Goal: Information Seeking & Learning: Learn about a topic

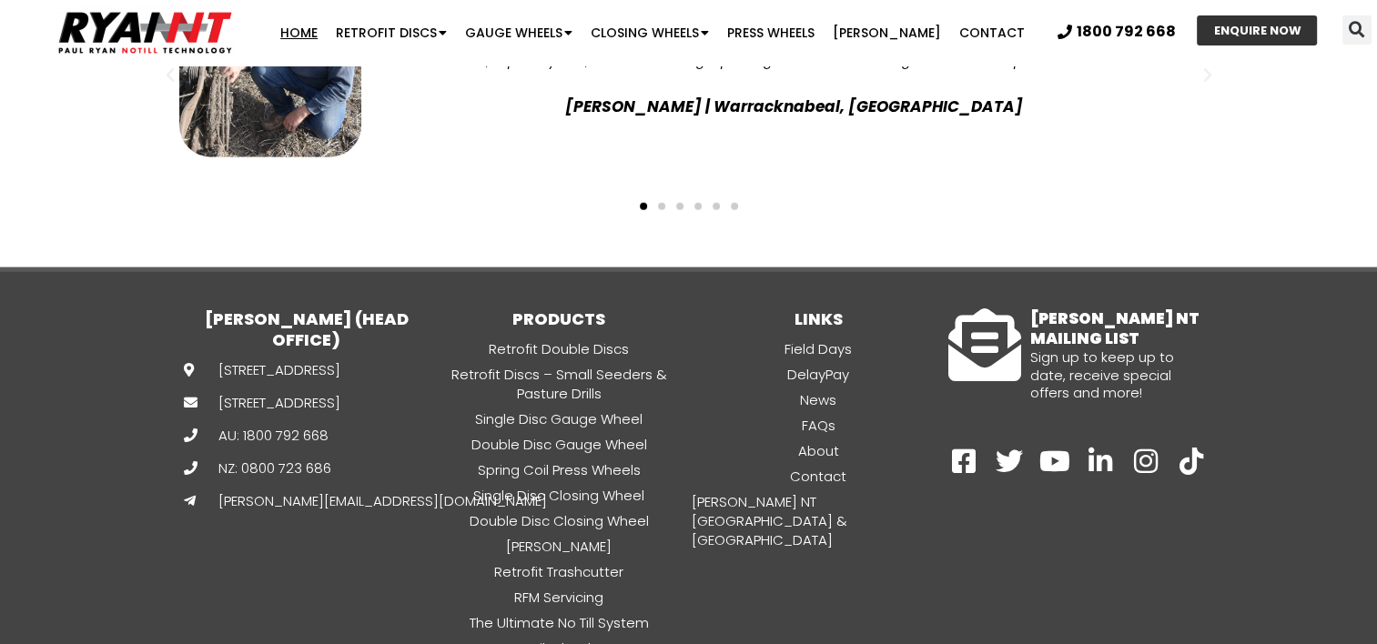
scroll to position [4935, 0]
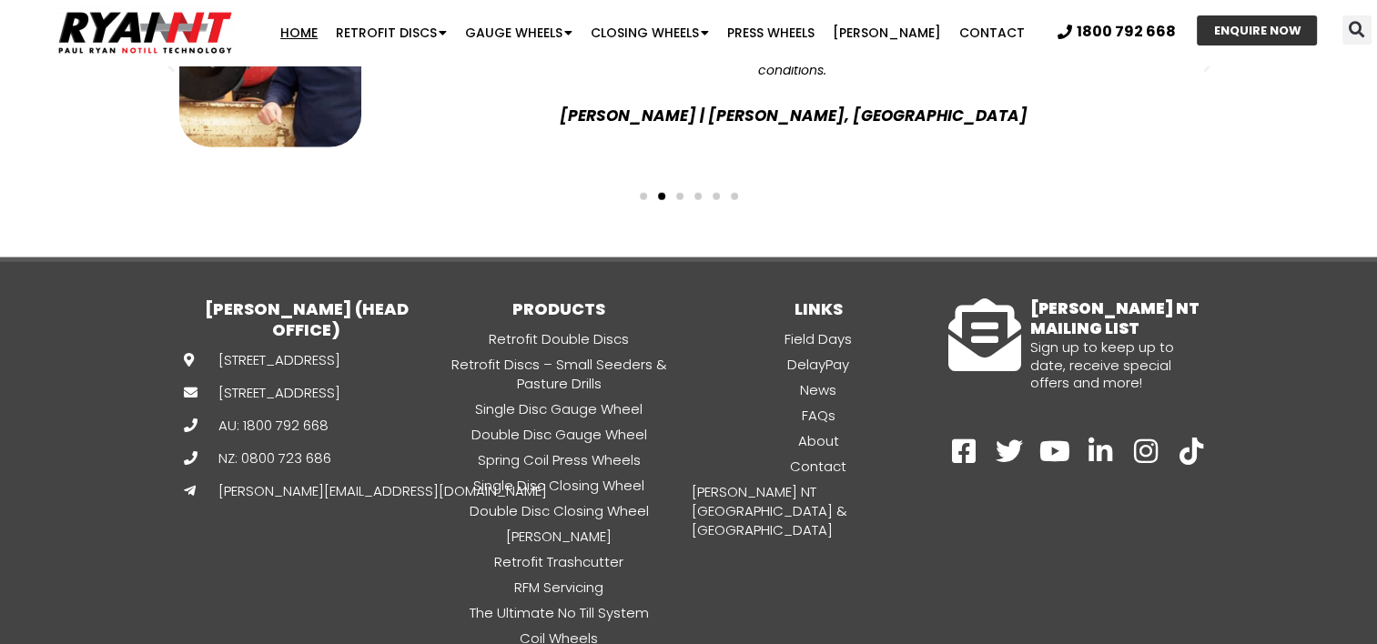
click at [315, 30] on link "Home" at bounding box center [298, 33] width 55 height 36
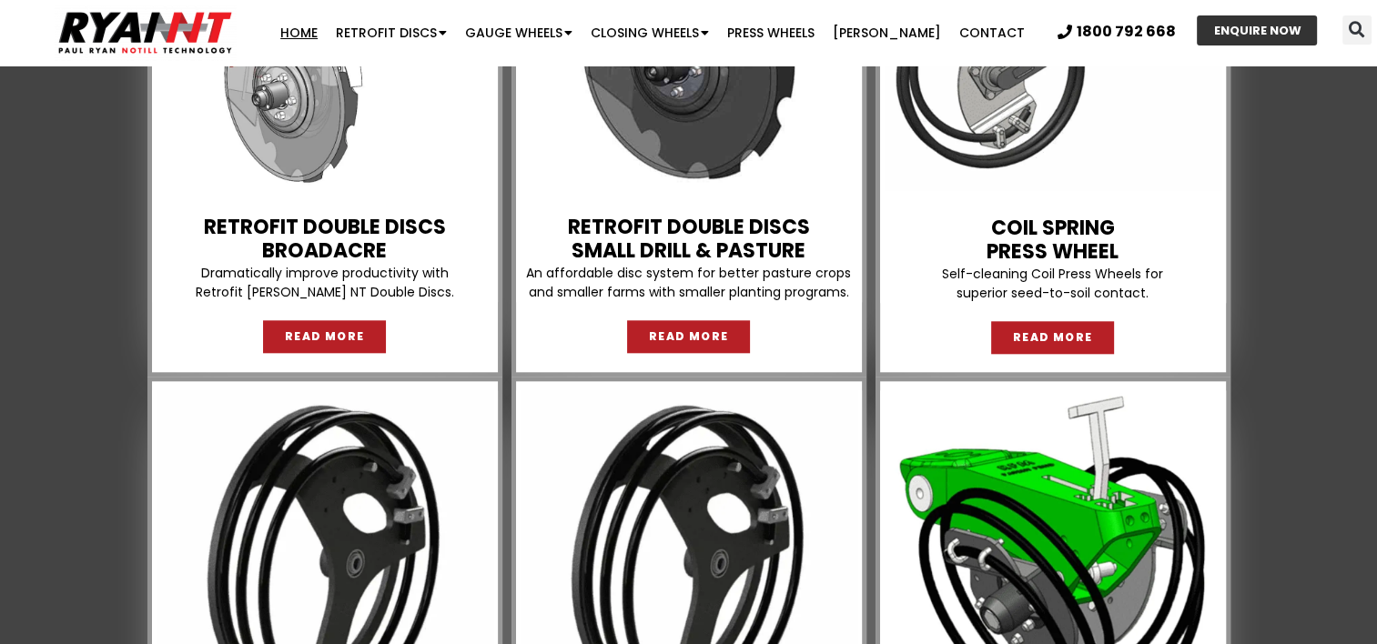
scroll to position [1807, 0]
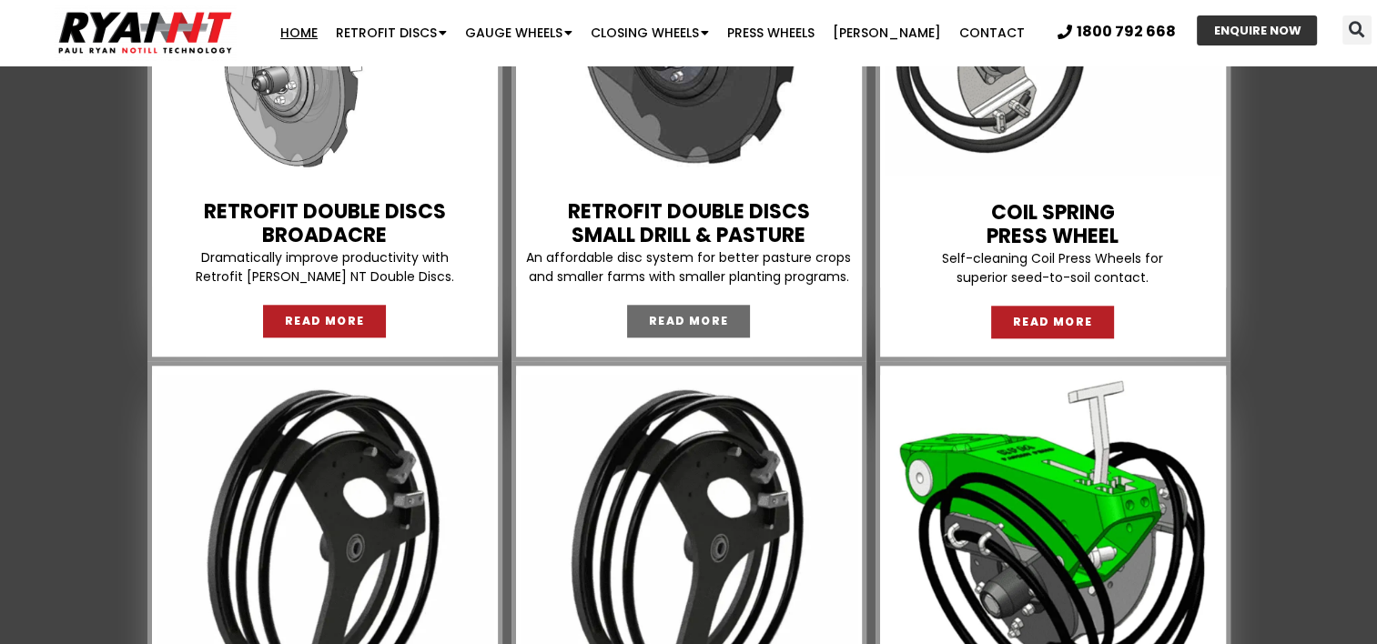
click at [666, 308] on link "READ MORE" at bounding box center [689, 321] width 124 height 33
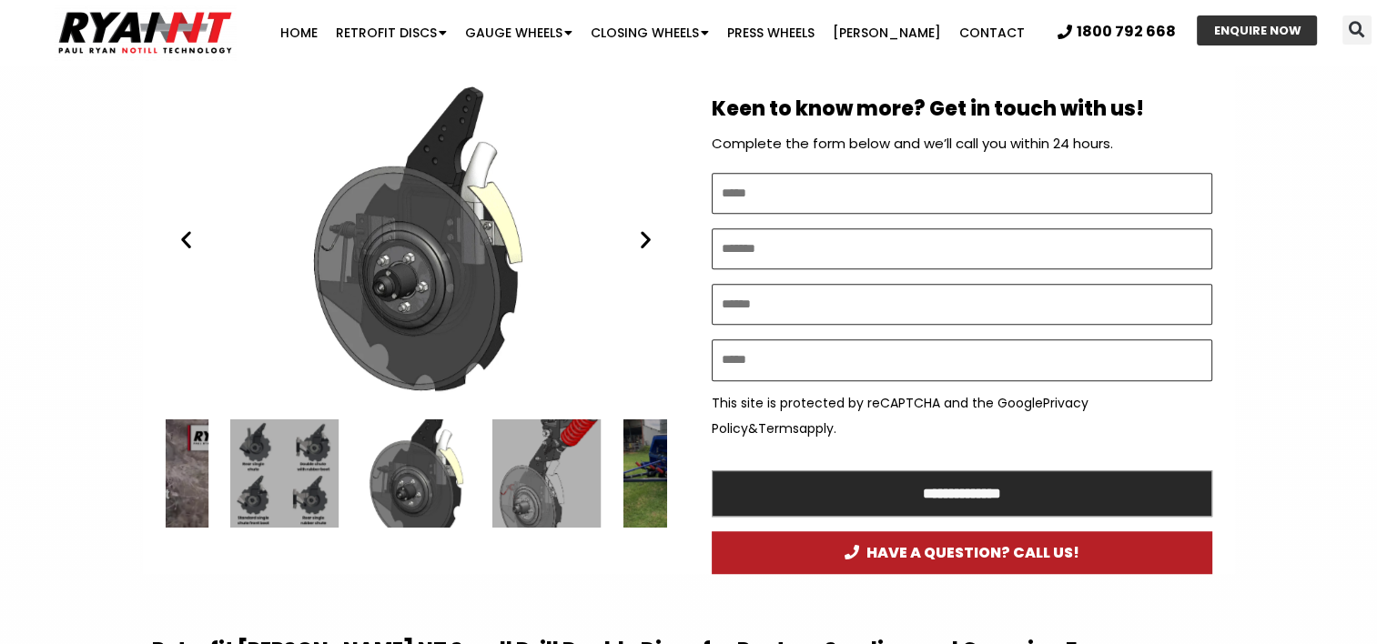
scroll to position [1003, 0]
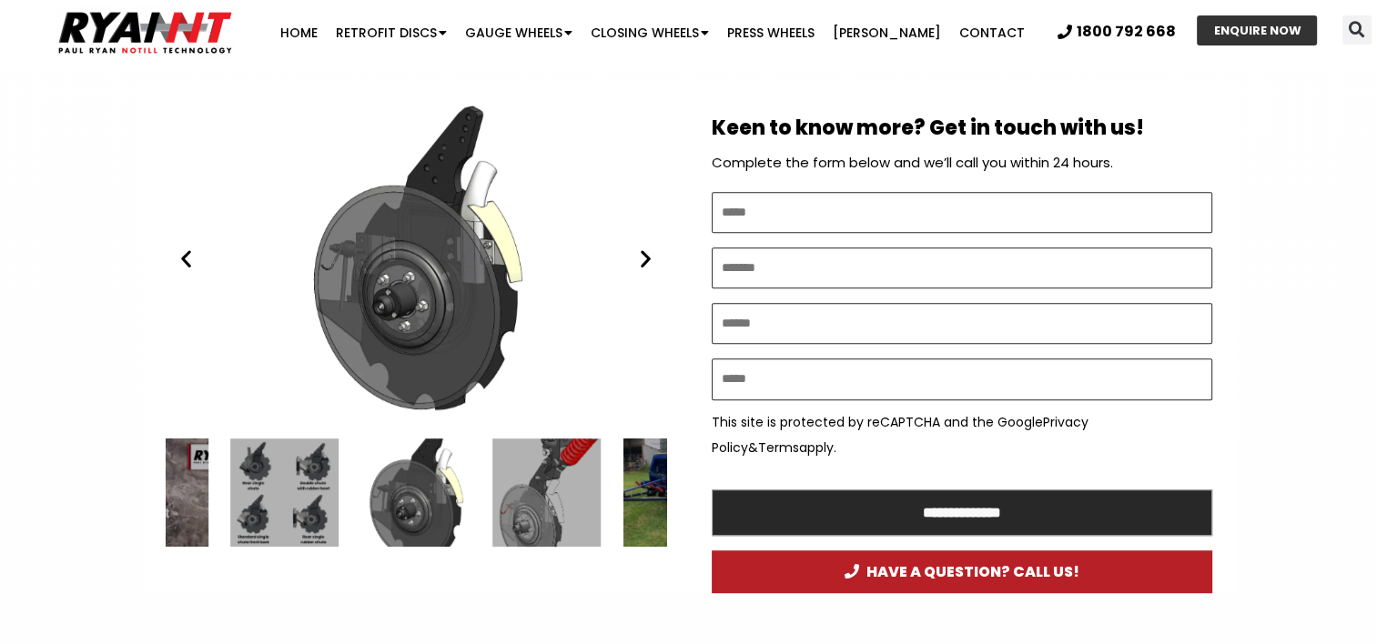
click at [643, 257] on icon "Next slide" at bounding box center [645, 258] width 23 height 23
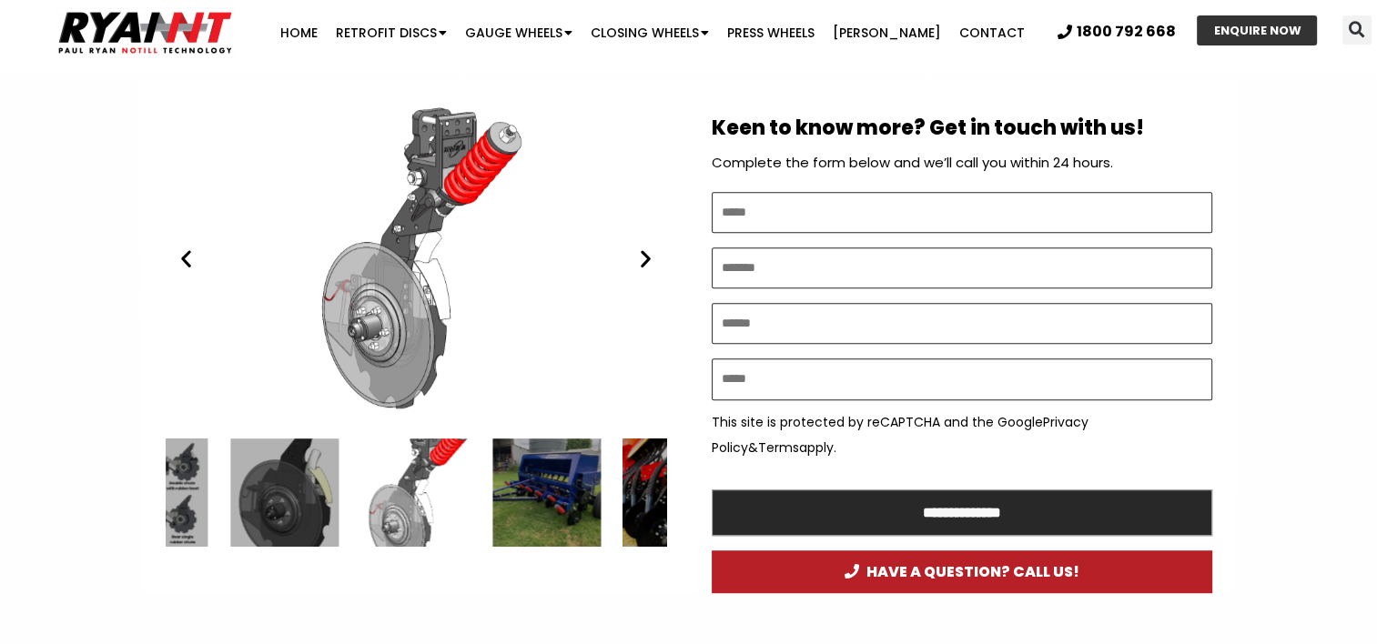
click at [643, 257] on icon "Next slide" at bounding box center [645, 258] width 23 height 23
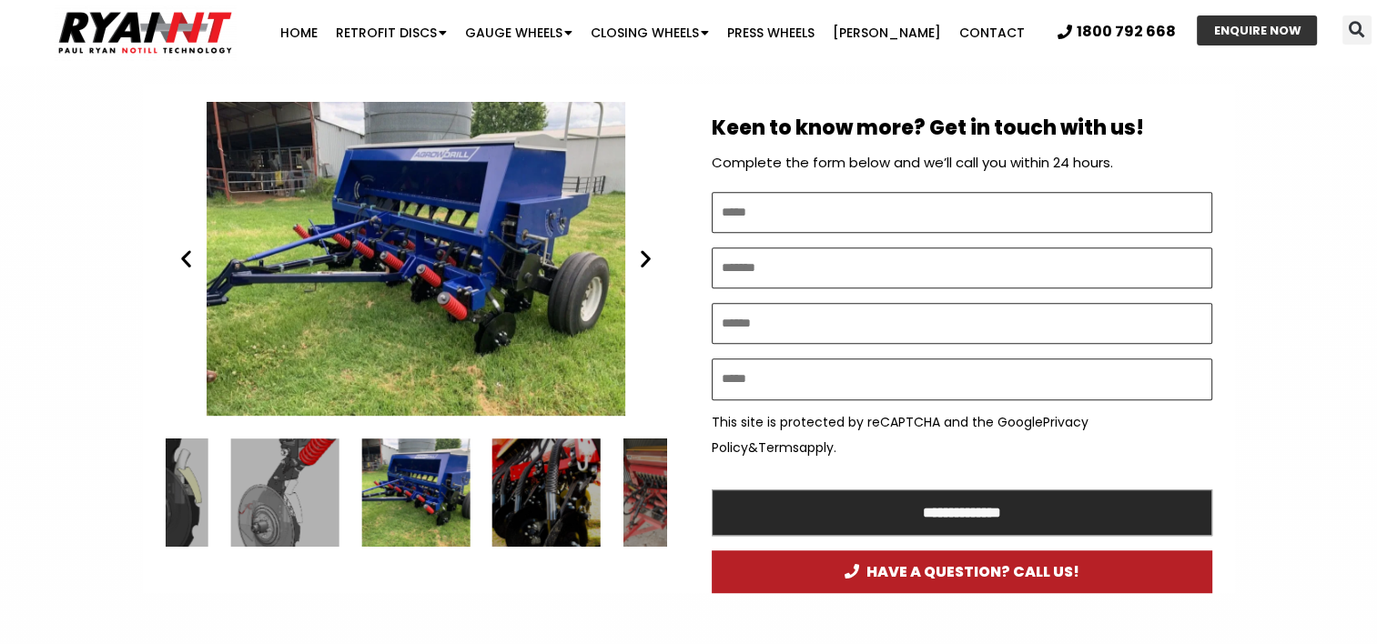
click at [643, 257] on icon "Next slide" at bounding box center [645, 258] width 23 height 23
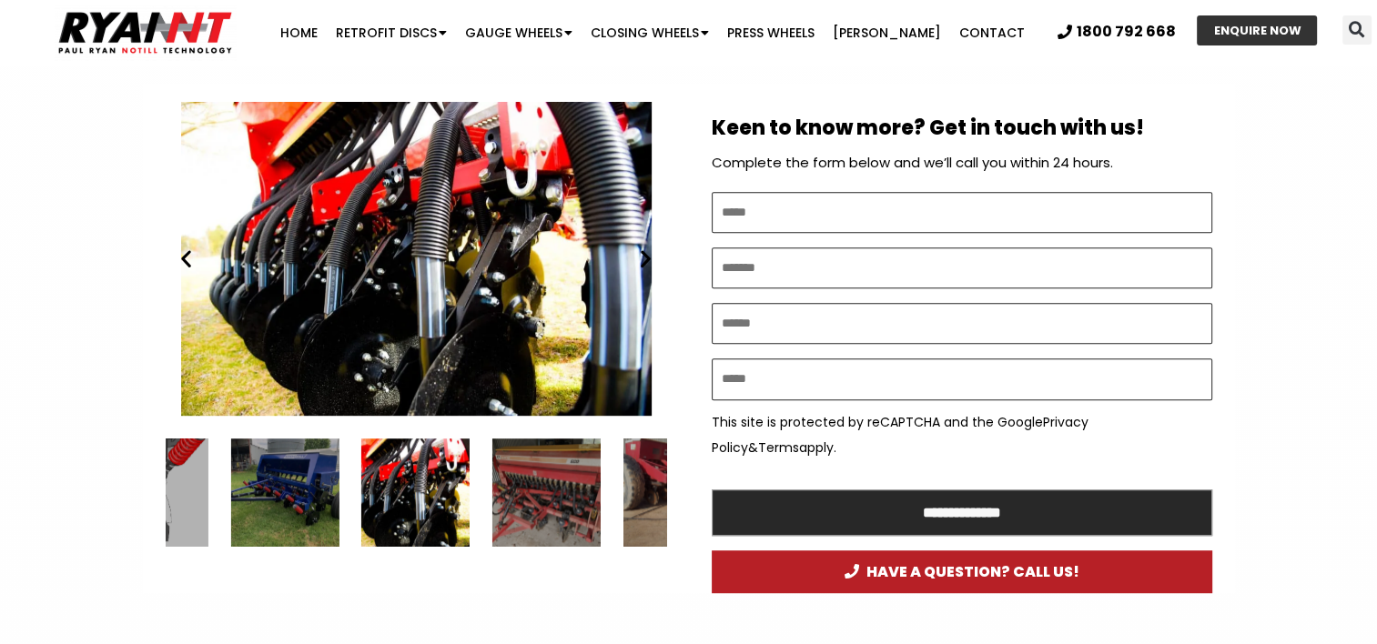
click at [643, 257] on icon "Next slide" at bounding box center [645, 258] width 23 height 23
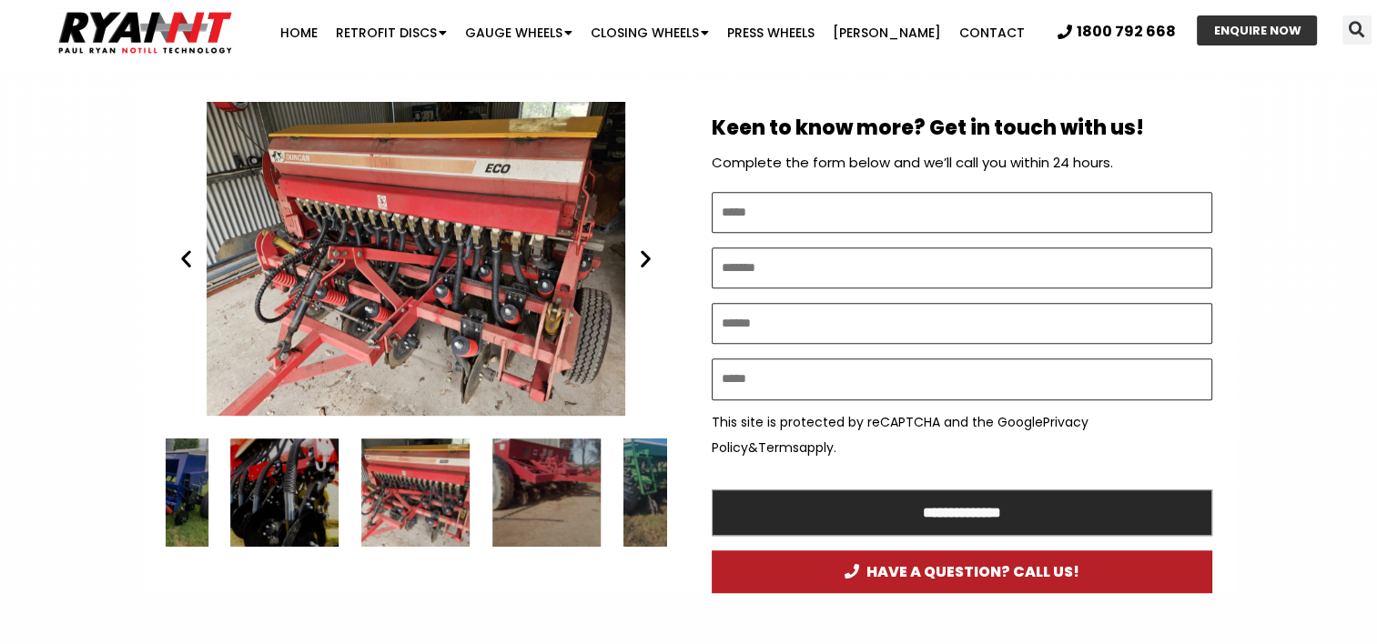
click at [643, 257] on icon "Next slide" at bounding box center [645, 258] width 23 height 23
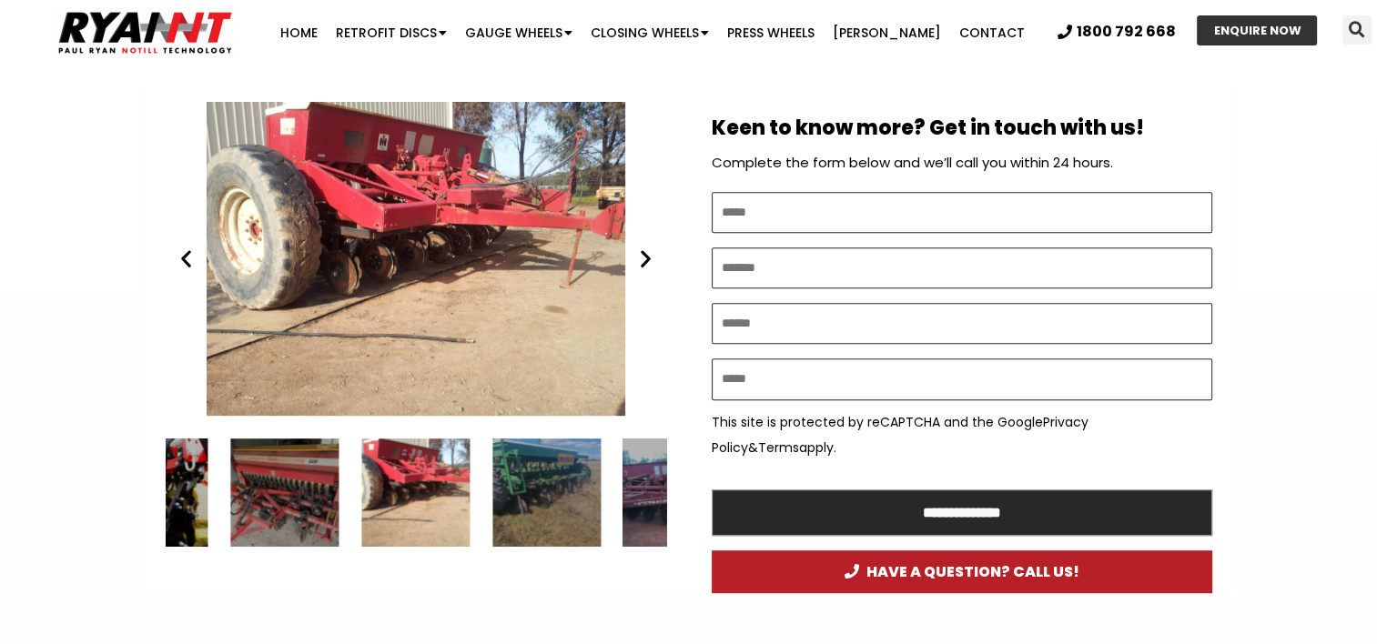
click at [643, 257] on icon "Next slide" at bounding box center [645, 258] width 23 height 23
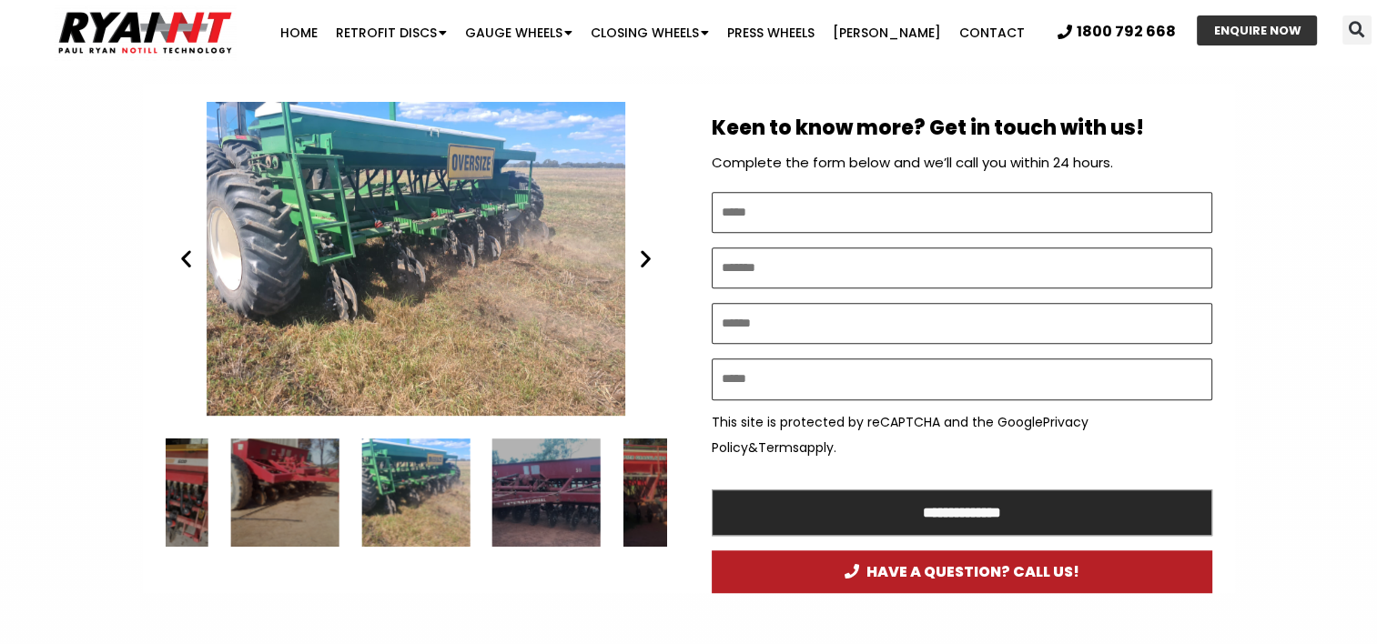
click at [643, 257] on icon "Next slide" at bounding box center [645, 258] width 23 height 23
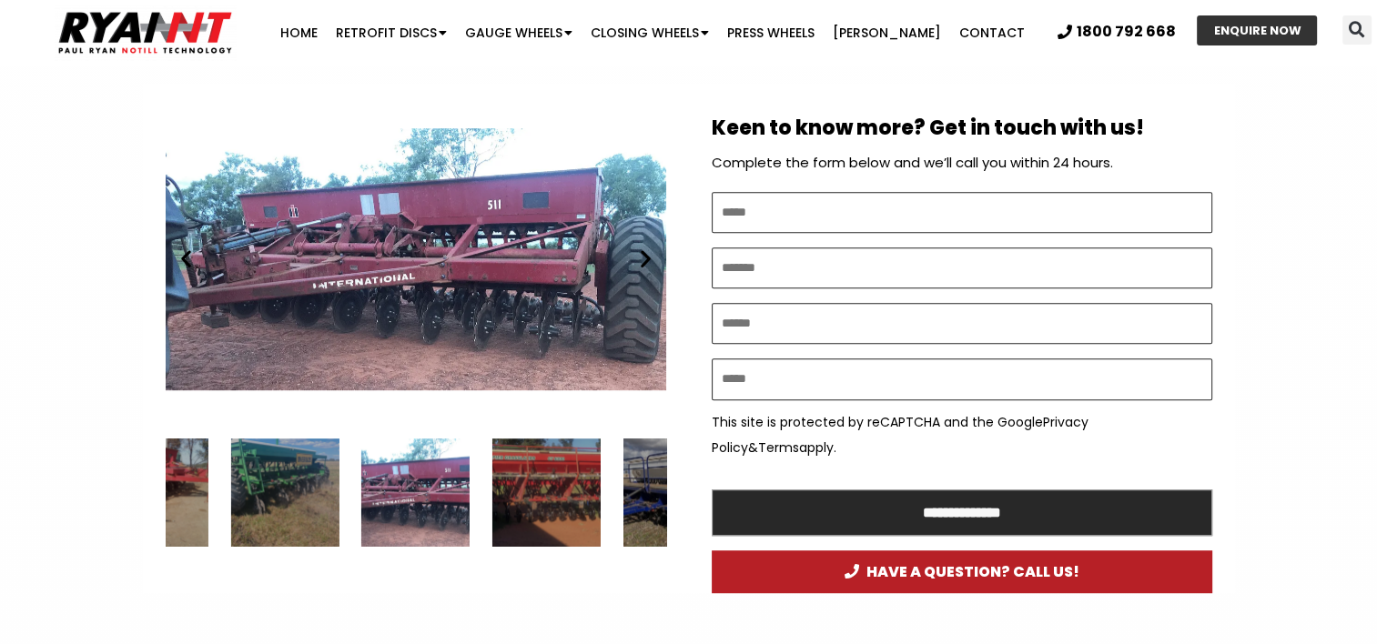
click at [643, 257] on icon "Next slide" at bounding box center [645, 258] width 23 height 23
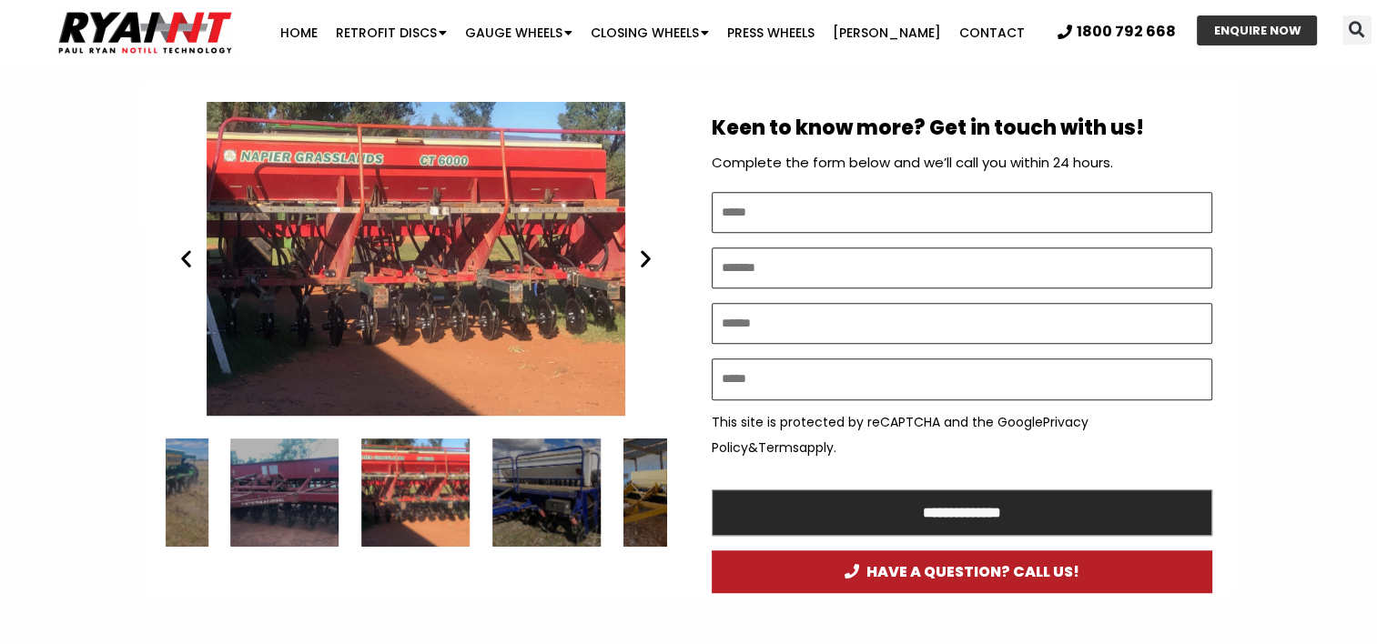
click at [643, 257] on icon "Next slide" at bounding box center [645, 258] width 23 height 23
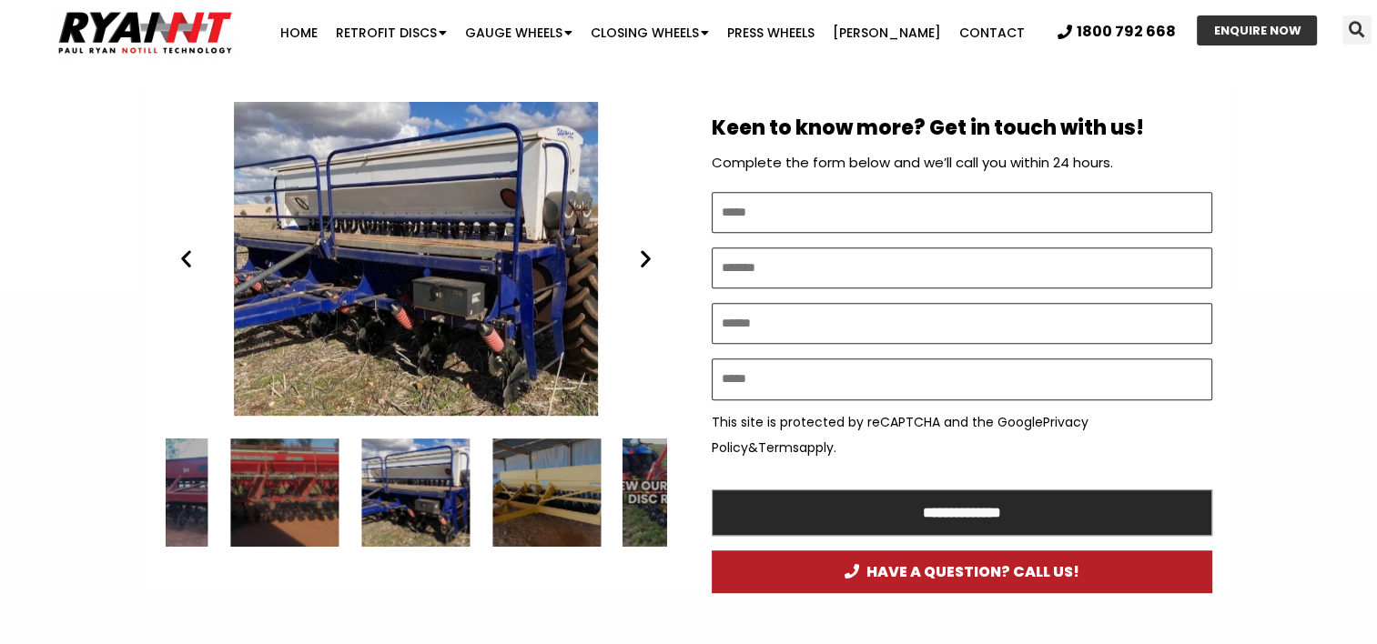
click at [643, 257] on icon "Next slide" at bounding box center [645, 258] width 23 height 23
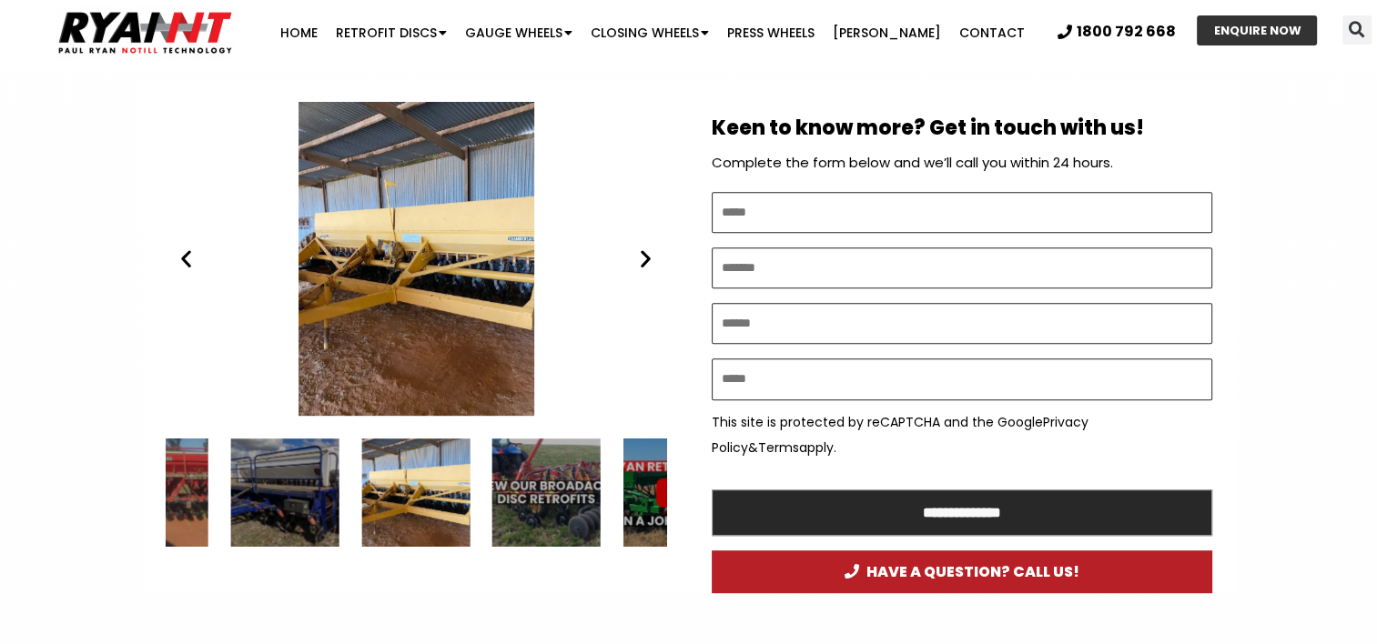
click at [643, 257] on icon "Next slide" at bounding box center [645, 258] width 23 height 23
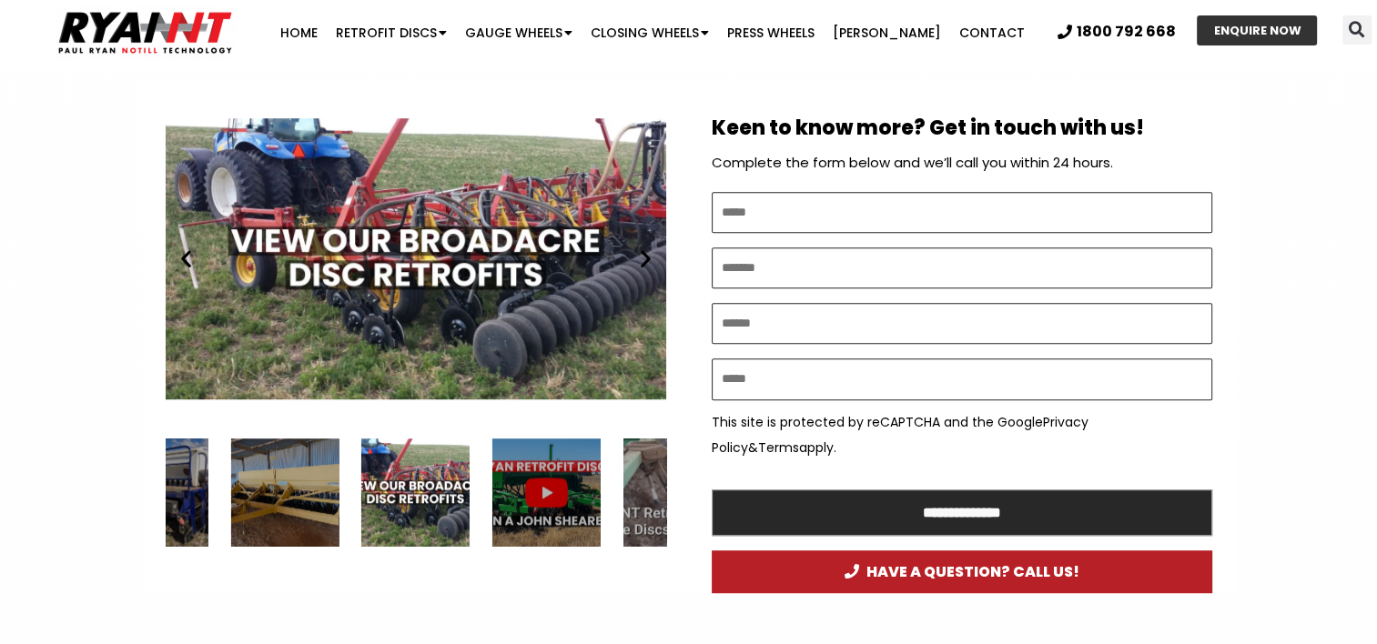
click at [643, 257] on icon "Next slide" at bounding box center [645, 258] width 23 height 23
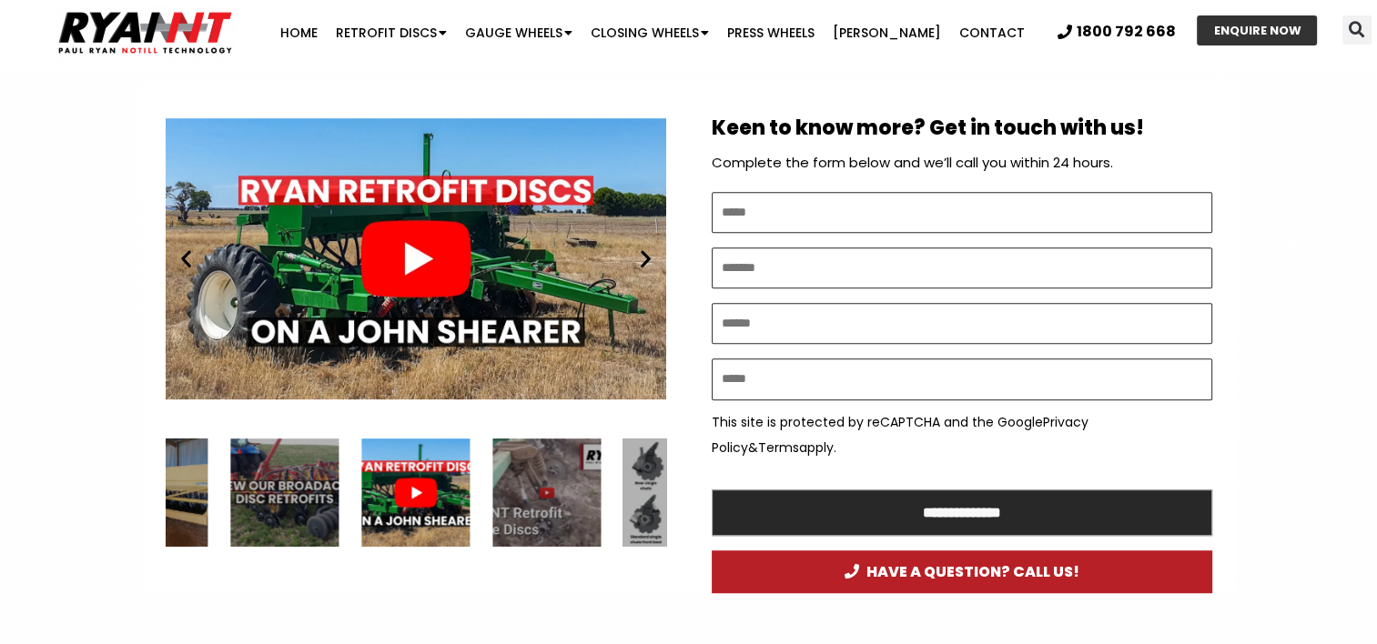
click at [643, 257] on icon "Next slide" at bounding box center [645, 258] width 23 height 23
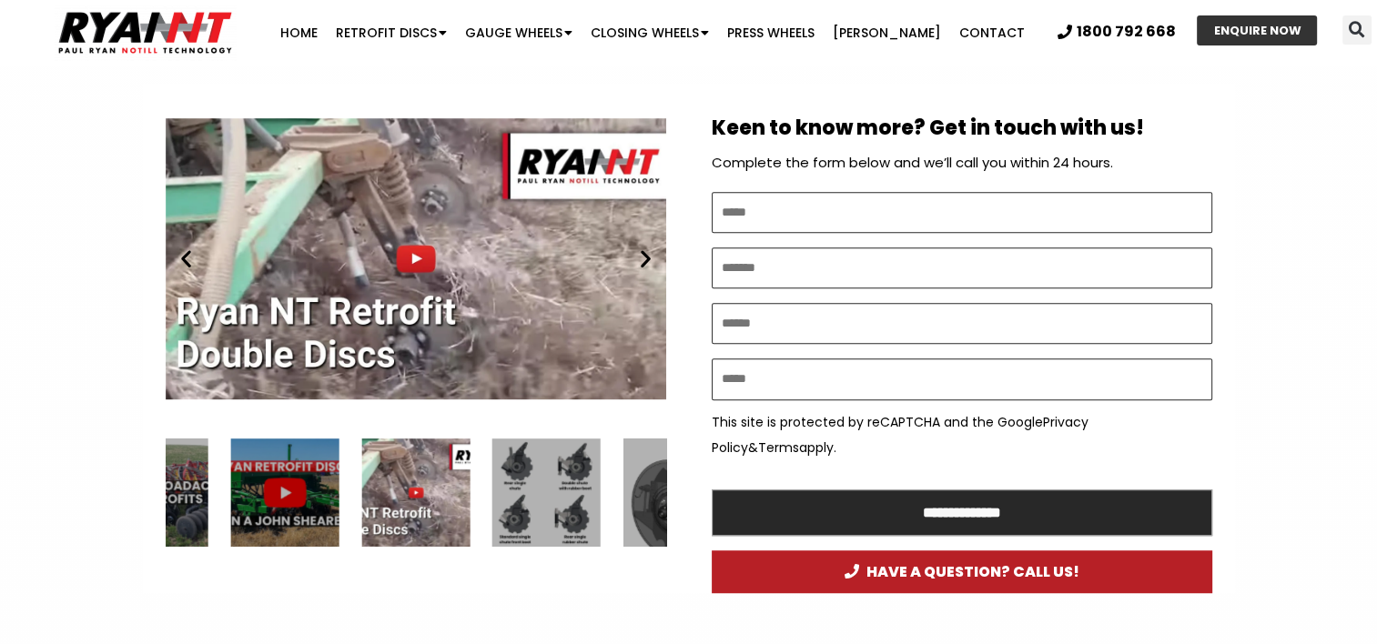
click at [643, 257] on icon "Next slide" at bounding box center [645, 258] width 23 height 23
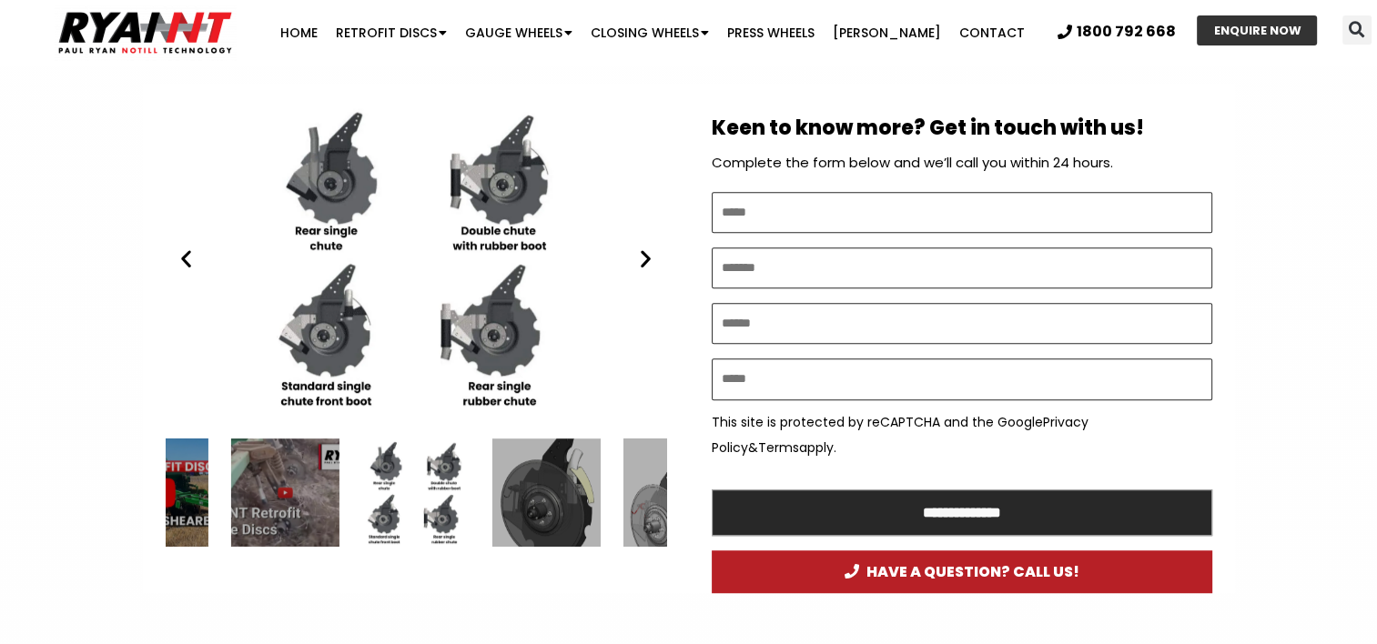
click at [643, 257] on icon "Next slide" at bounding box center [645, 258] width 23 height 23
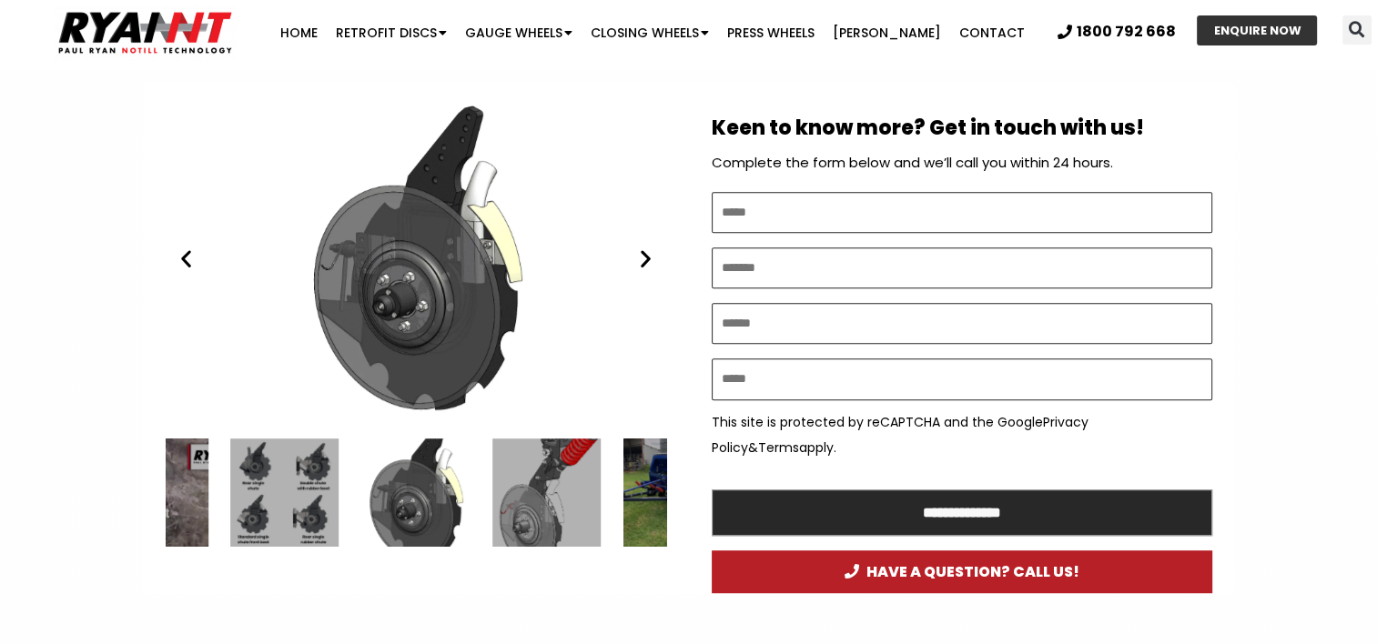
click at [643, 257] on icon "Next slide" at bounding box center [645, 258] width 23 height 23
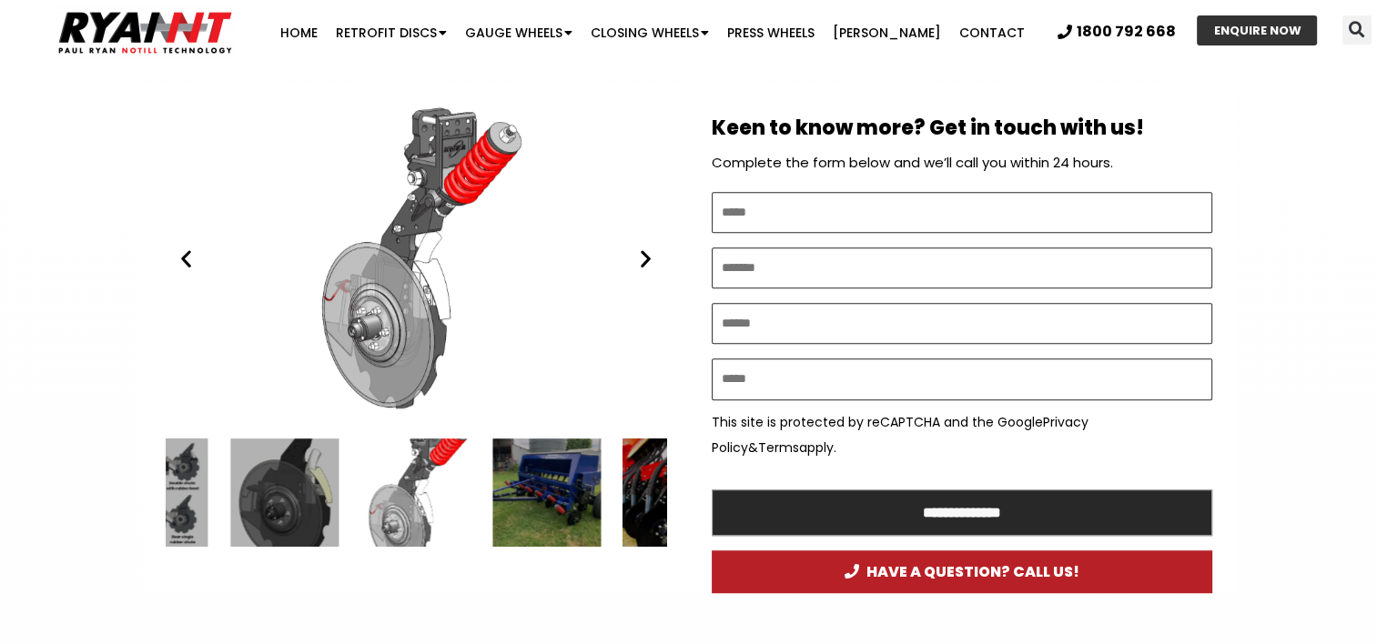
click at [643, 257] on icon "Next slide" at bounding box center [645, 258] width 23 height 23
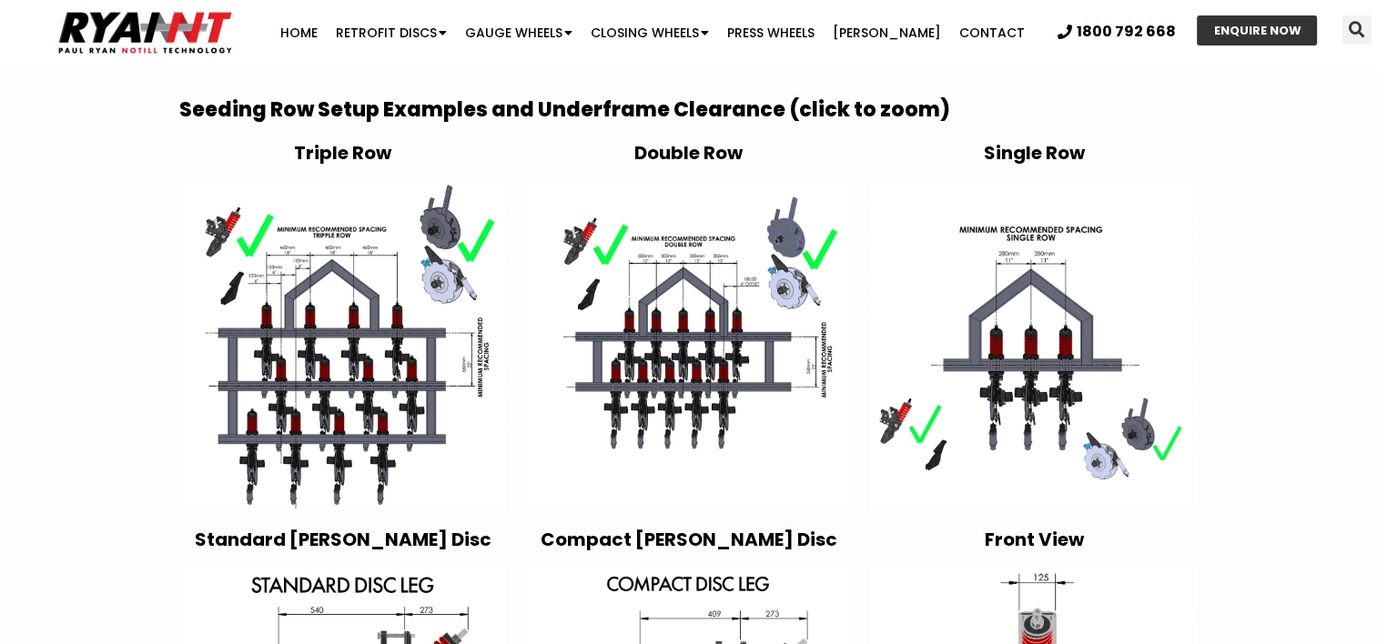
scroll to position [3246, 0]
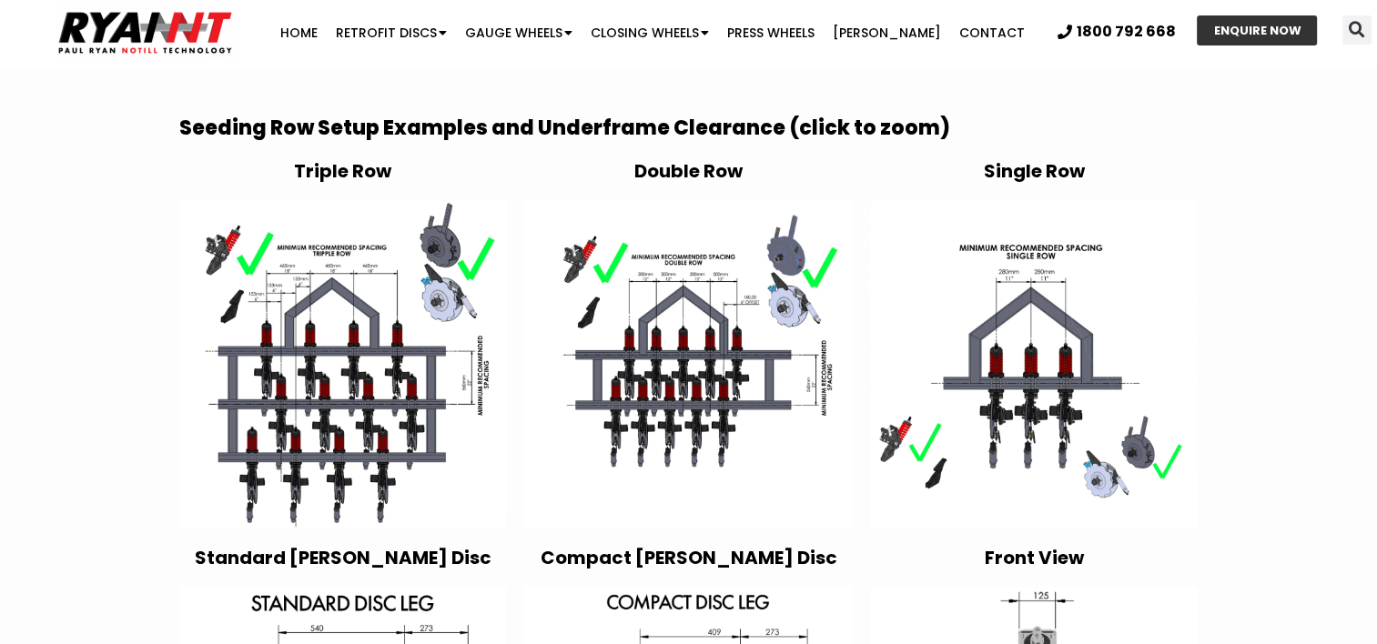
click at [1031, 298] on img at bounding box center [1034, 364] width 328 height 328
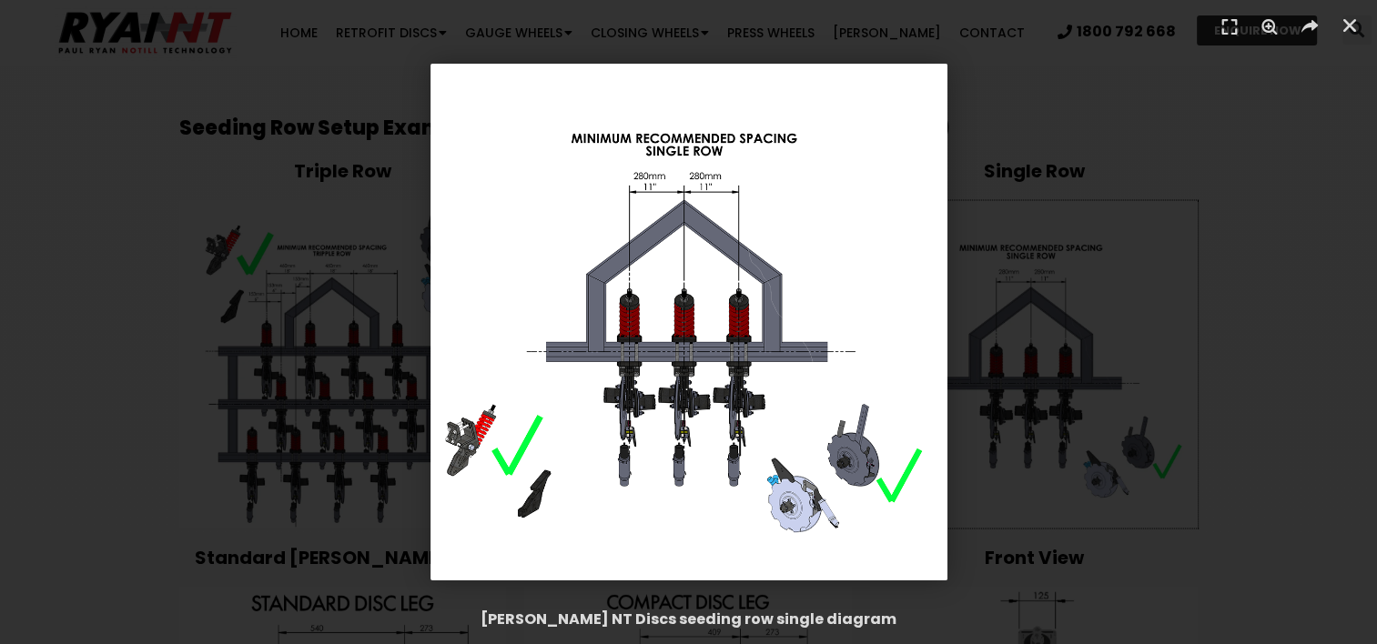
click at [1098, 137] on div "1 / 1" at bounding box center [688, 322] width 1249 height 517
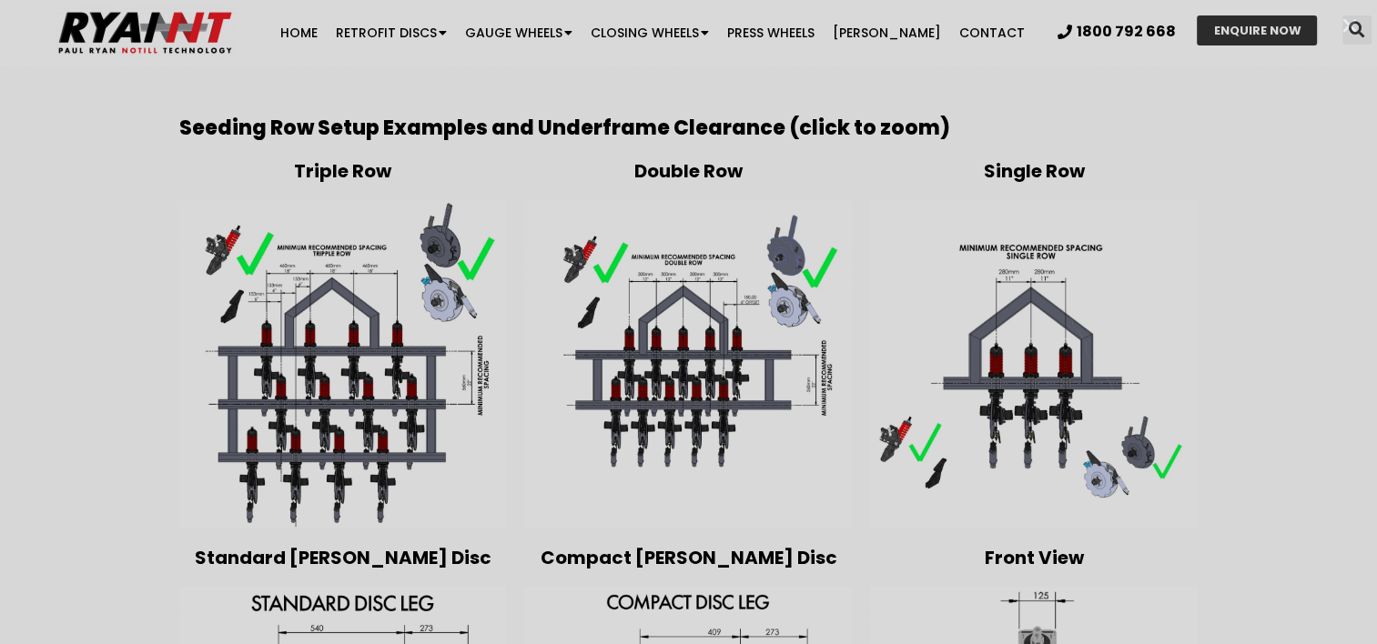
click at [1098, 137] on div at bounding box center [688, 322] width 1377 height 644
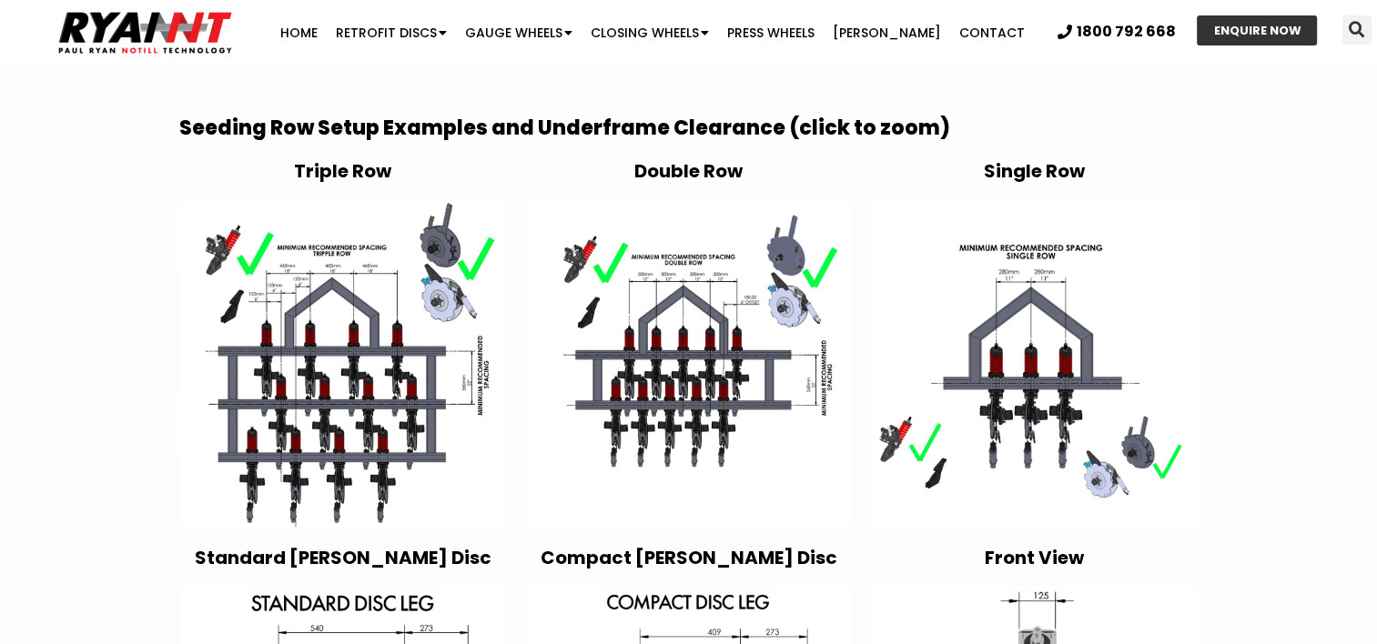
click at [695, 317] on img at bounding box center [688, 364] width 328 height 328
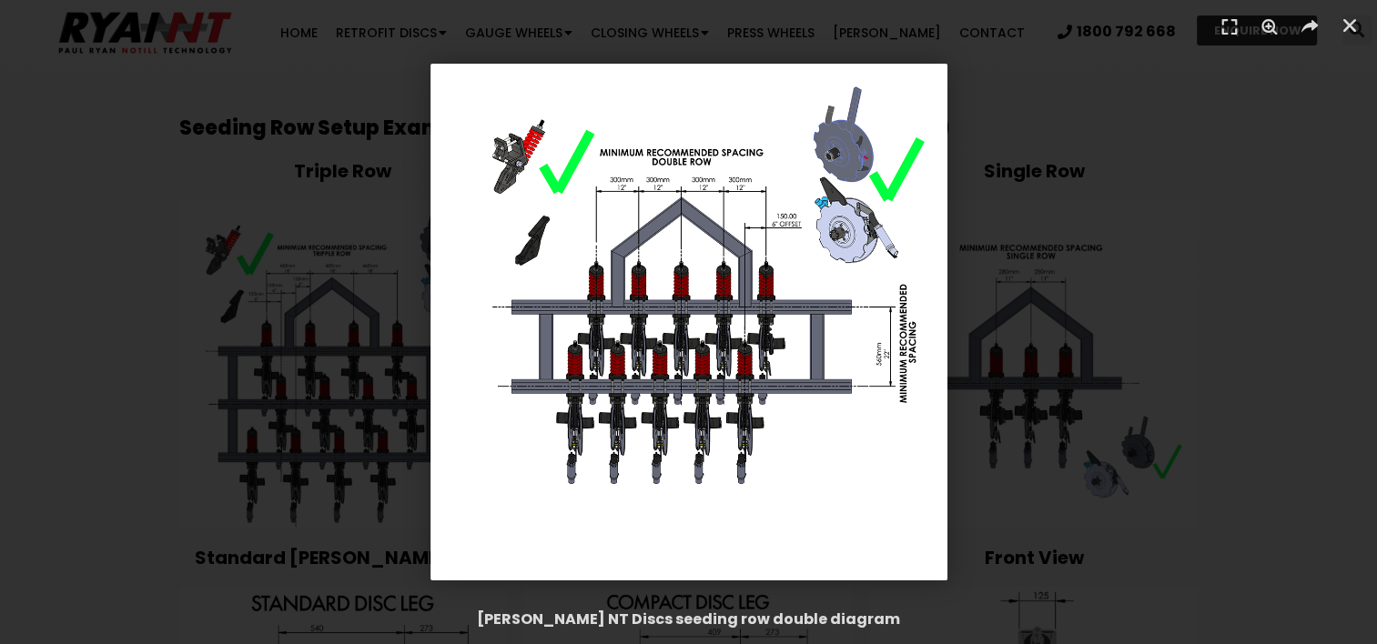
click at [695, 317] on img "1 / 1" at bounding box center [688, 322] width 517 height 517
click at [1264, 25] on icon "Zoom" at bounding box center [1268, 27] width 27 height 27
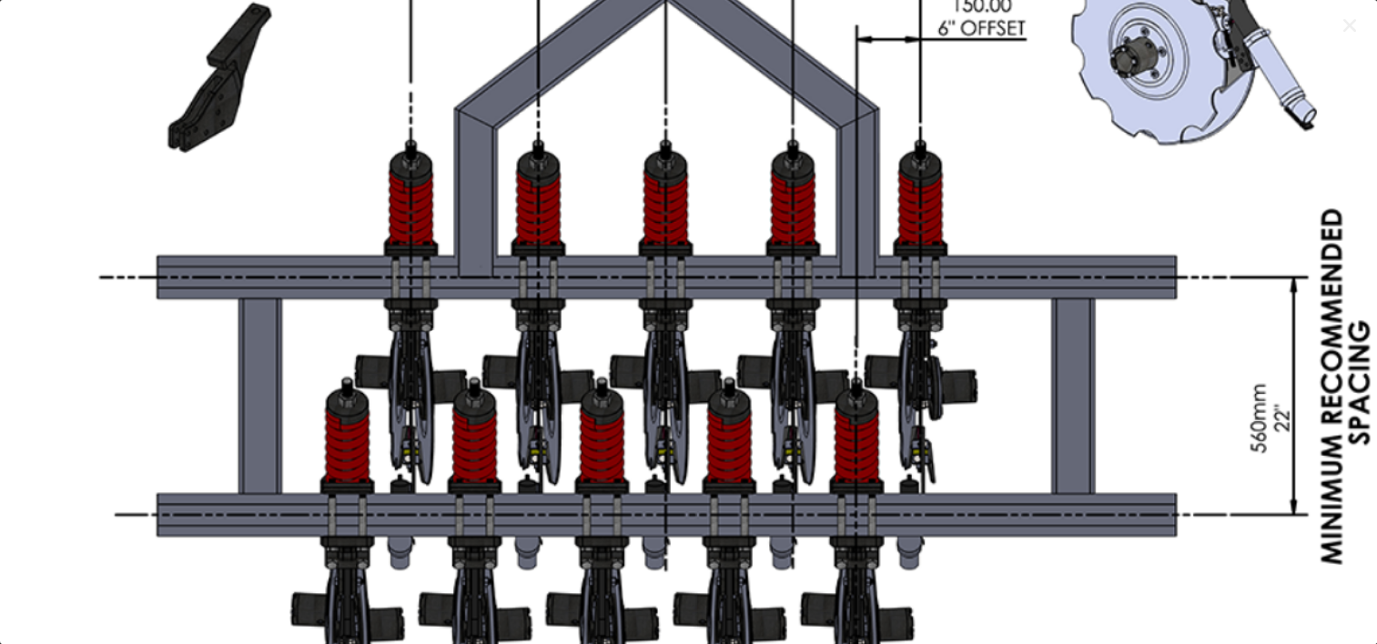
scroll to position [1946, 0]
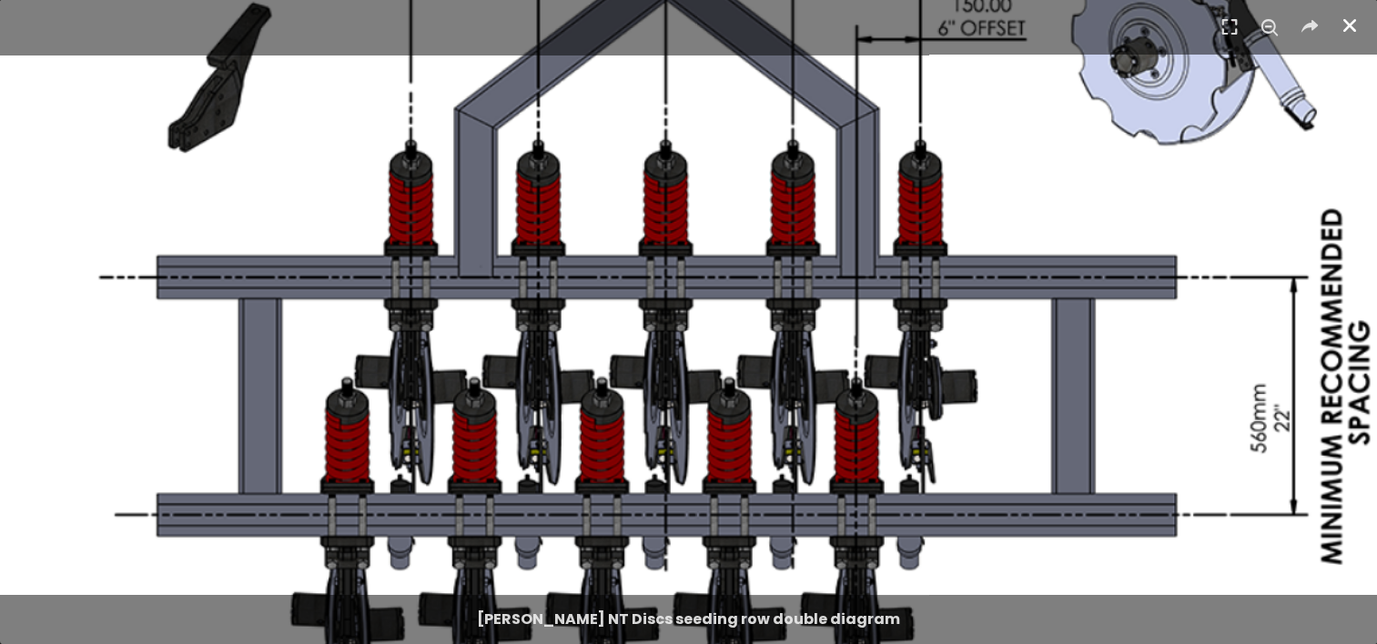
click at [1353, 19] on icon "Close (Esc)" at bounding box center [1349, 25] width 18 height 18
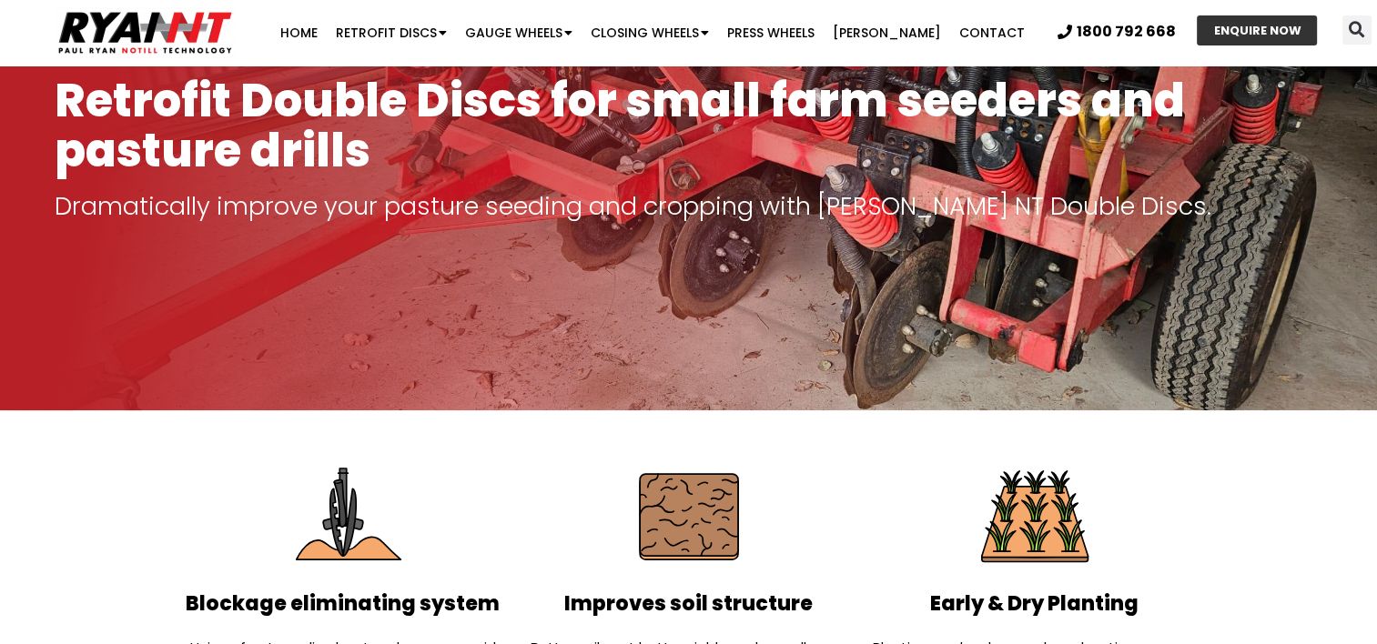
scroll to position [0, 0]
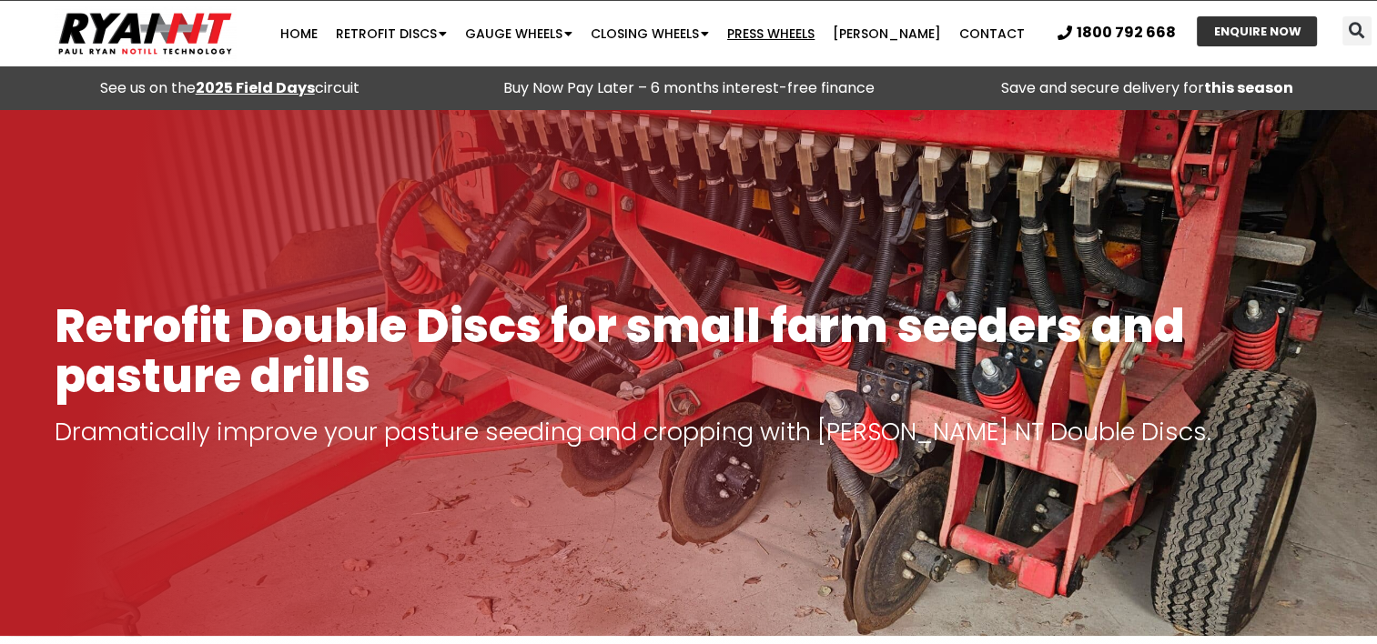
click at [809, 32] on link "Press Wheels" at bounding box center [771, 33] width 106 height 36
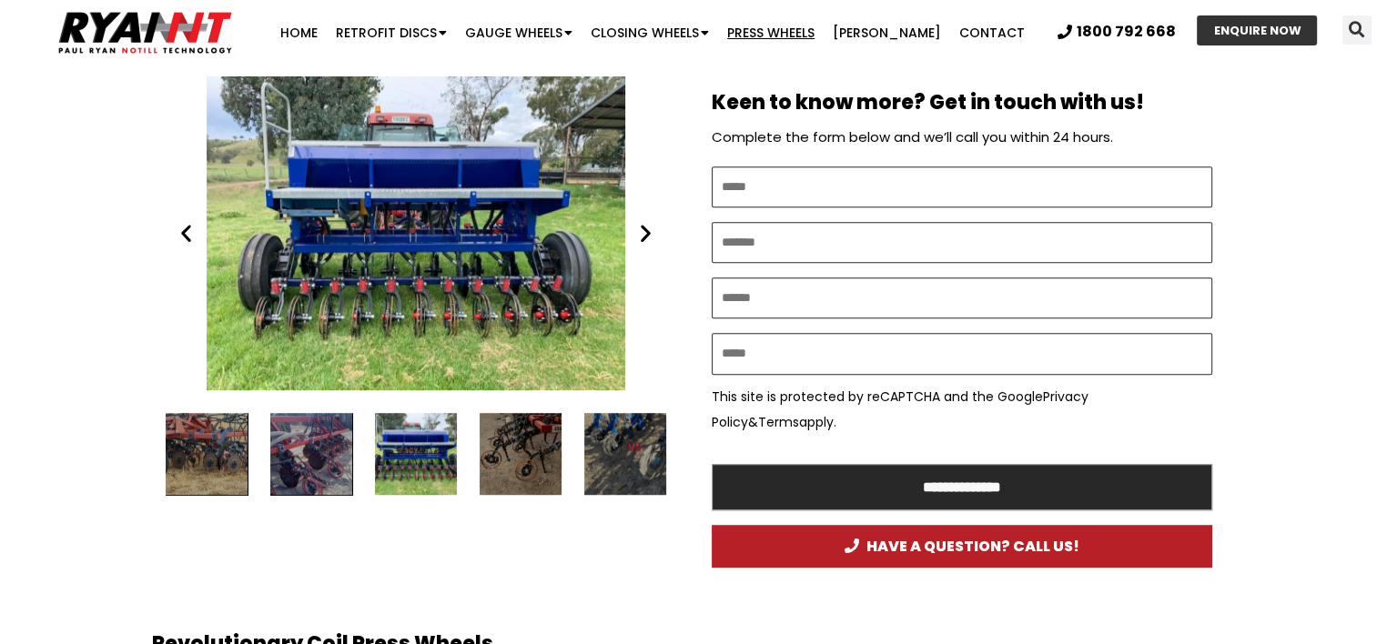
scroll to position [946, 0]
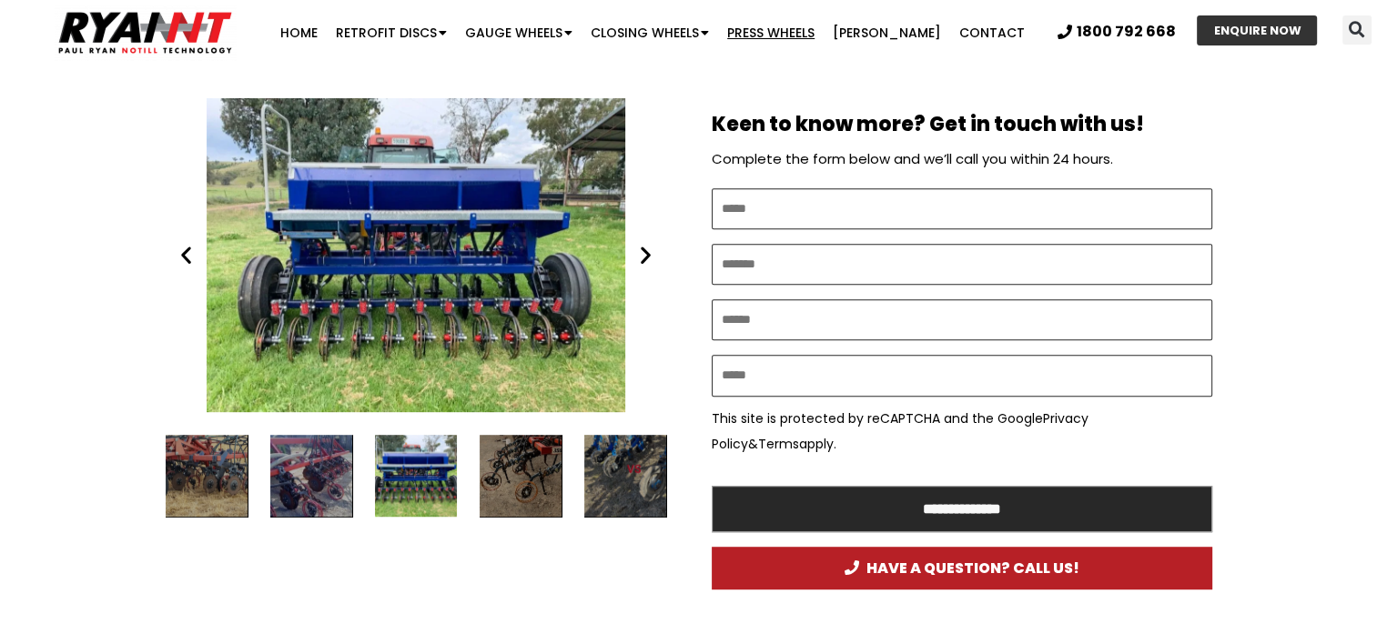
click at [564, 233] on div "Coil Press Wheel" at bounding box center [416, 255] width 500 height 314
click at [644, 251] on icon "Next slide" at bounding box center [645, 255] width 23 height 23
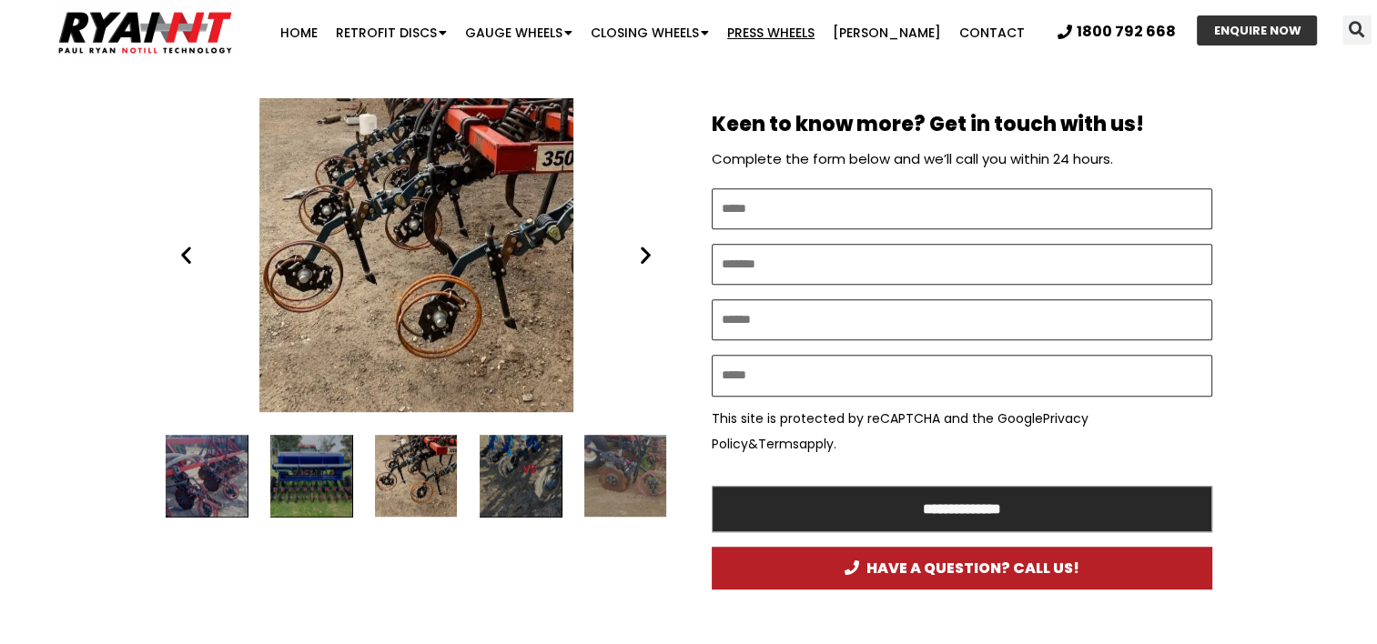
click at [644, 251] on icon "Next slide" at bounding box center [645, 255] width 23 height 23
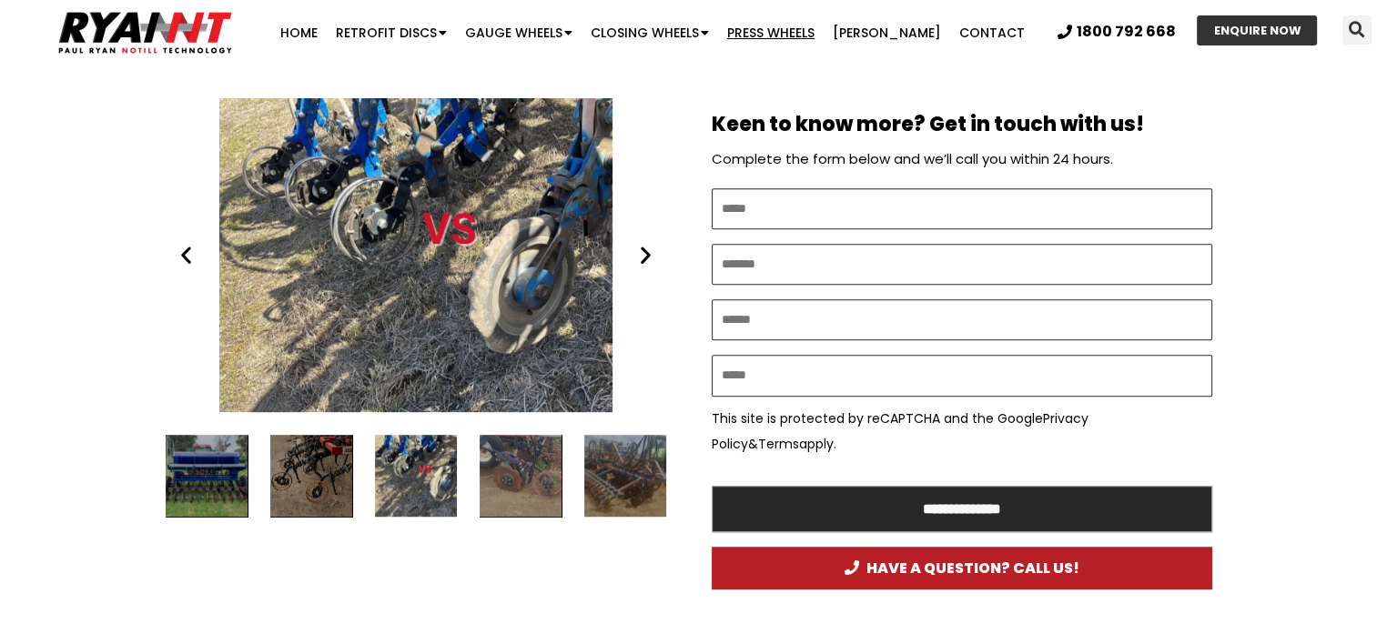
click at [644, 251] on icon "Next slide" at bounding box center [645, 255] width 23 height 23
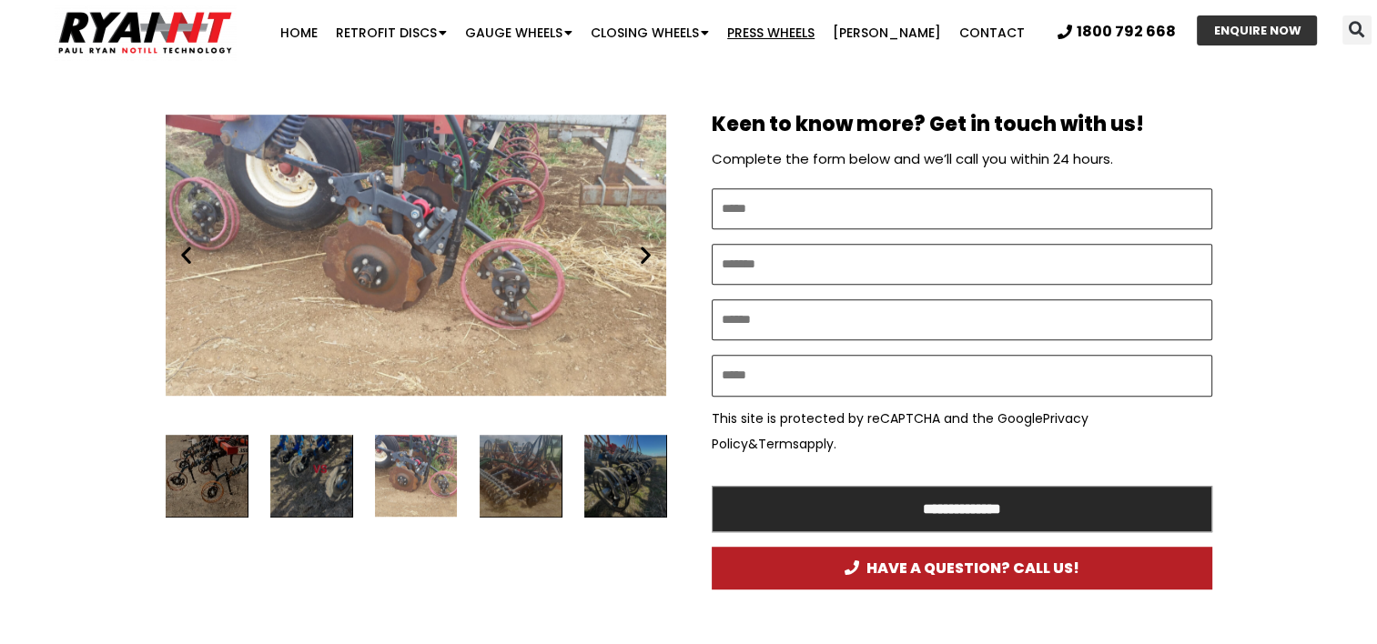
click at [644, 251] on icon "Next slide" at bounding box center [645, 255] width 23 height 23
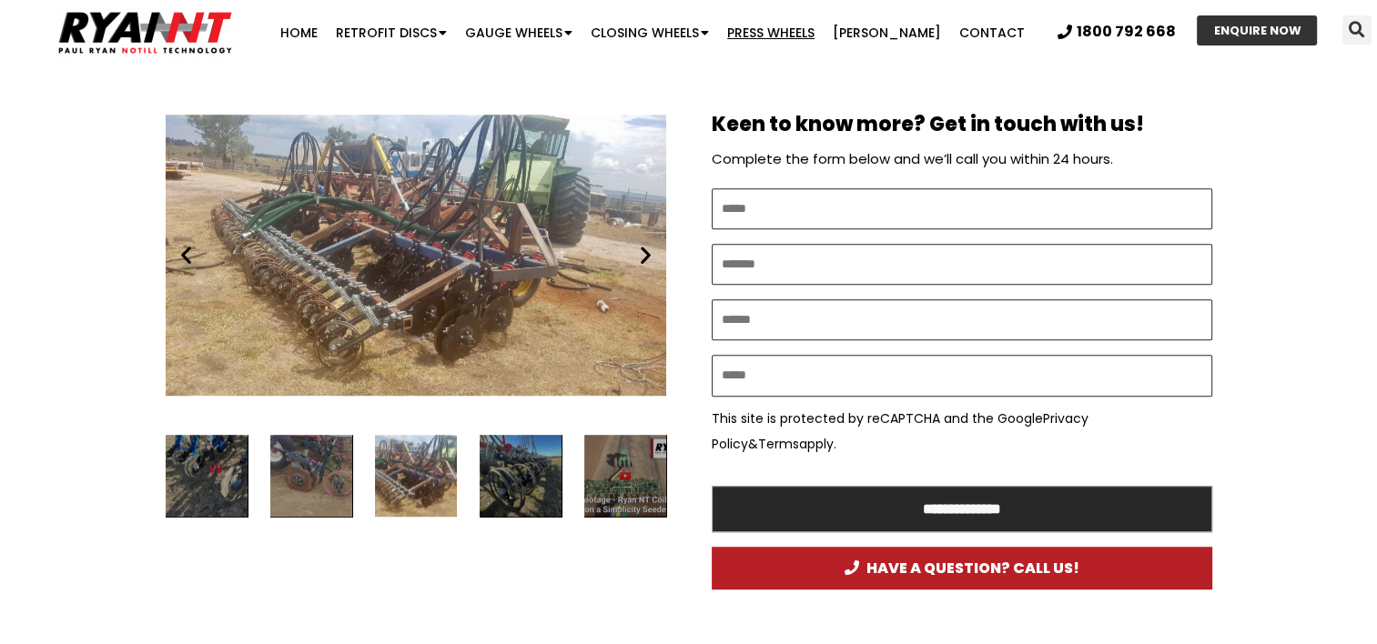
click at [644, 251] on icon "Next slide" at bounding box center [645, 255] width 23 height 23
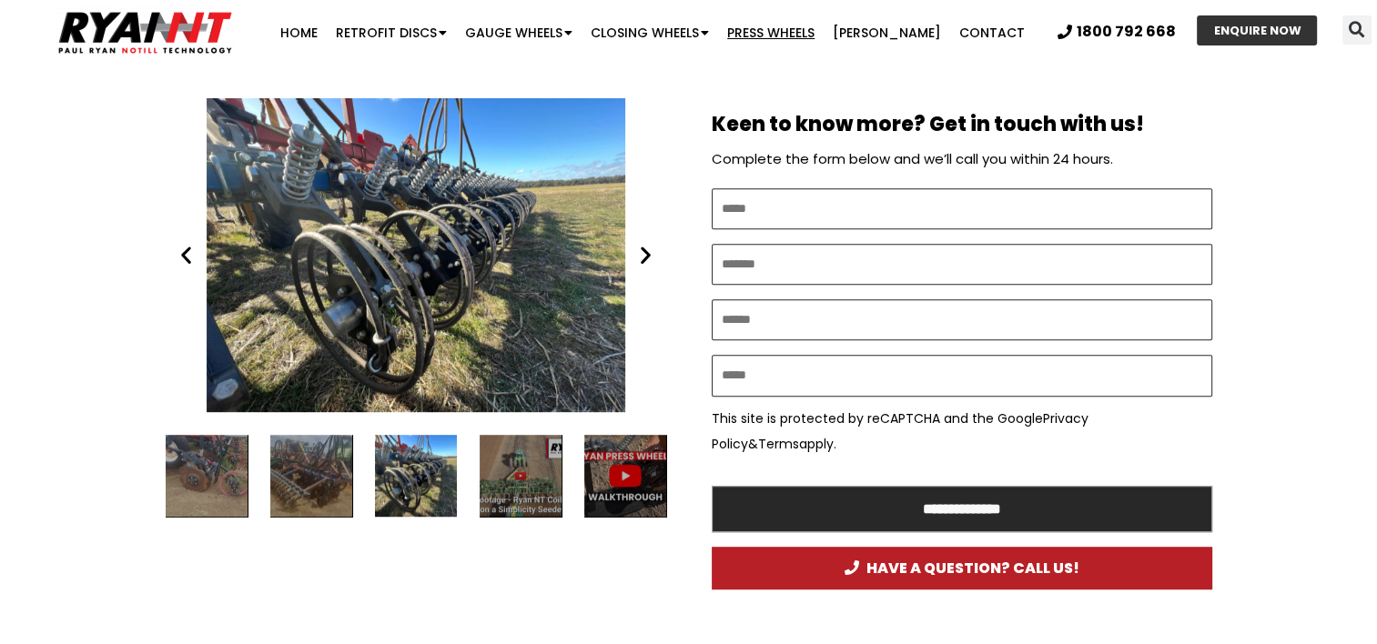
click at [644, 251] on icon "Next slide" at bounding box center [645, 255] width 23 height 23
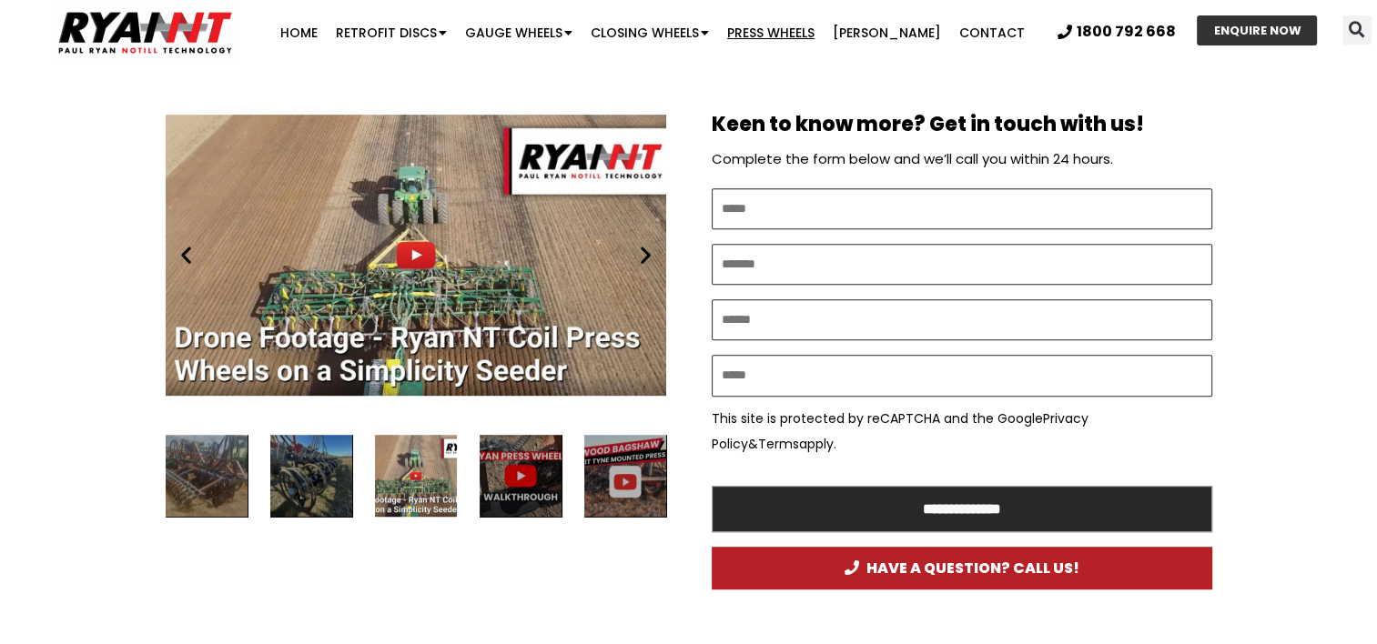
click at [644, 253] on icon "Next slide" at bounding box center [645, 255] width 23 height 23
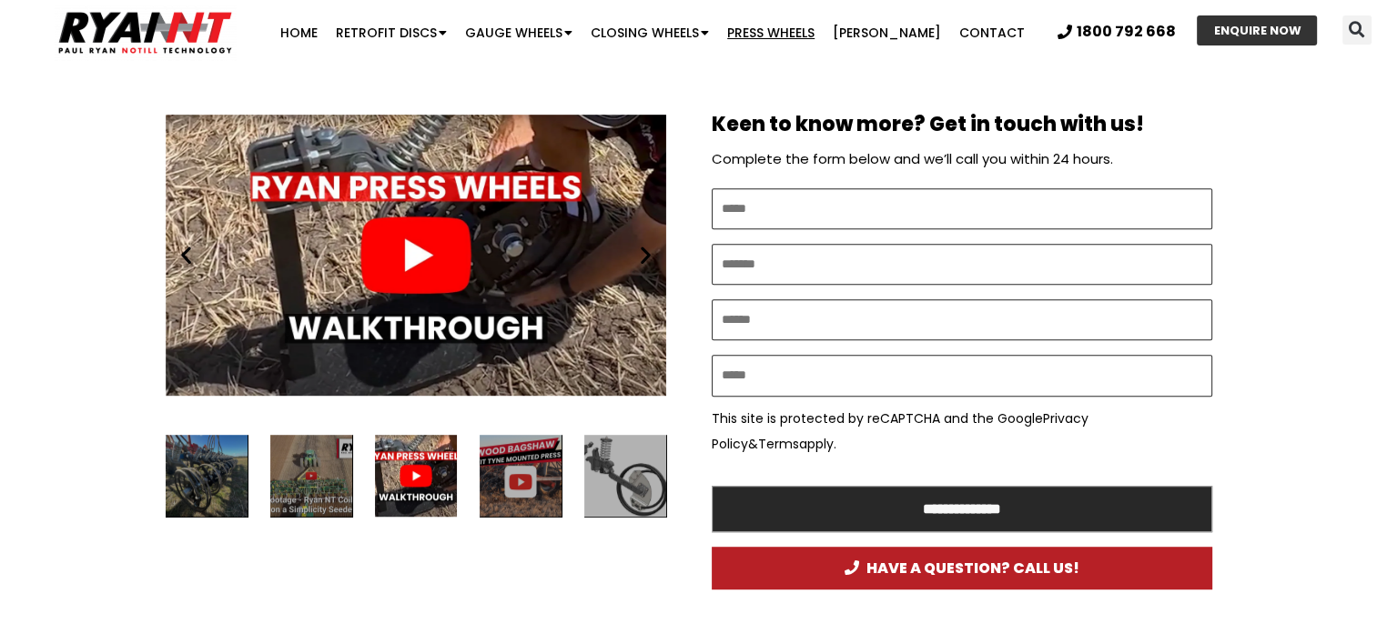
click at [644, 253] on icon "Next slide" at bounding box center [645, 255] width 23 height 23
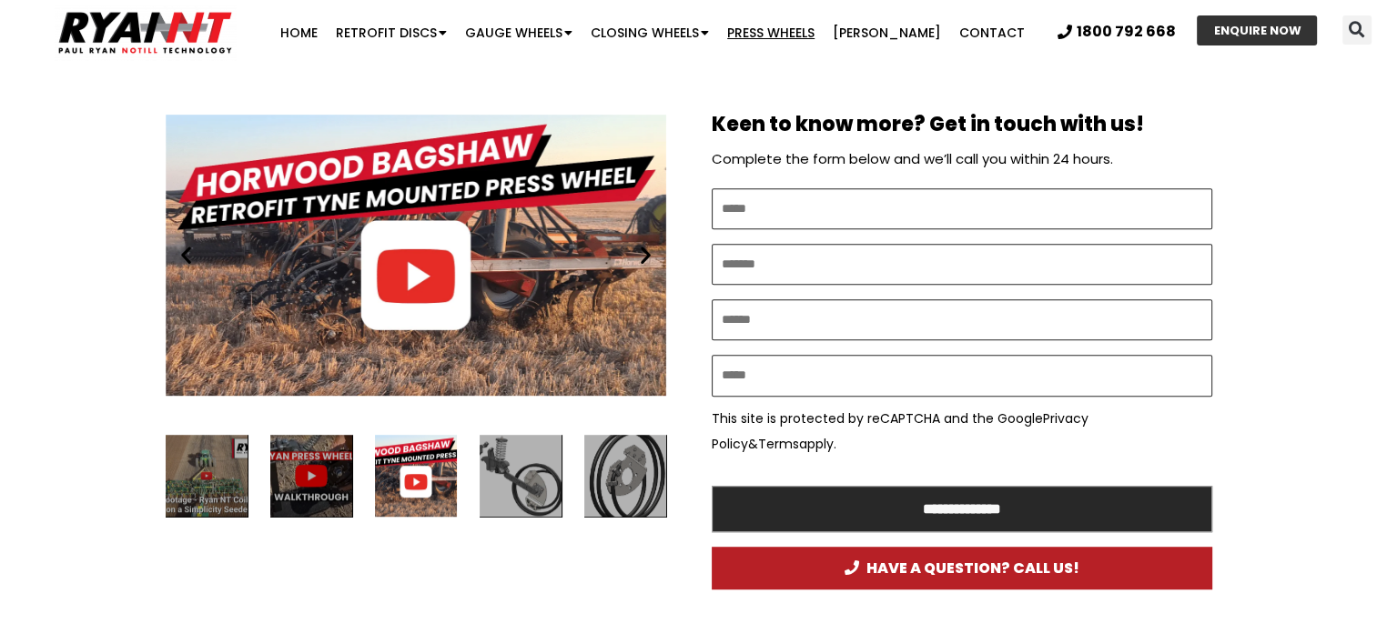
click at [644, 253] on icon "Next slide" at bounding box center [645, 255] width 23 height 23
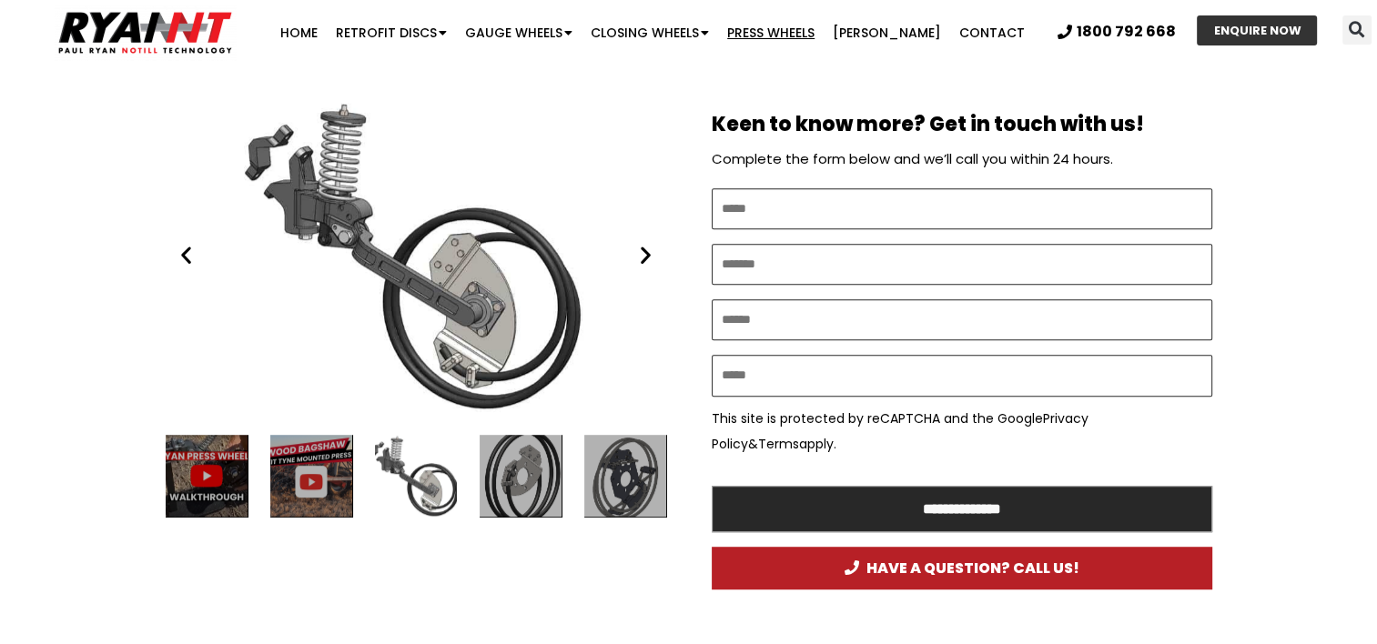
click at [644, 253] on icon "Next slide" at bounding box center [645, 255] width 23 height 23
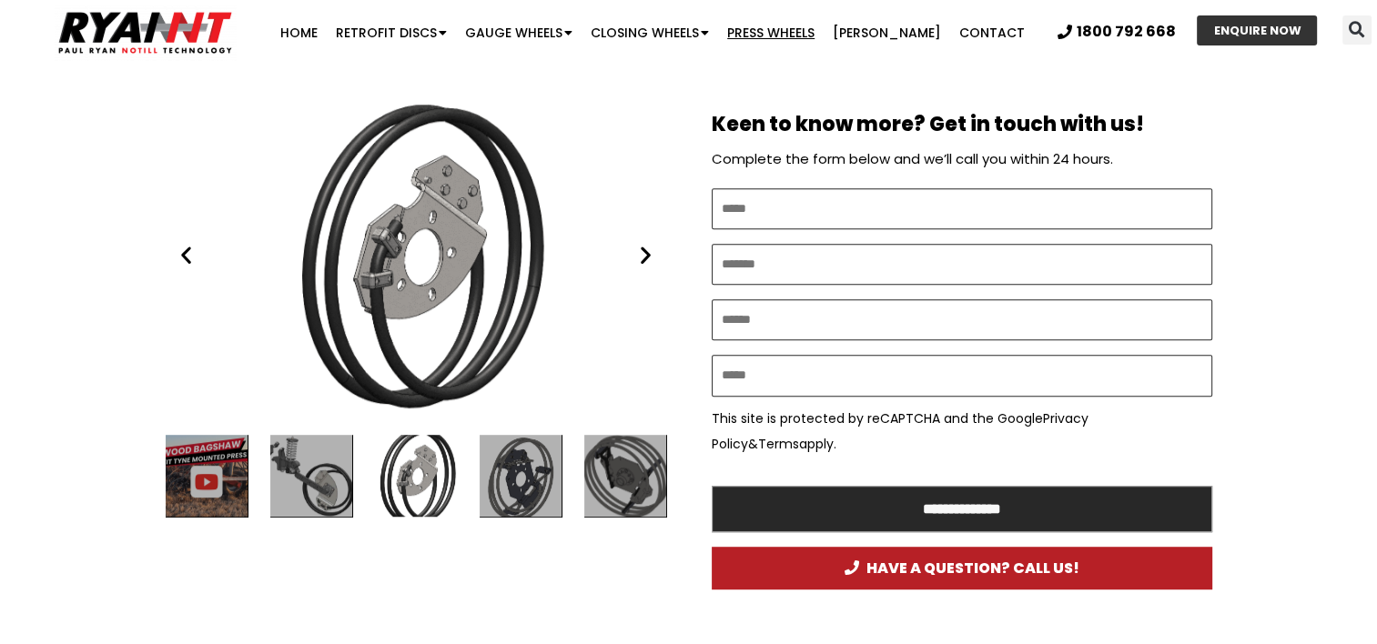
click at [644, 253] on icon "Next slide" at bounding box center [645, 255] width 23 height 23
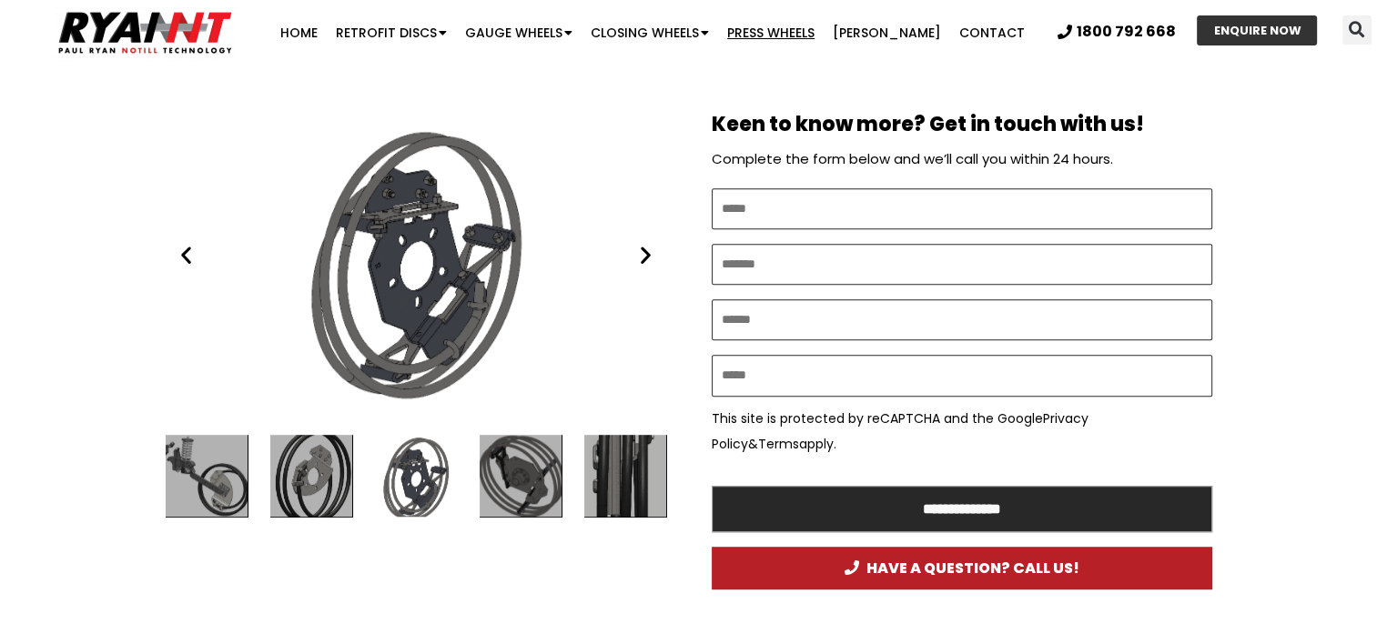
click at [644, 253] on icon "Next slide" at bounding box center [645, 255] width 23 height 23
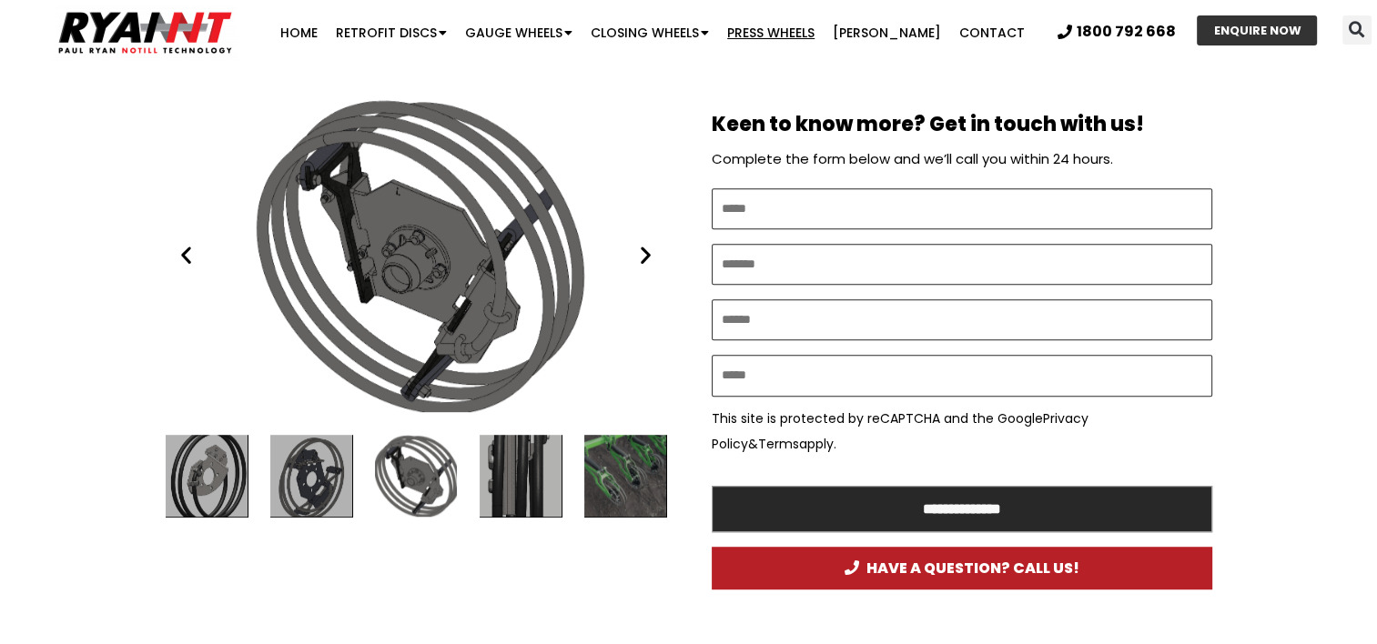
click at [644, 253] on icon "Next slide" at bounding box center [645, 255] width 23 height 23
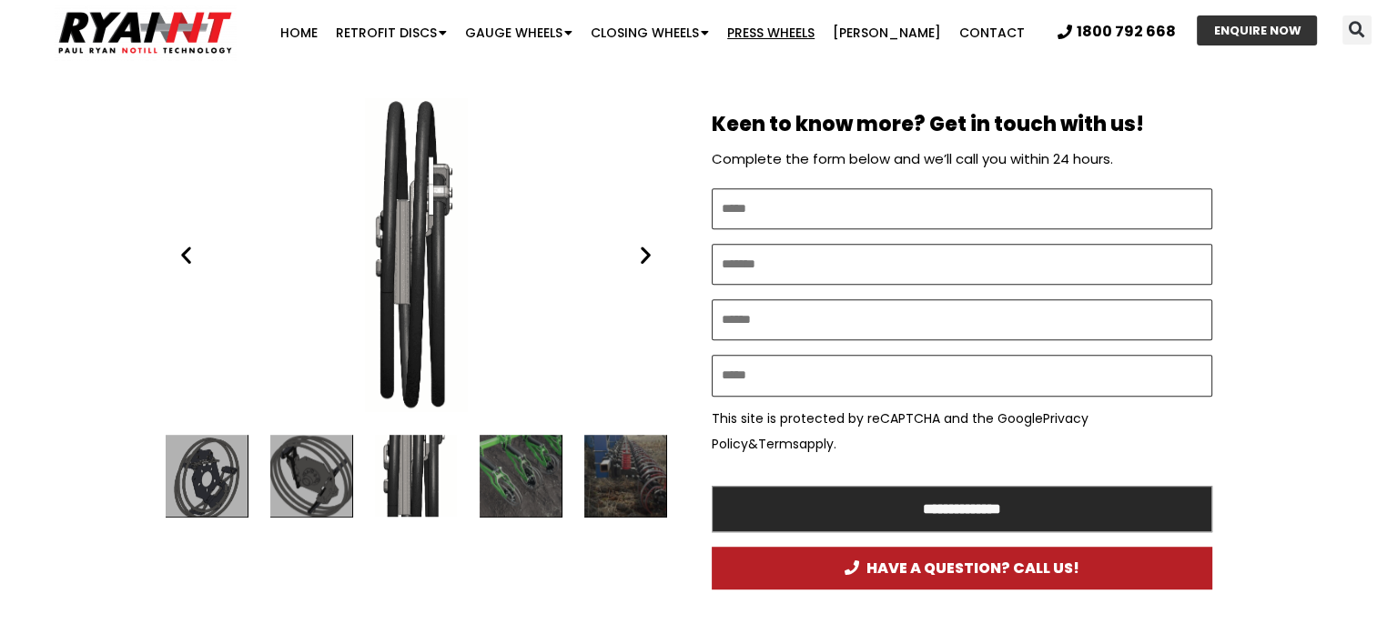
click at [644, 253] on icon "Next slide" at bounding box center [645, 255] width 23 height 23
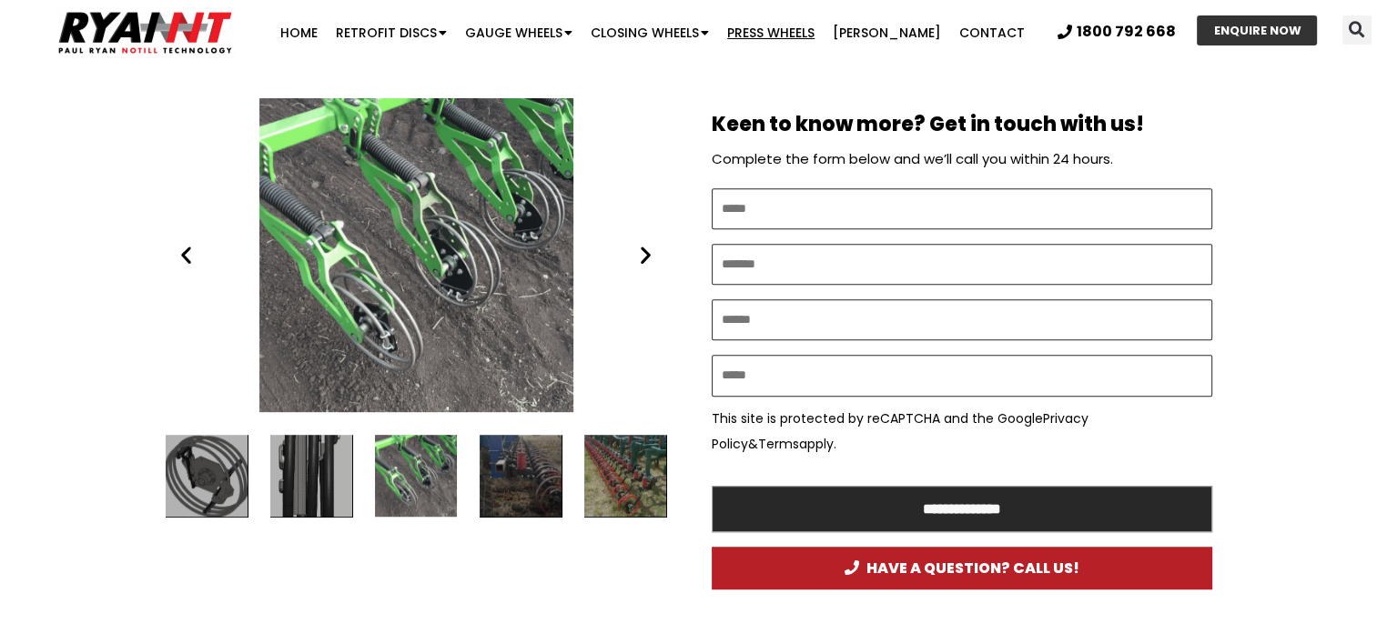
click at [644, 253] on icon "Next slide" at bounding box center [645, 255] width 23 height 23
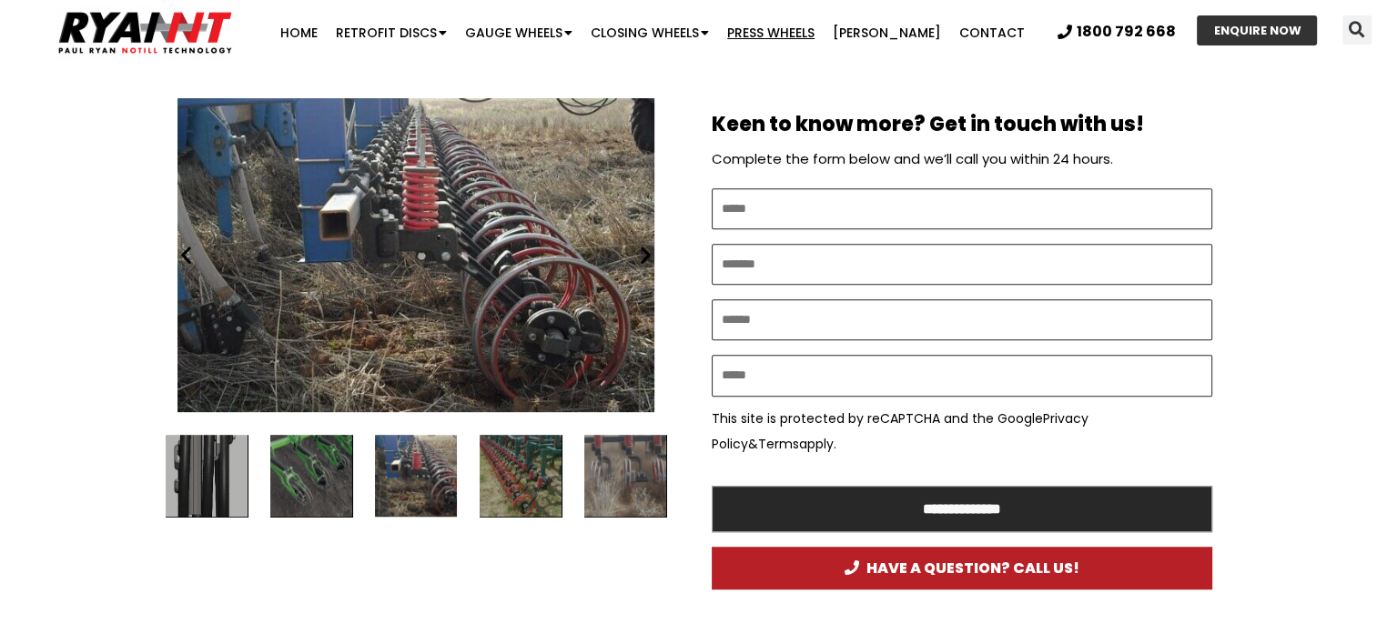
click at [644, 253] on icon "Next slide" at bounding box center [645, 255] width 23 height 23
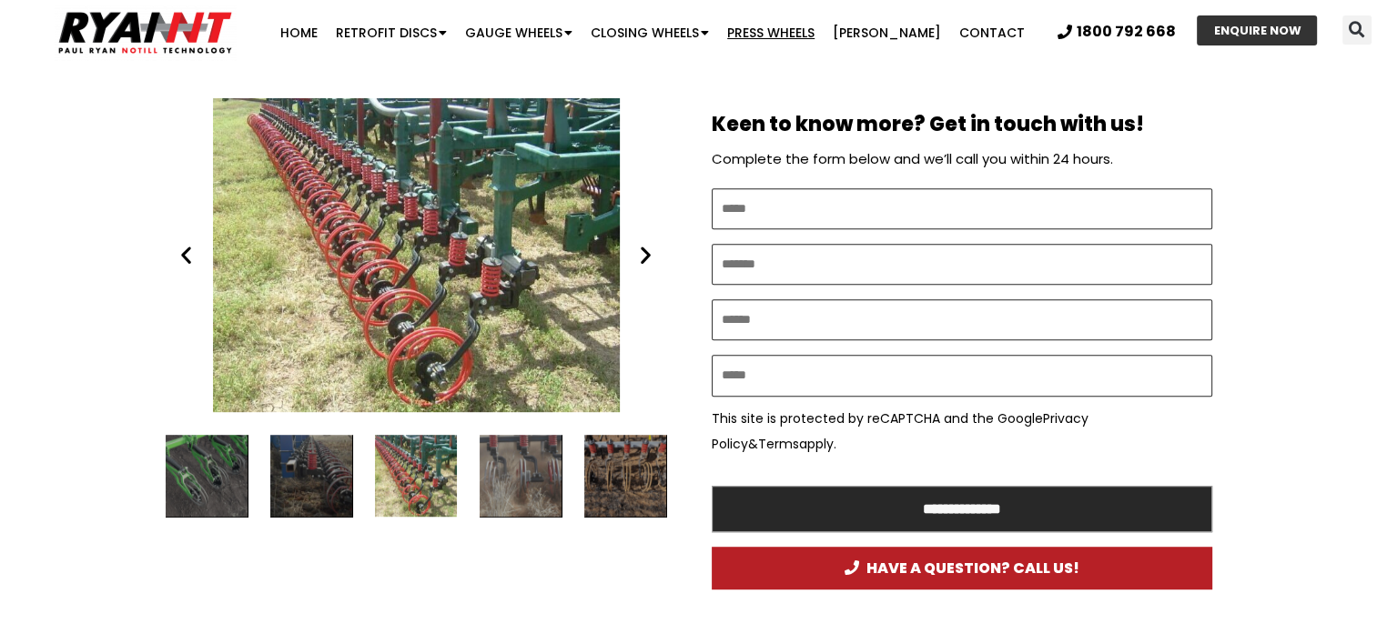
click at [644, 253] on icon "Next slide" at bounding box center [645, 255] width 23 height 23
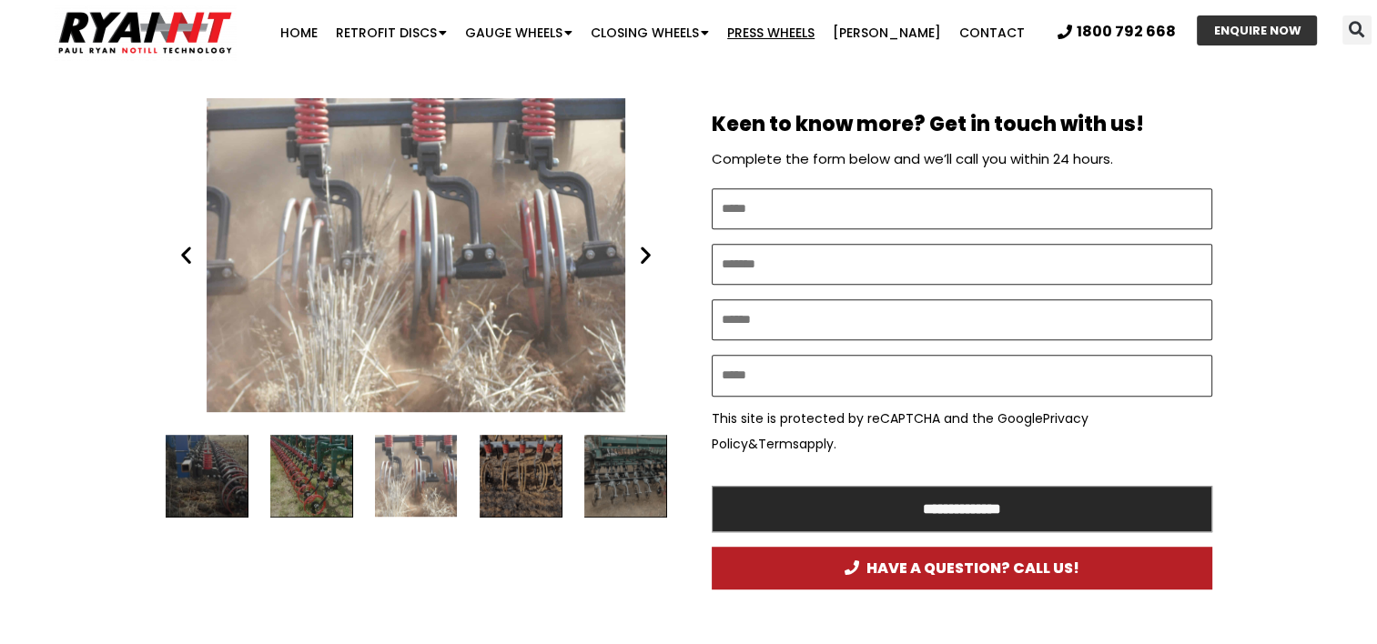
click at [644, 253] on icon "Next slide" at bounding box center [645, 255] width 23 height 23
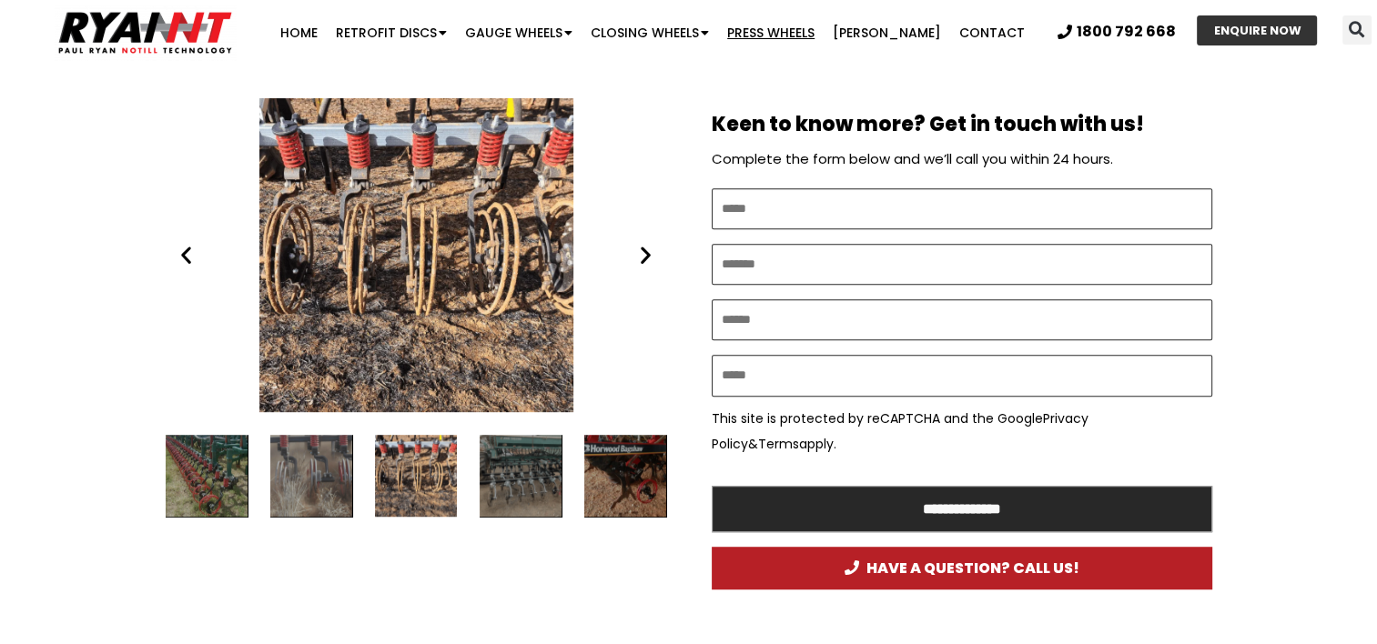
click at [644, 253] on icon "Next slide" at bounding box center [645, 255] width 23 height 23
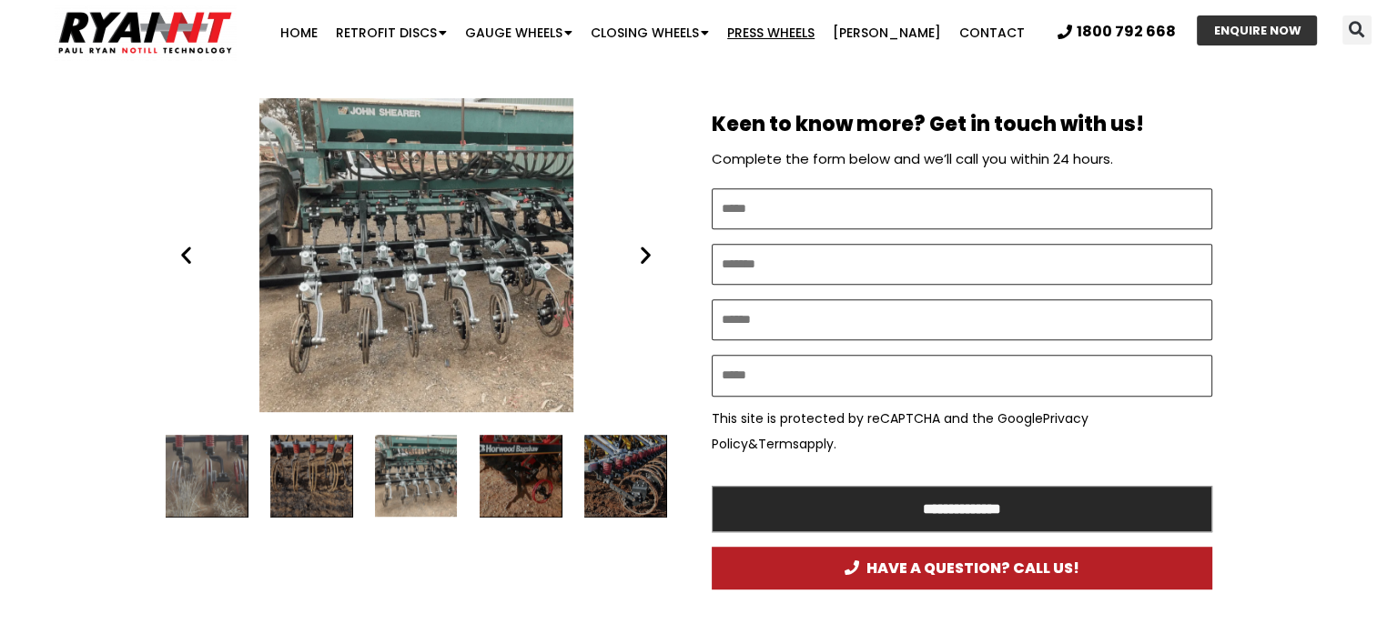
click at [644, 253] on icon "Next slide" at bounding box center [645, 255] width 23 height 23
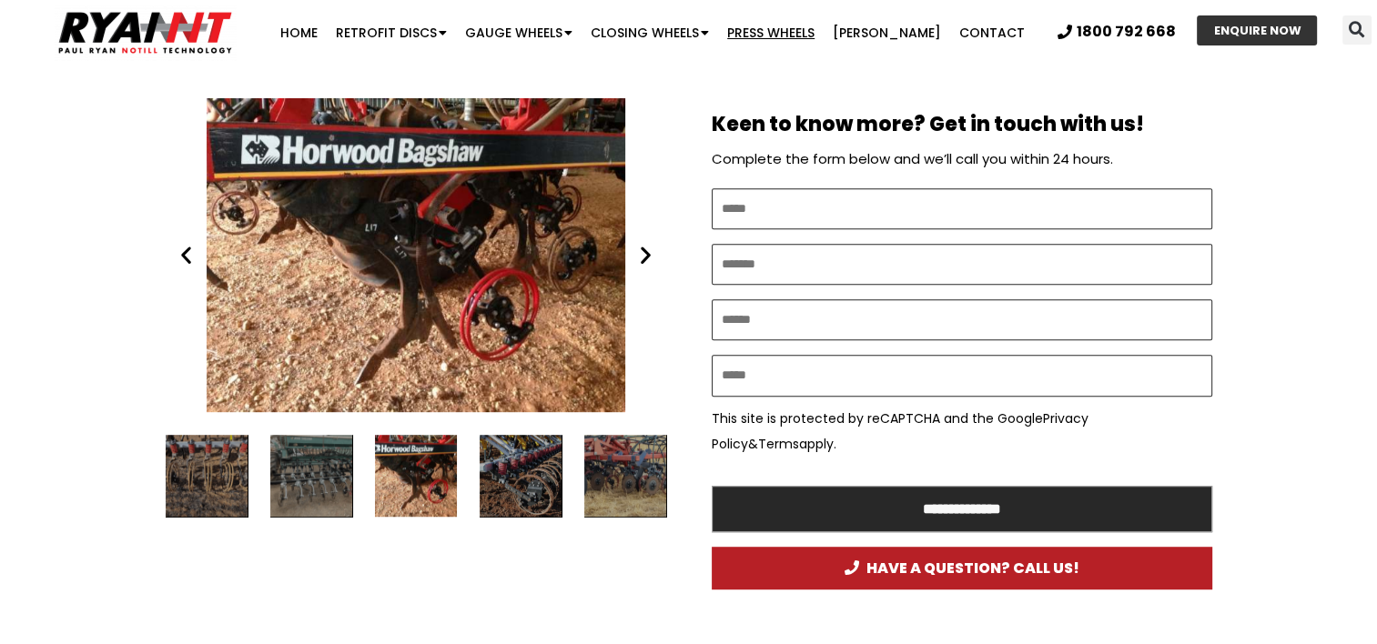
click at [644, 253] on icon "Next slide" at bounding box center [645, 255] width 23 height 23
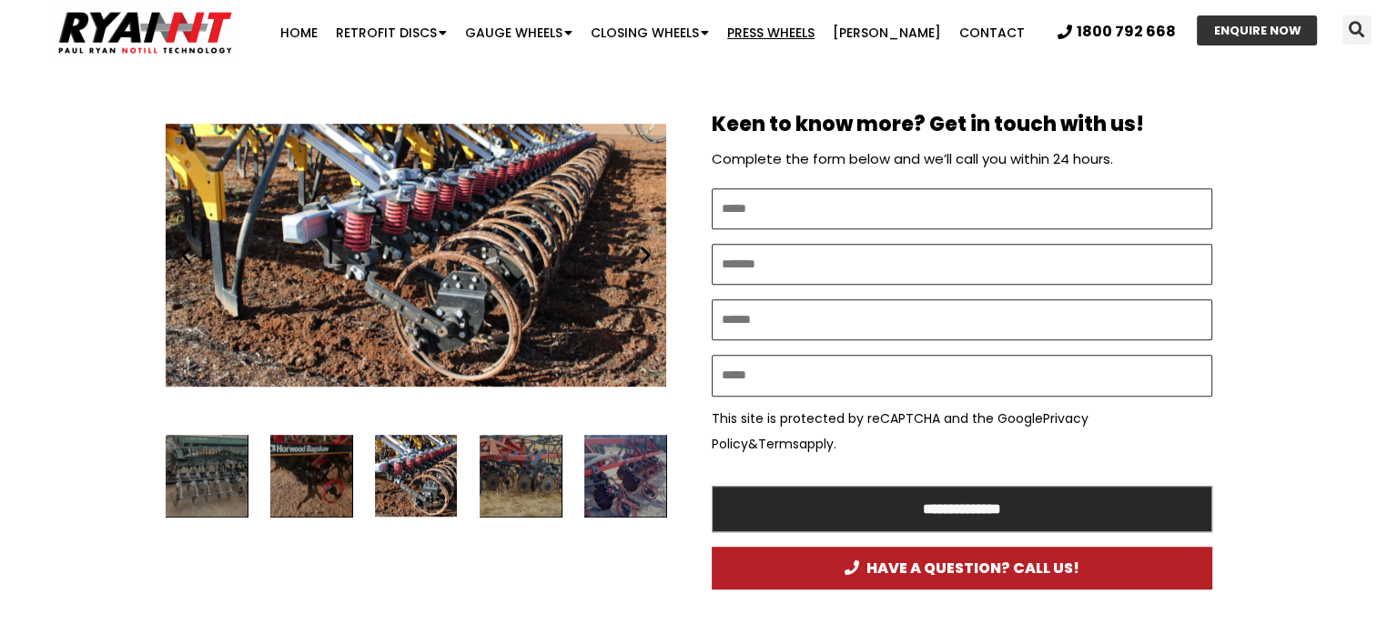
click at [644, 253] on icon "Next slide" at bounding box center [645, 255] width 23 height 23
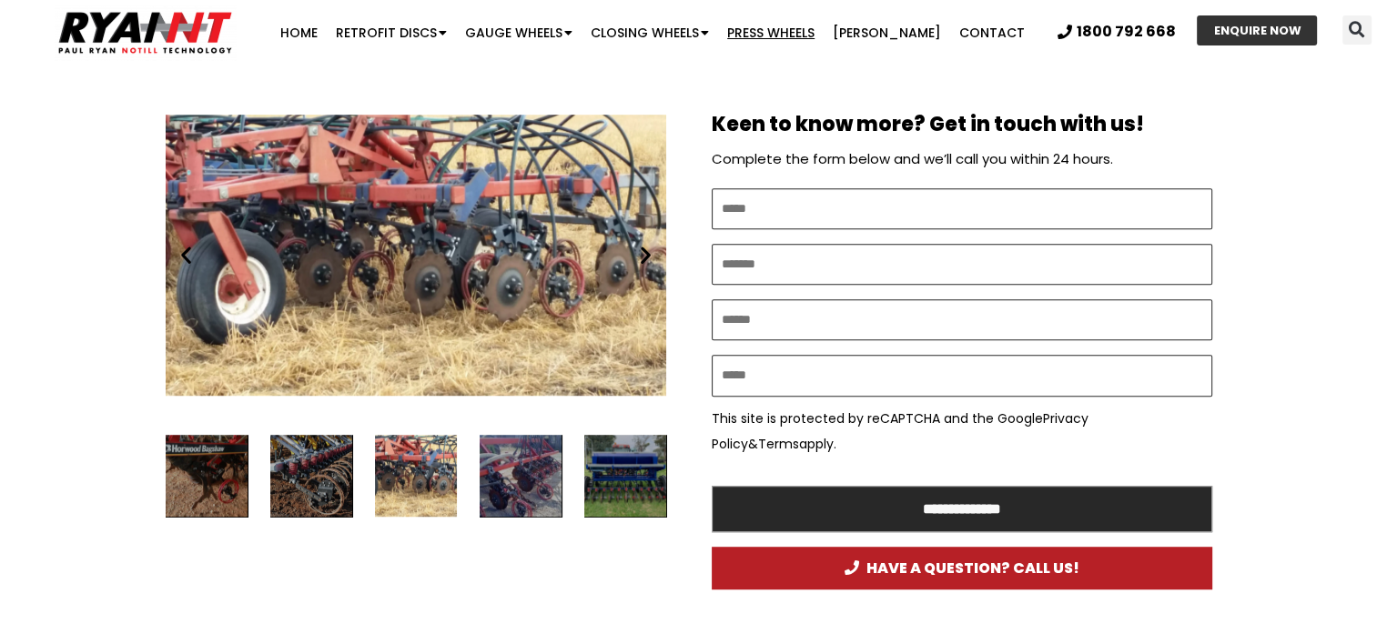
click at [644, 253] on icon "Next slide" at bounding box center [645, 255] width 23 height 23
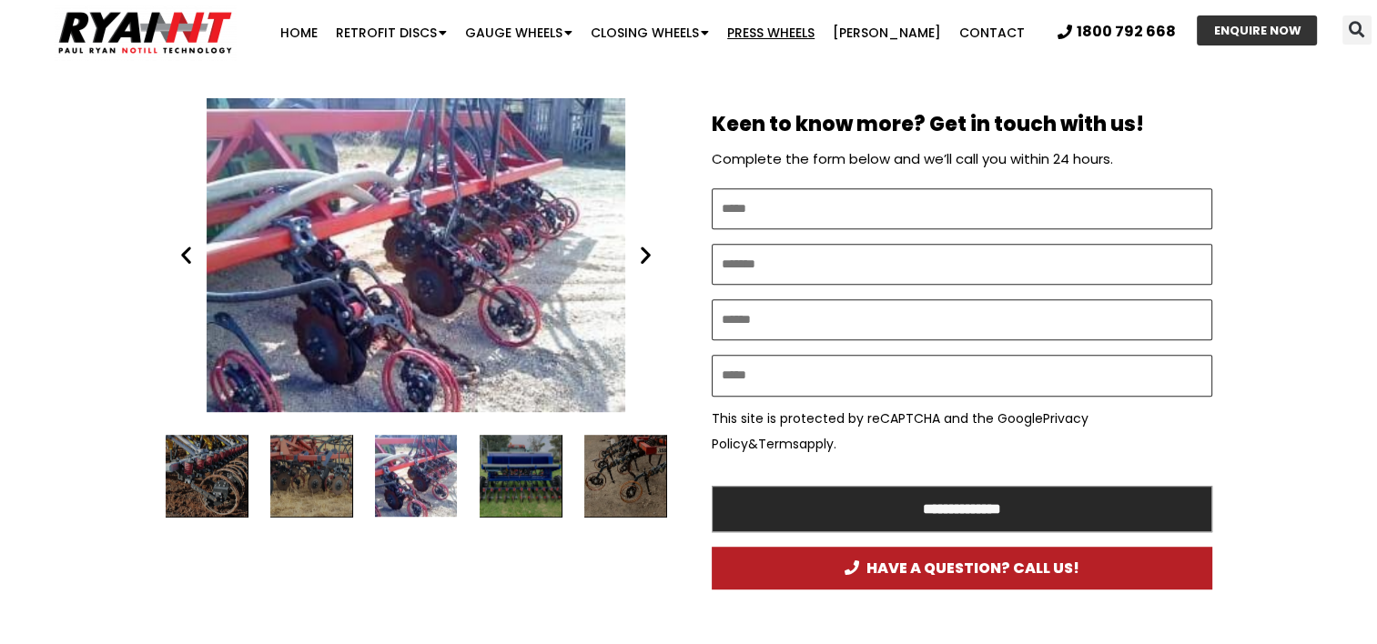
click at [644, 253] on icon "Next slide" at bounding box center [645, 255] width 23 height 23
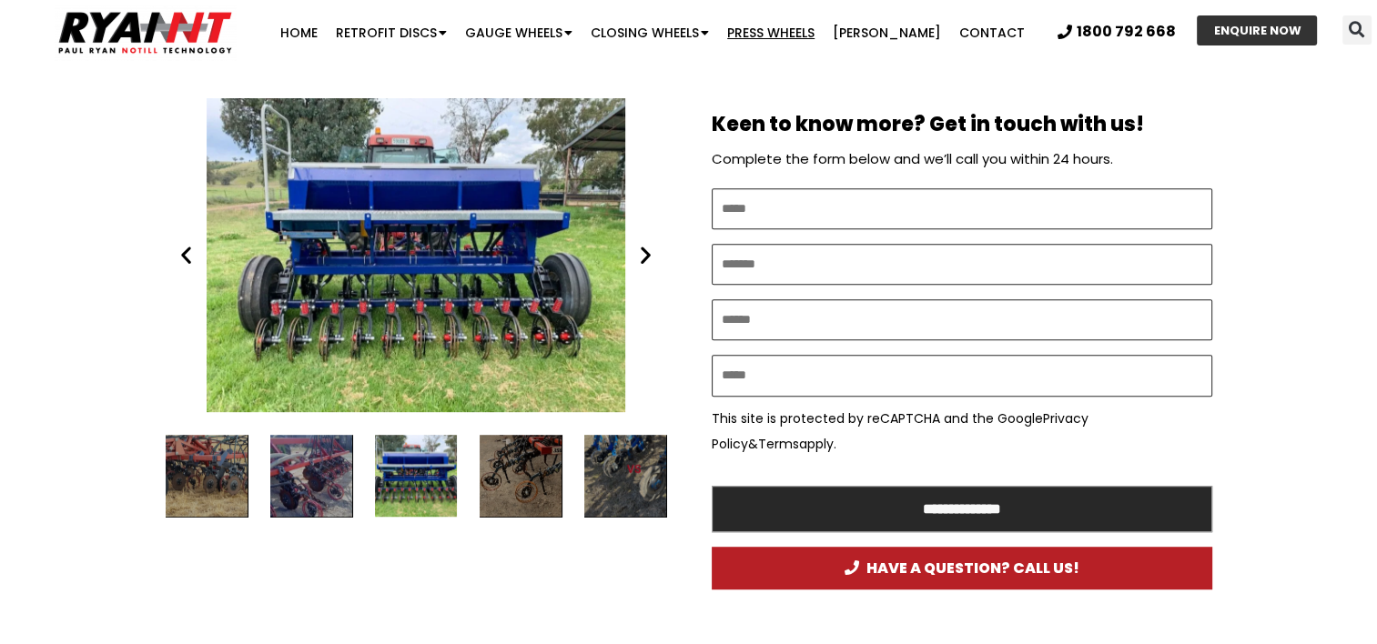
click at [644, 253] on icon "Next slide" at bounding box center [645, 255] width 23 height 23
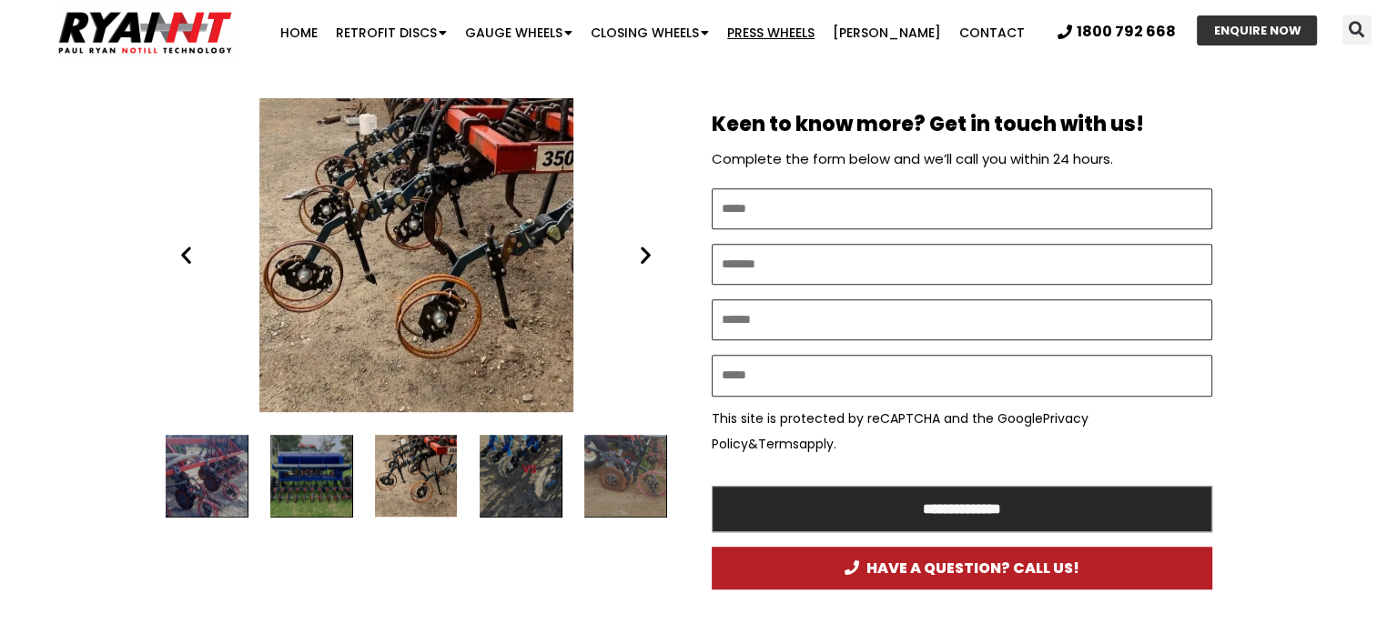
click at [644, 253] on icon "Next slide" at bounding box center [645, 255] width 23 height 23
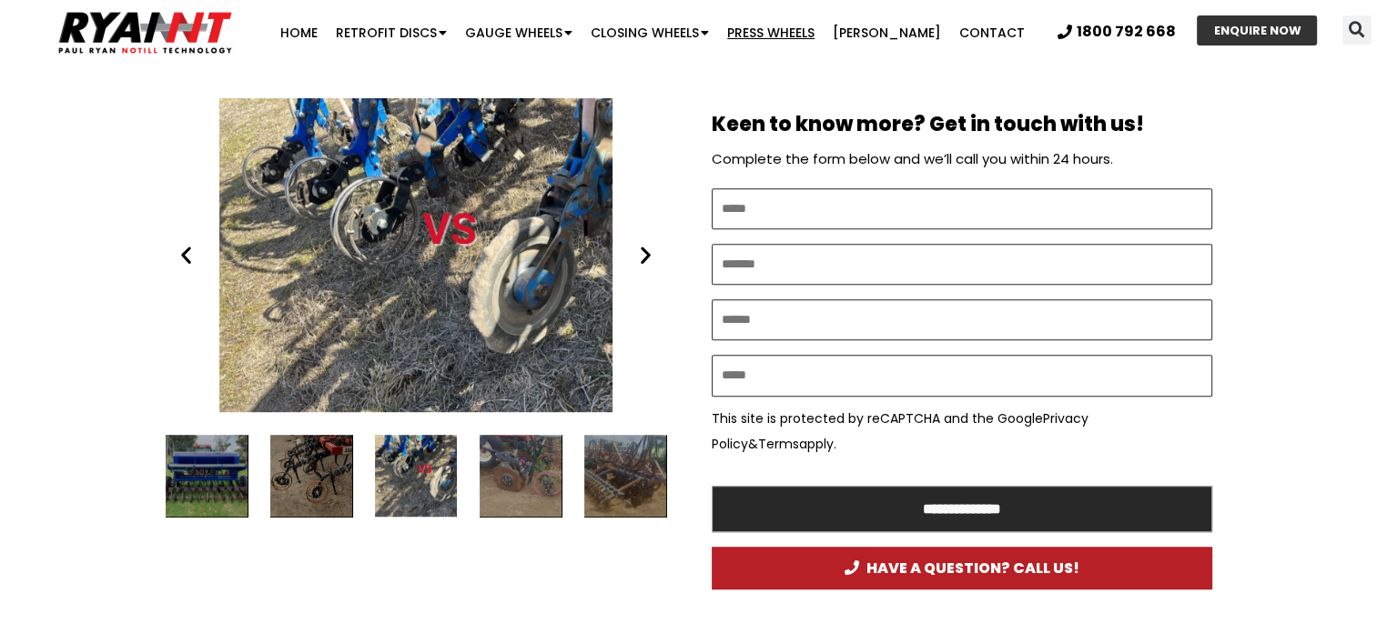
click at [644, 253] on icon "Next slide" at bounding box center [645, 255] width 23 height 23
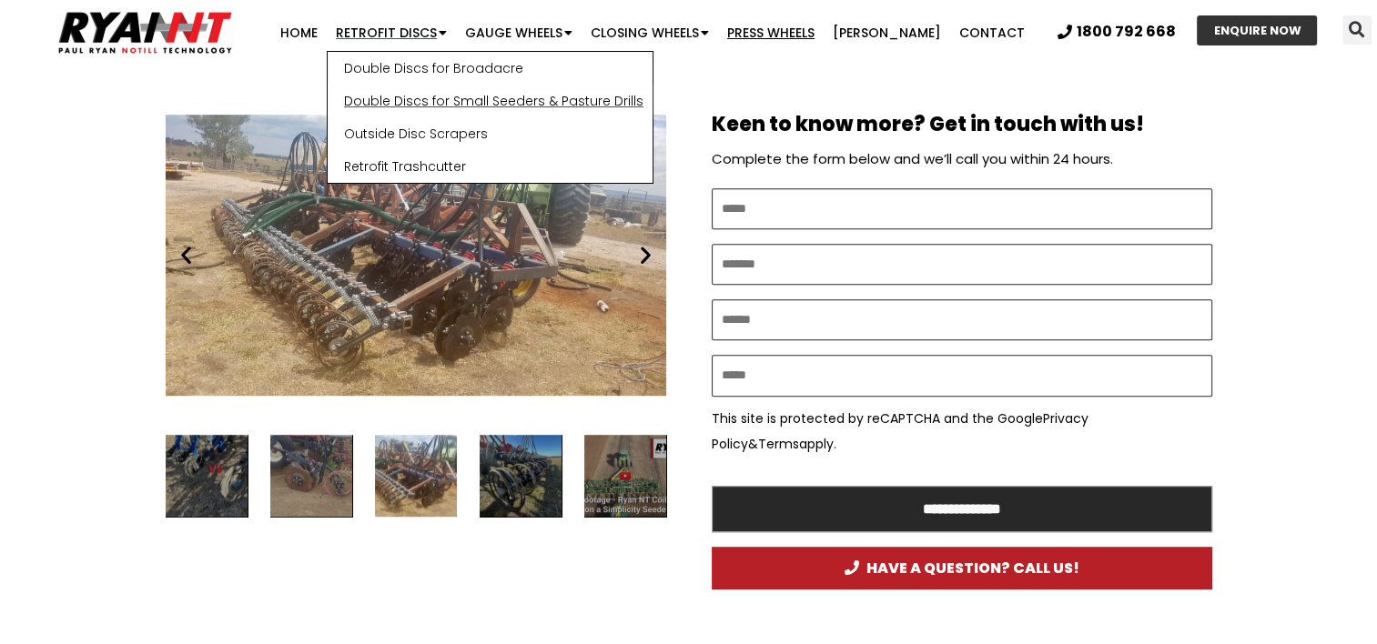
click at [397, 96] on link "Double Discs for Small Seeders & Pasture Drills" at bounding box center [490, 101] width 325 height 33
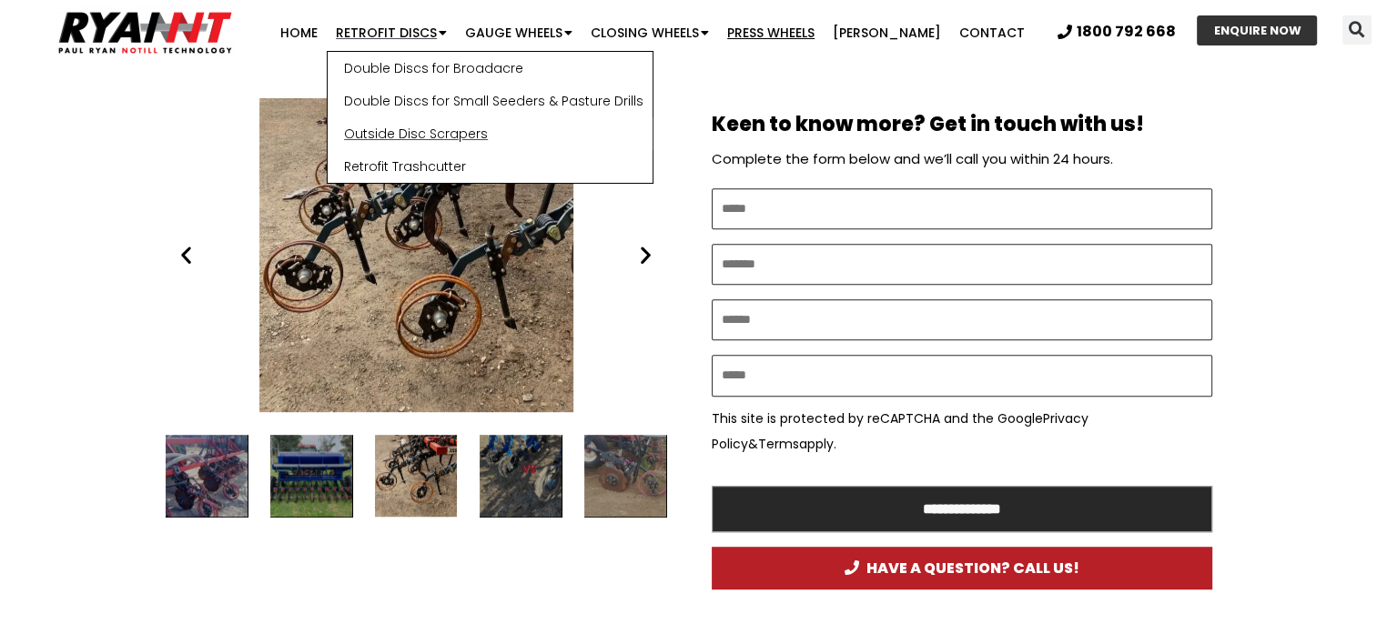
click at [396, 134] on link "Outside Disc Scrapers" at bounding box center [490, 133] width 325 height 33
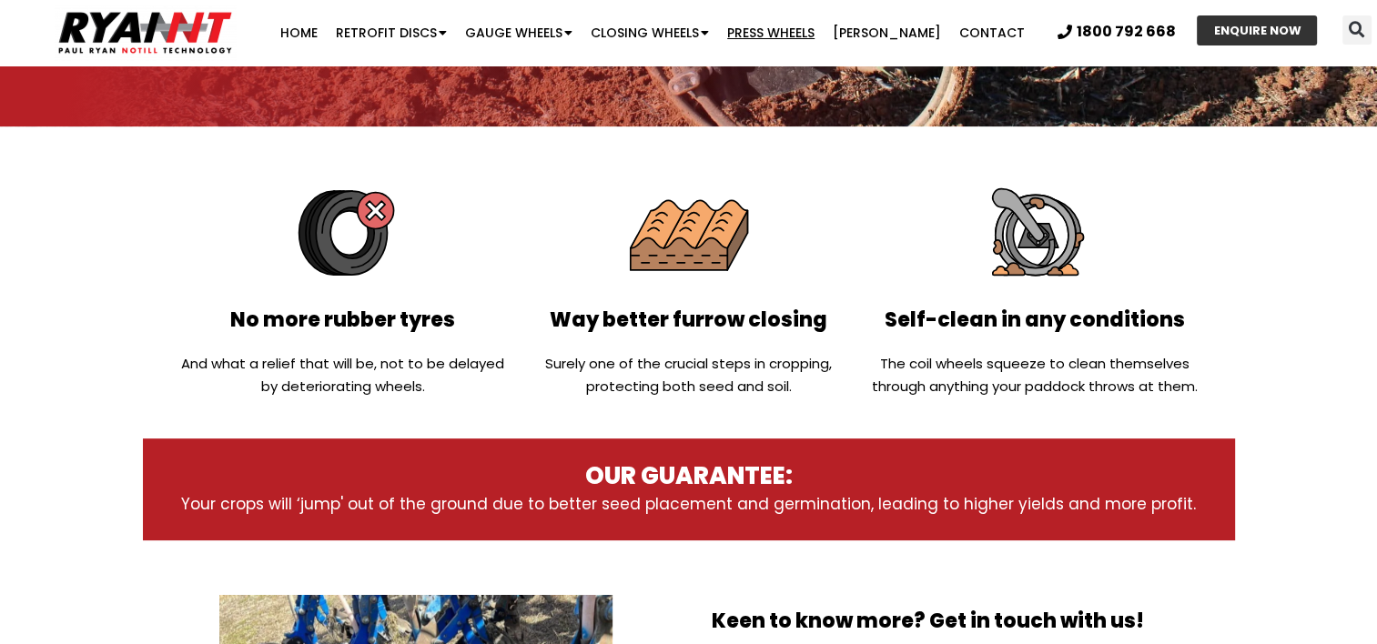
scroll to position [0, 0]
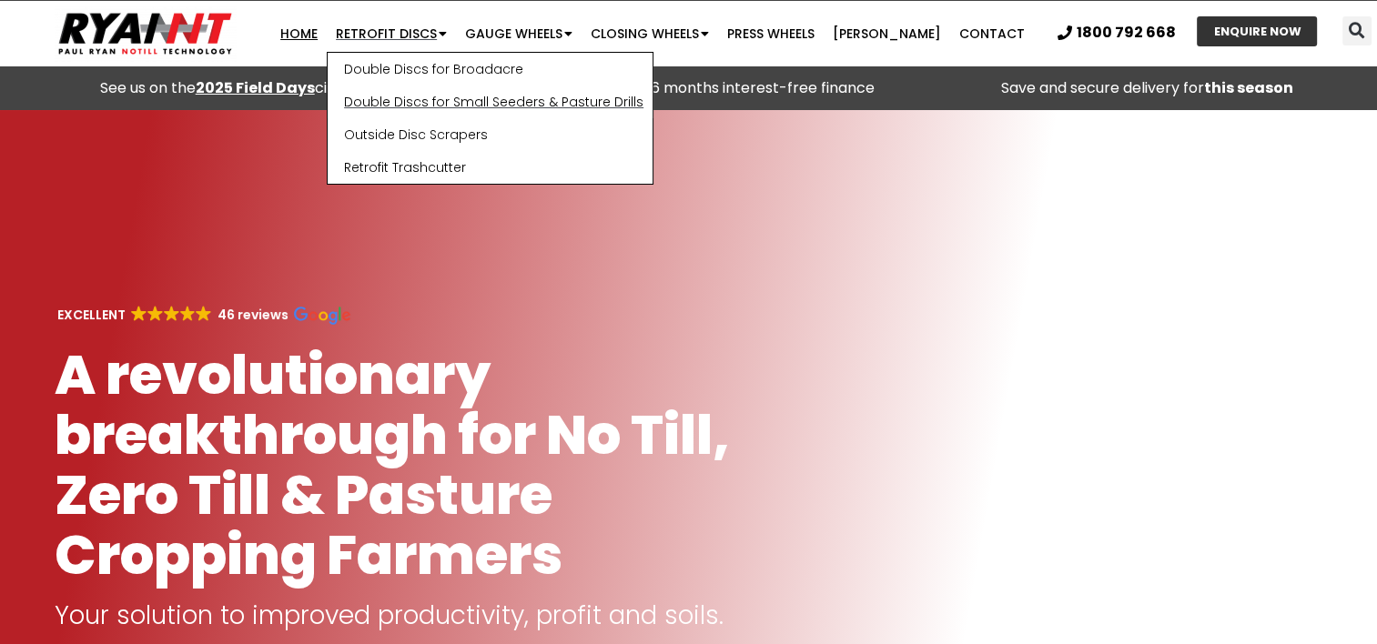
click at [396, 97] on link "Double Discs for Small Seeders & Pasture Drills" at bounding box center [490, 102] width 325 height 33
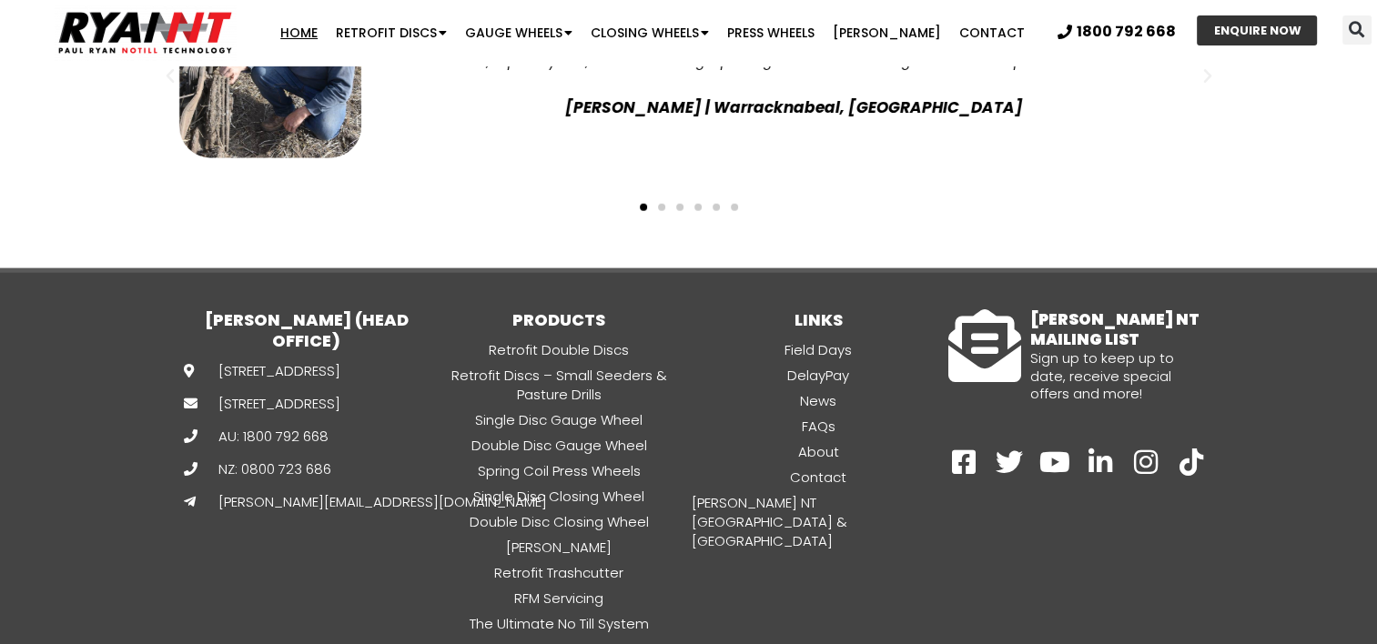
scroll to position [4935, 0]
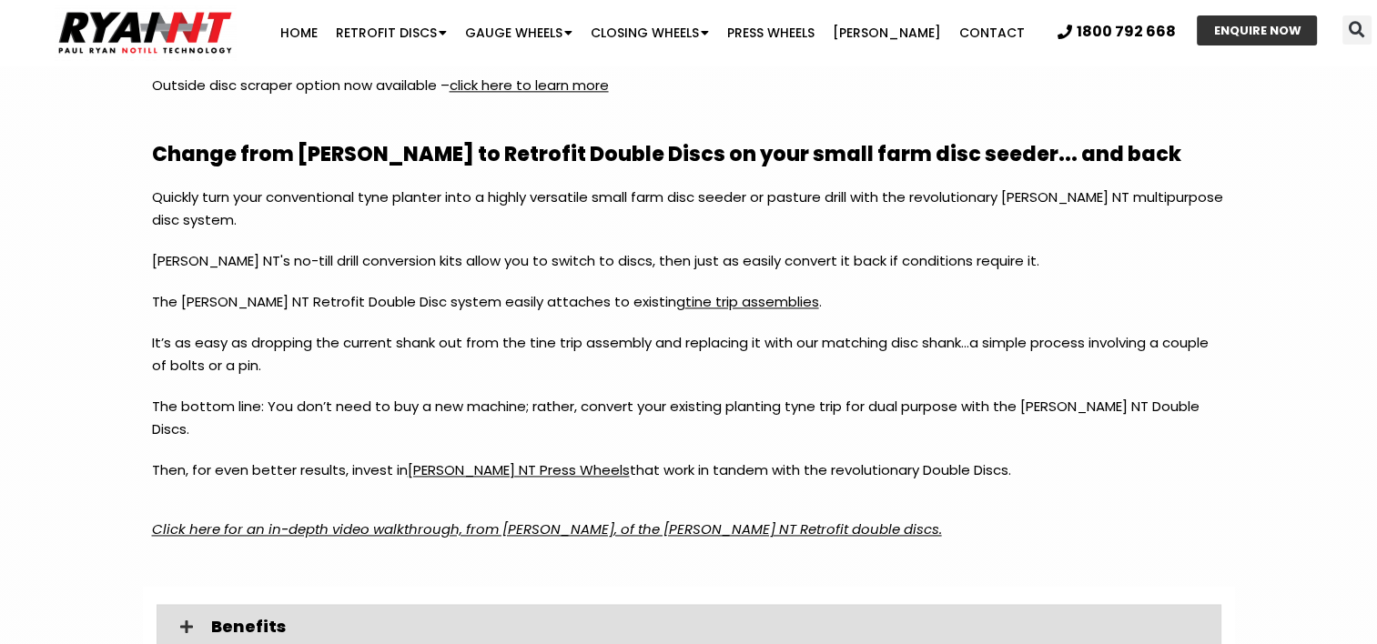
scroll to position [2466, 0]
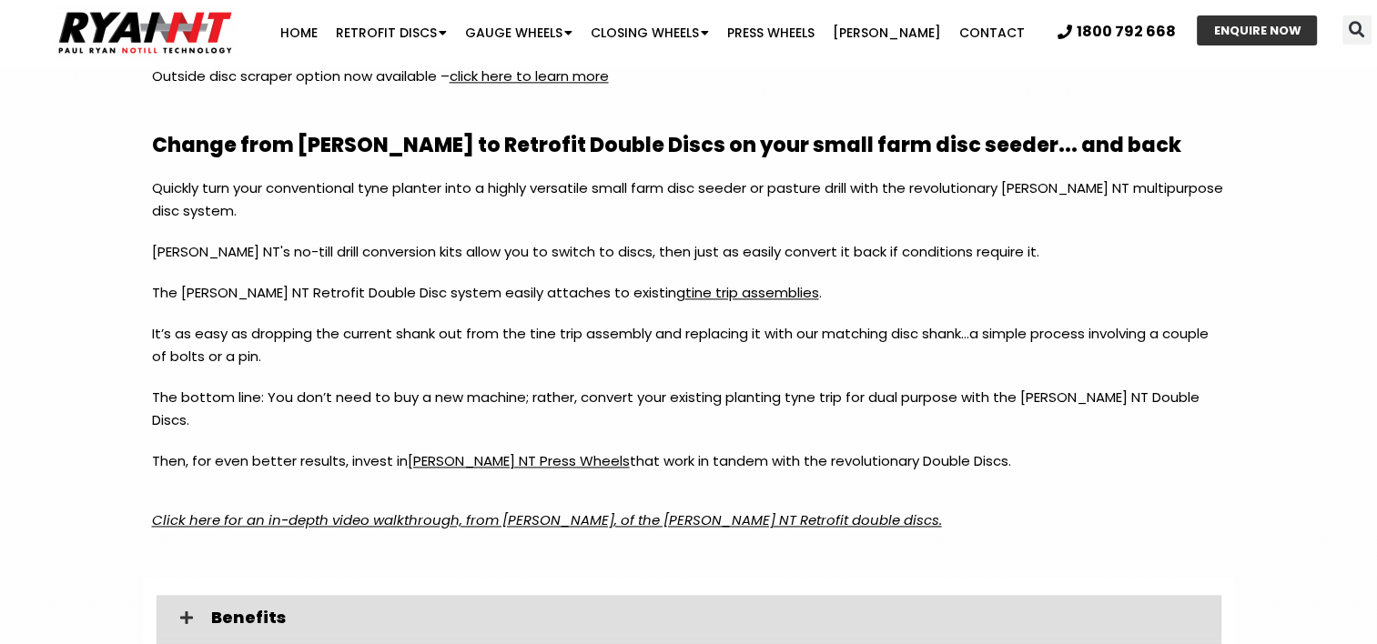
click at [489, 451] on link "[PERSON_NAME] NT Press Wheels" at bounding box center [519, 460] width 222 height 19
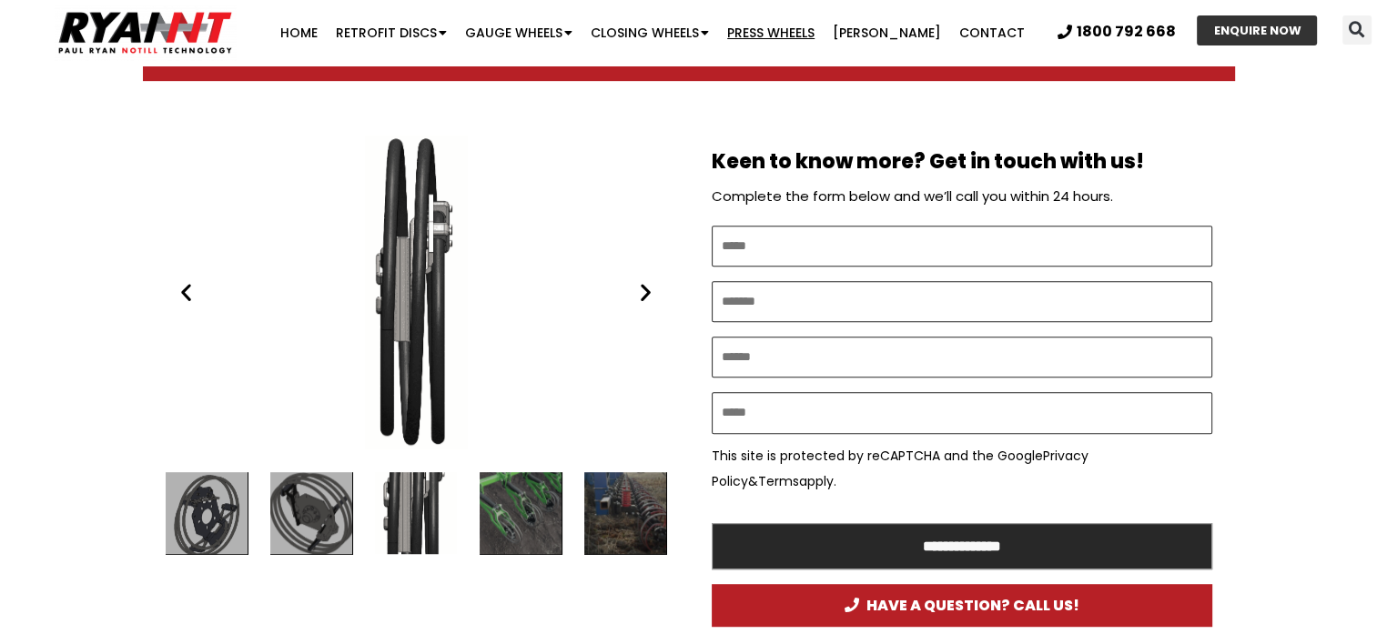
scroll to position [916, 0]
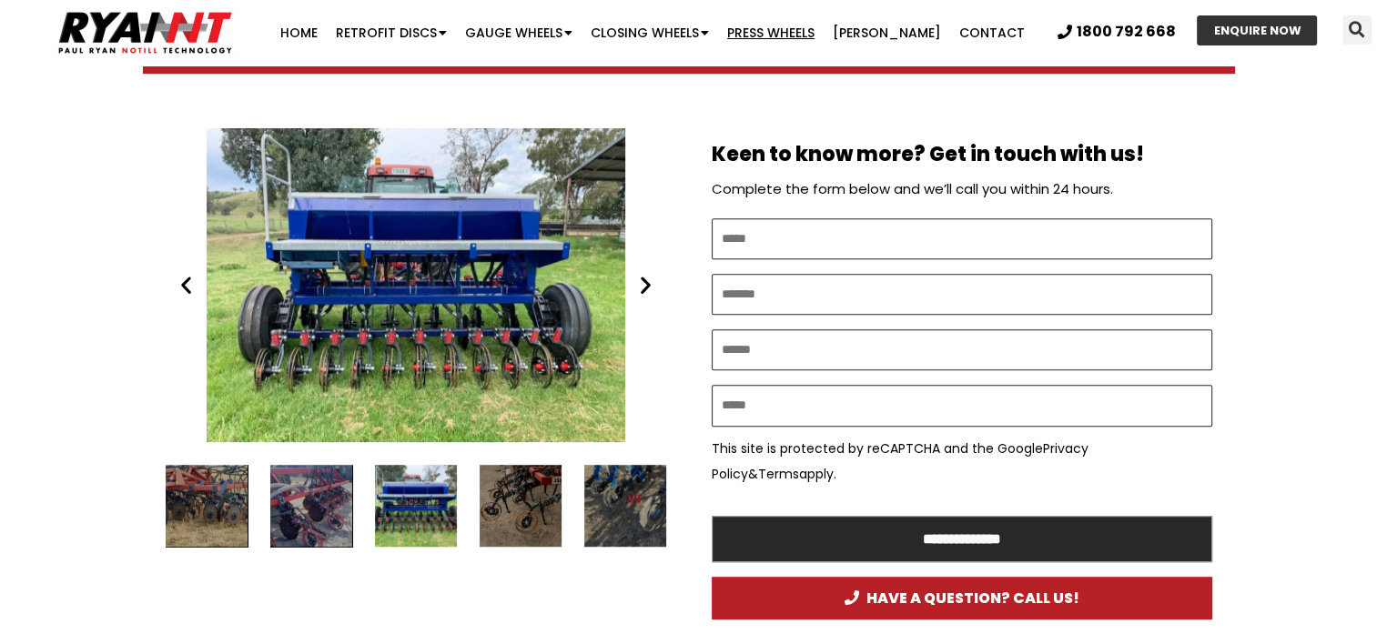
click at [184, 280] on icon "Previous slide" at bounding box center [186, 285] width 23 height 23
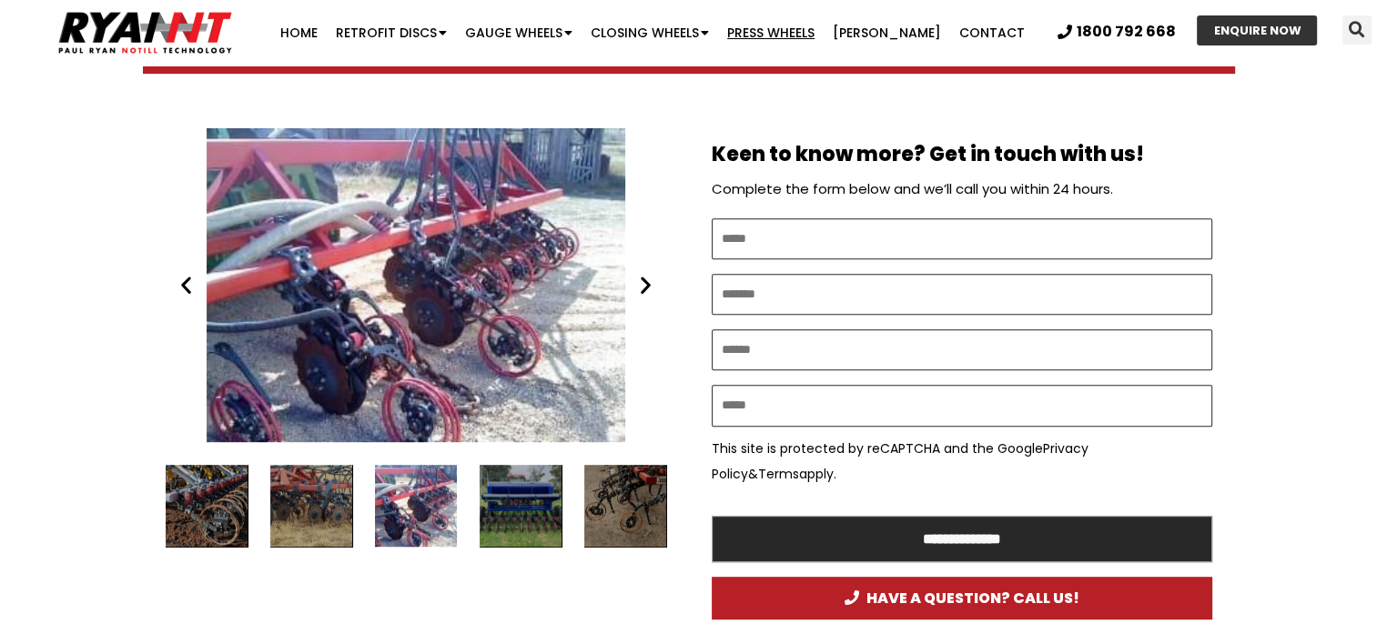
click at [363, 321] on div "RYAN NT Retrofit Double Discs and tyne mounted press wheels" at bounding box center [416, 285] width 500 height 314
click at [308, 374] on div "RYAN NT Retrofit Double Discs and tyne mounted press wheels" at bounding box center [416, 285] width 500 height 314
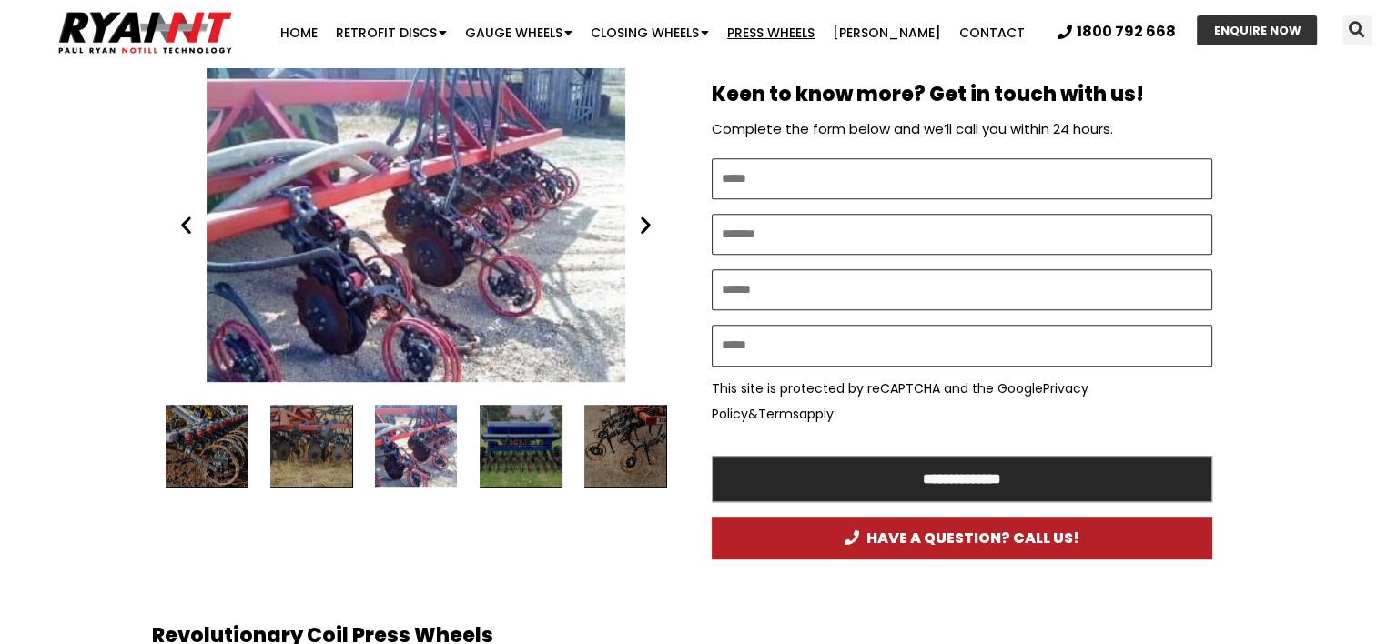
scroll to position [992, 0]
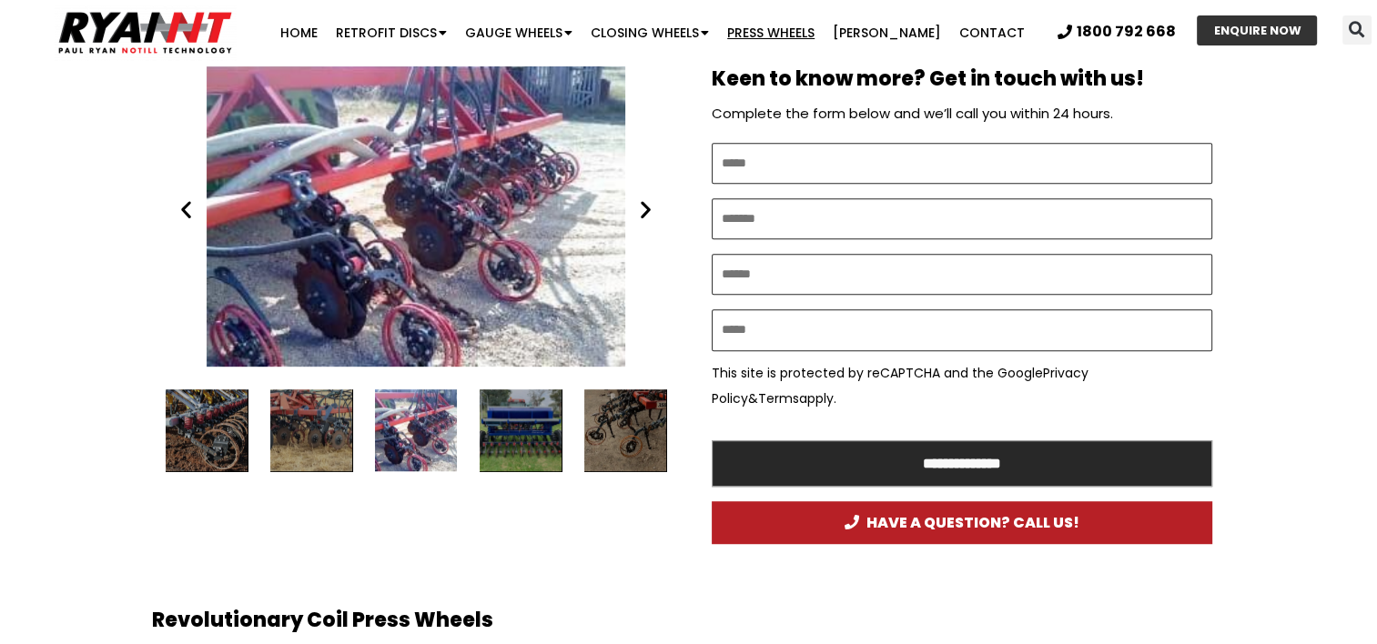
click at [642, 206] on icon "Next slide" at bounding box center [645, 209] width 23 height 23
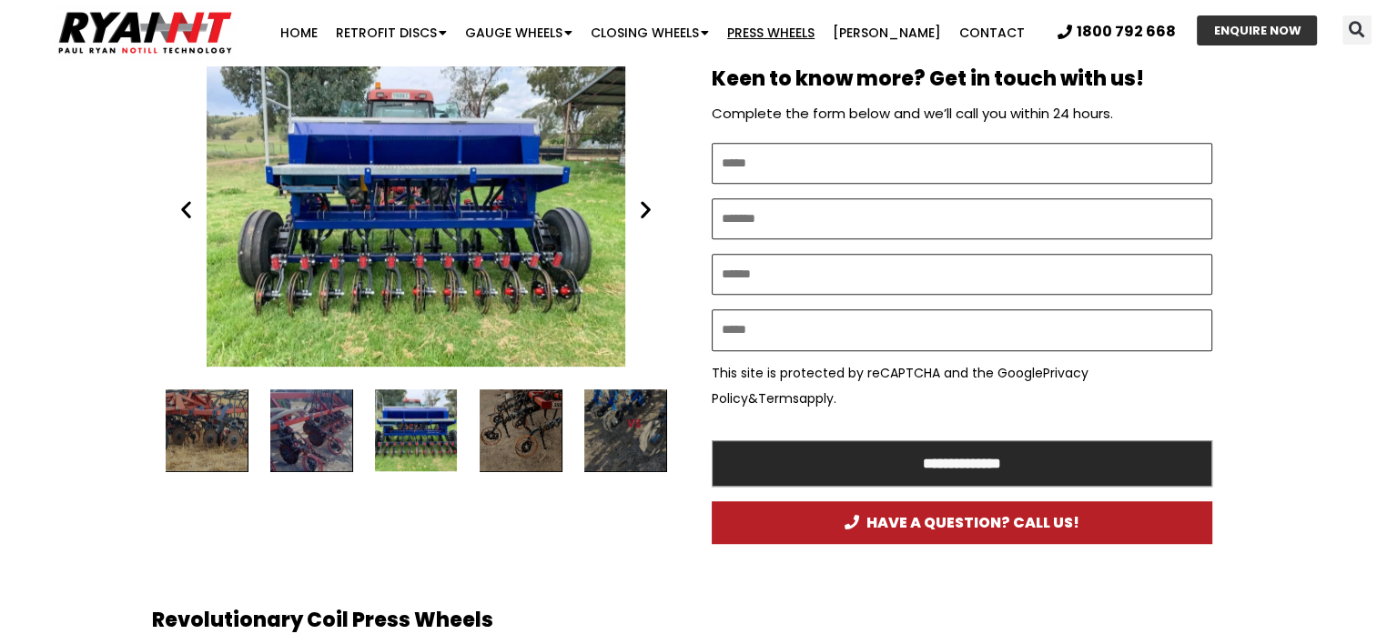
click at [642, 206] on icon "Next slide" at bounding box center [645, 209] width 23 height 23
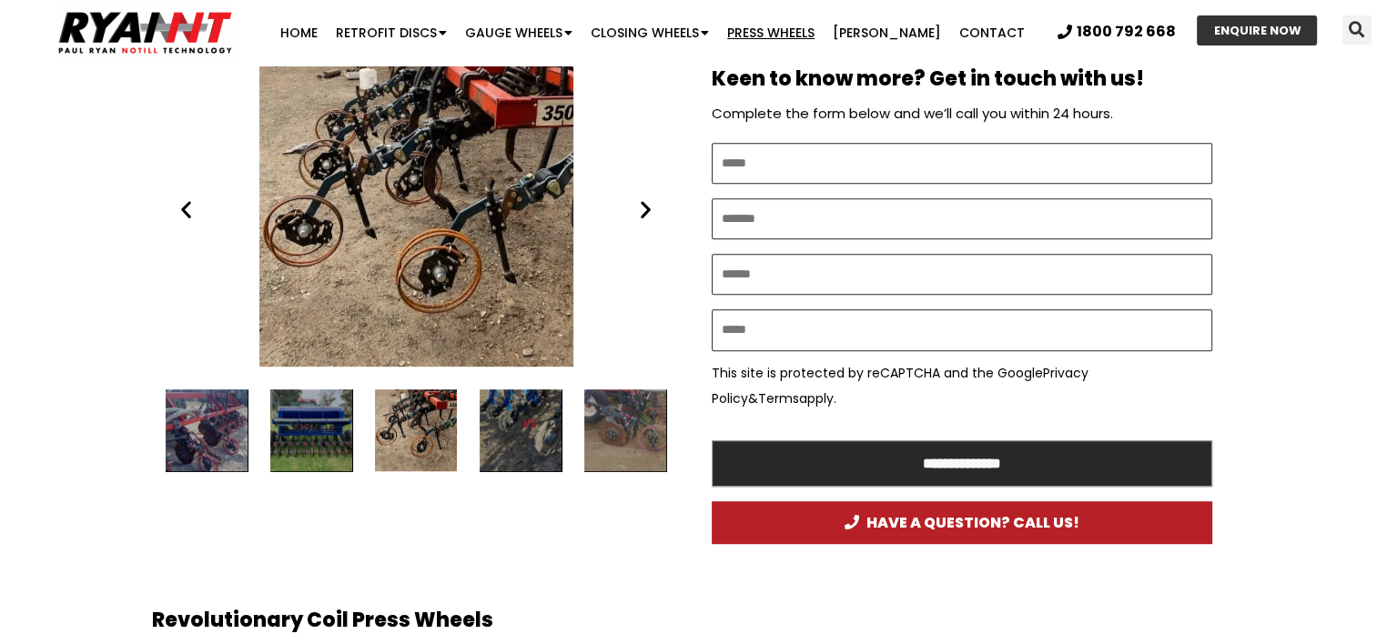
click at [642, 206] on icon "Next slide" at bounding box center [645, 209] width 23 height 23
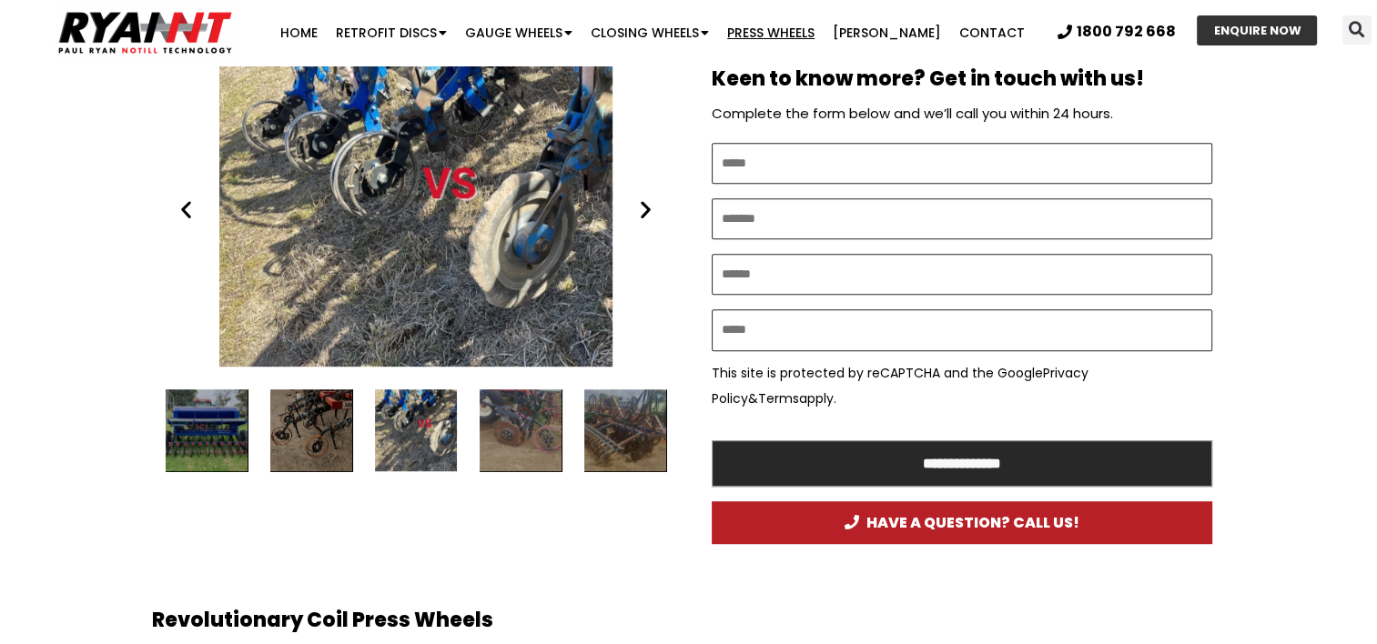
click at [642, 206] on icon "Next slide" at bounding box center [645, 209] width 23 height 23
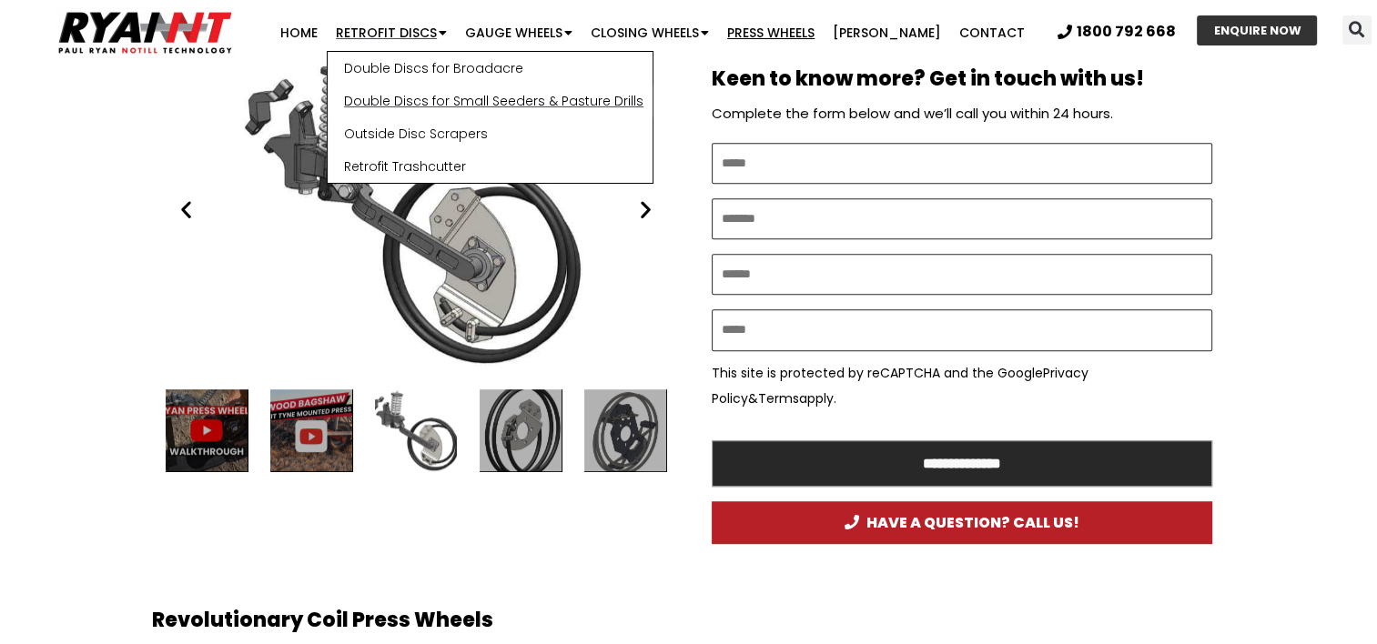
click at [394, 96] on link "Double Discs for Small Seeders & Pasture Drills" at bounding box center [490, 101] width 325 height 33
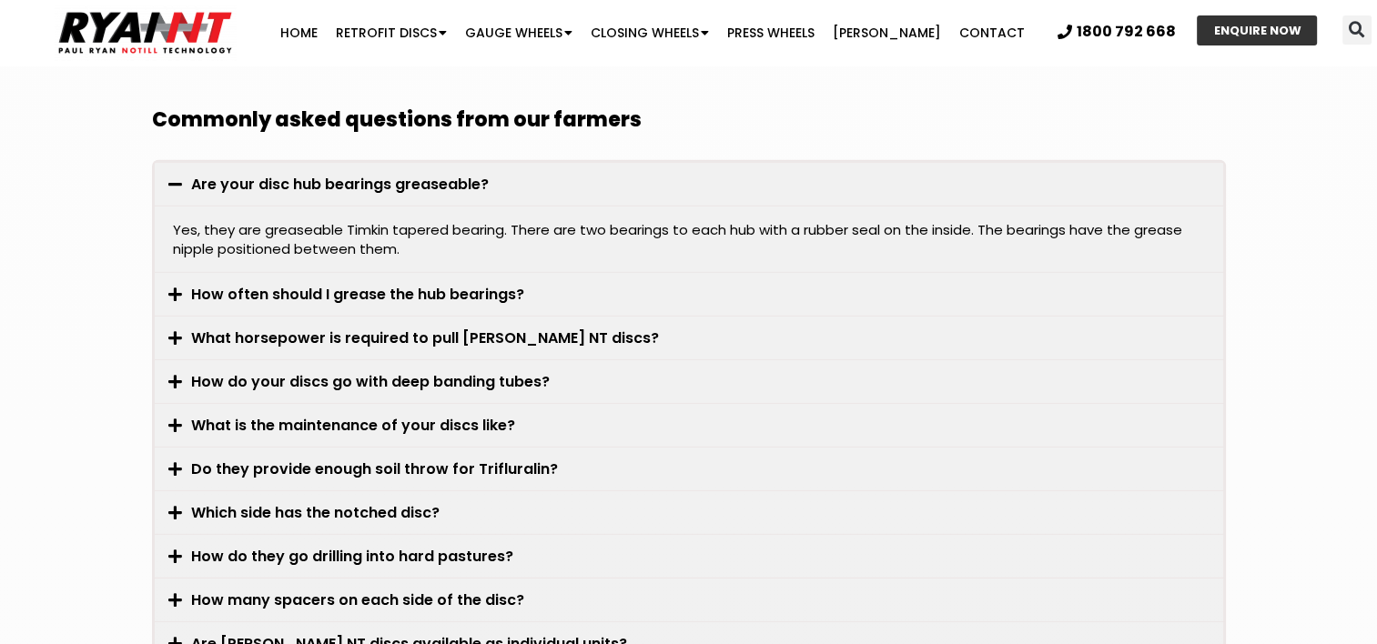
scroll to position [5217, 0]
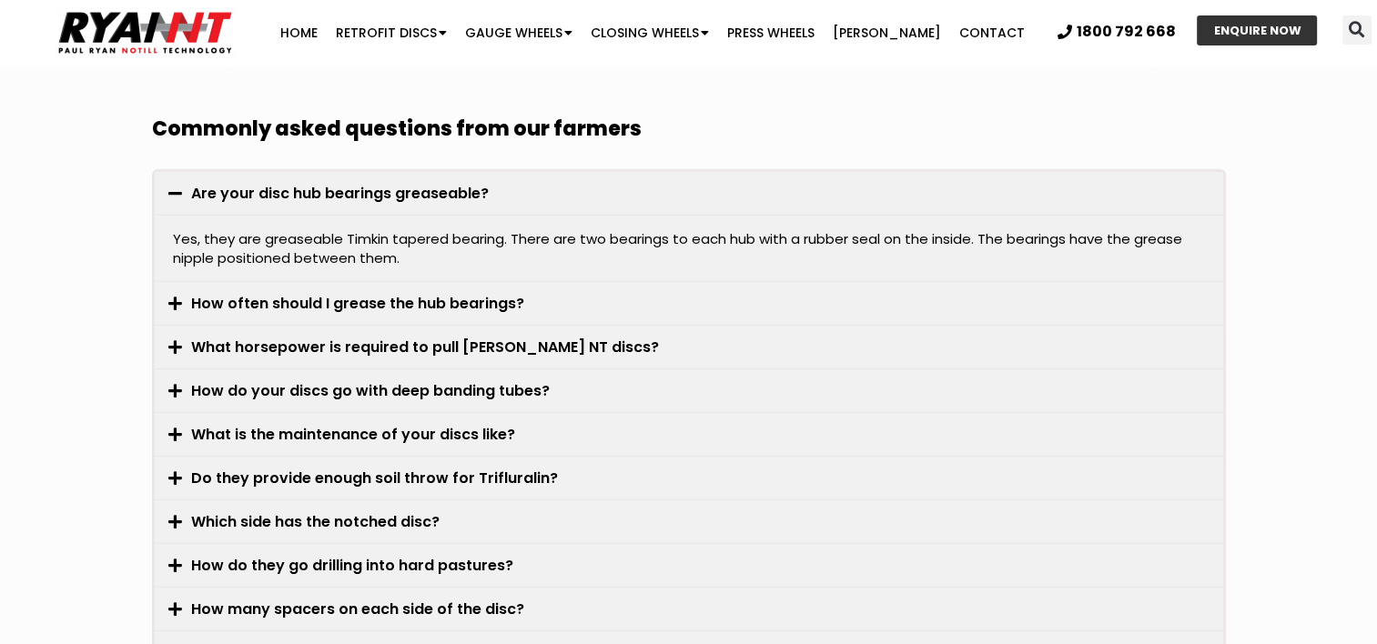
click at [226, 183] on link "Are your disc hub bearings greaseable?" at bounding box center [339, 193] width 297 height 21
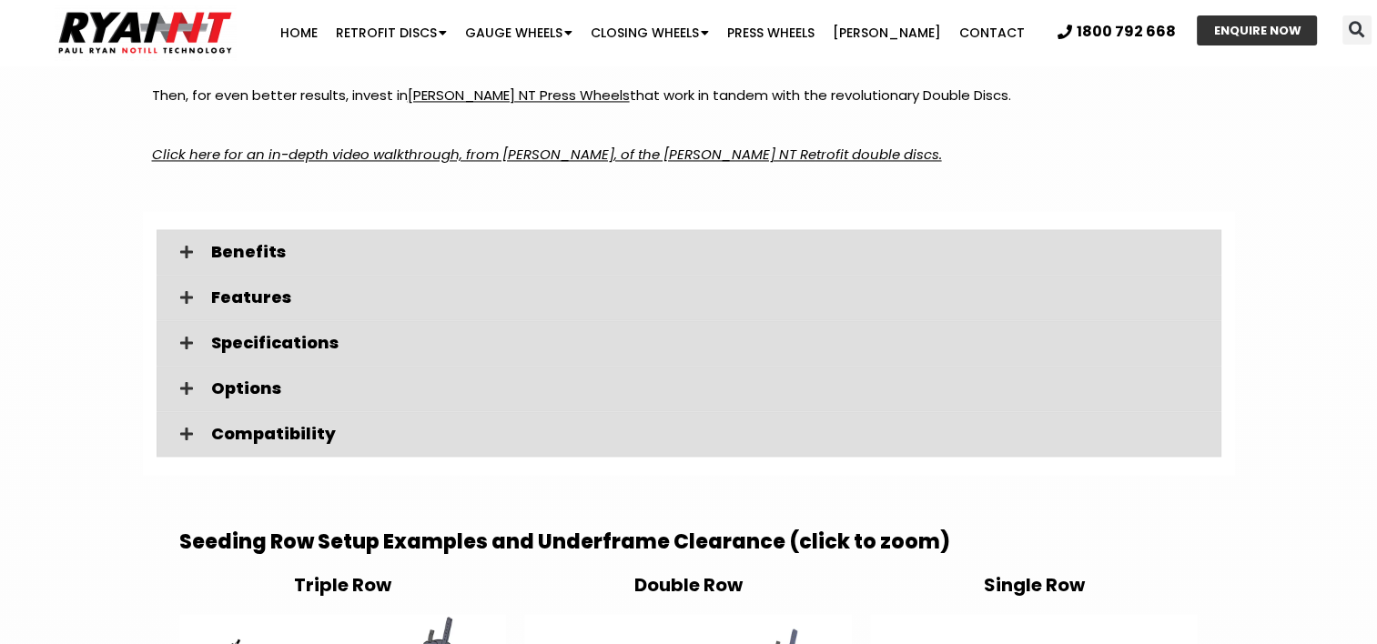
scroll to position [2841, 0]
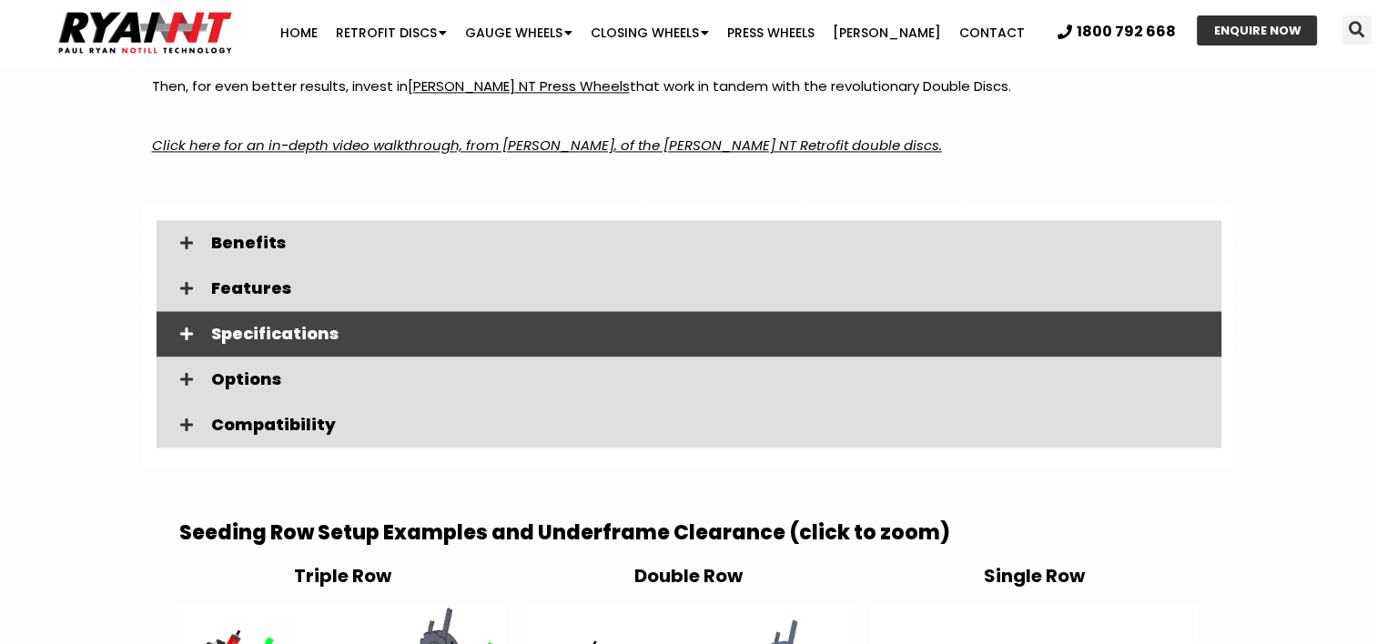
click at [487, 311] on div "Specifications" at bounding box center [688, 333] width 1064 height 45
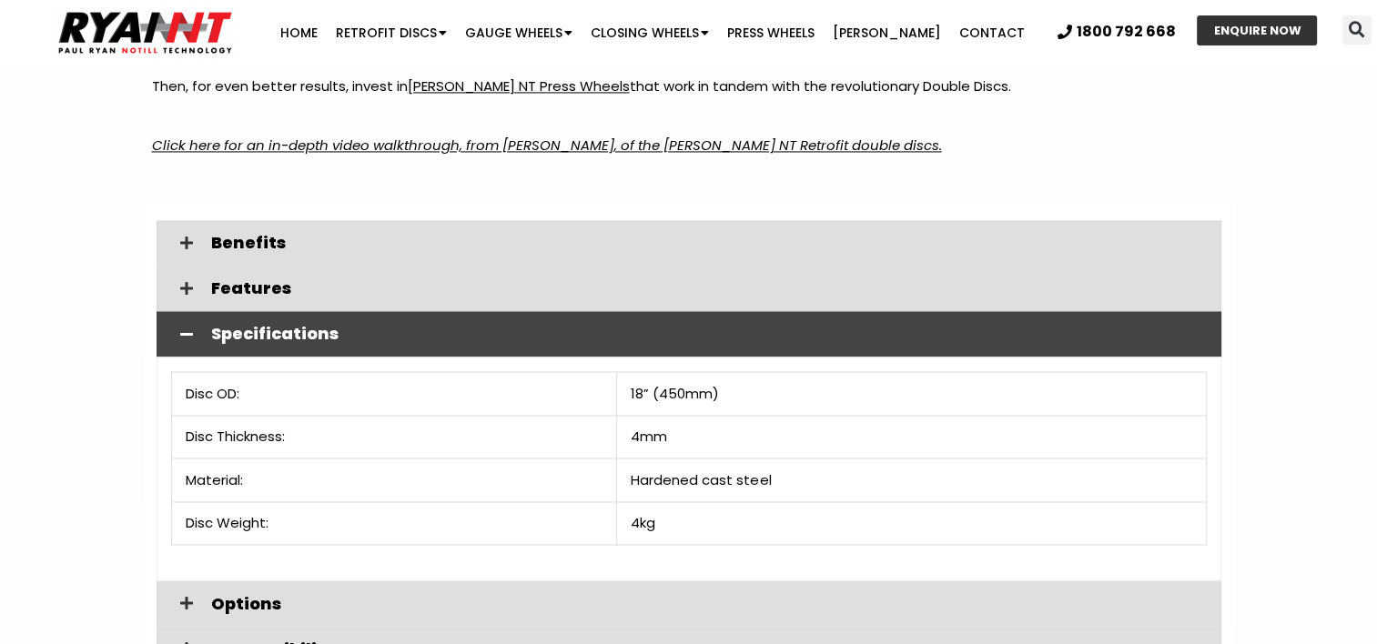
click at [472, 326] on span "Specifications" at bounding box center [708, 334] width 995 height 16
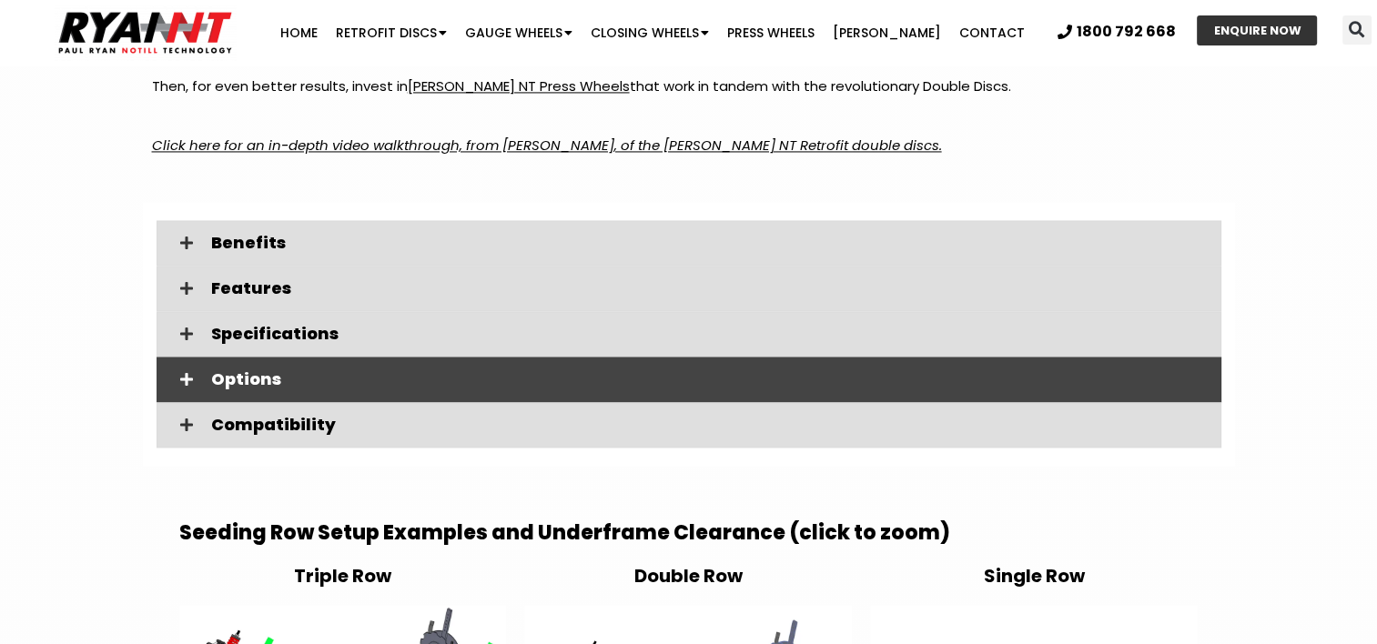
click at [457, 371] on span "Options" at bounding box center [708, 379] width 995 height 16
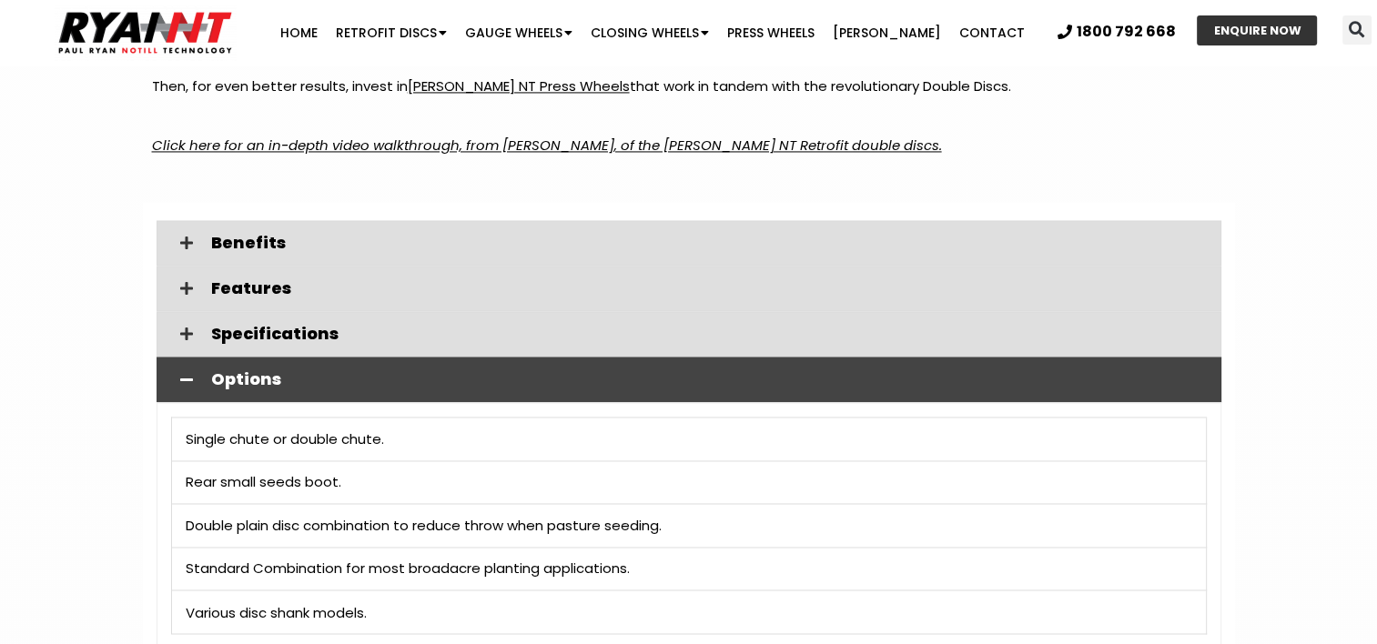
click at [370, 371] on span "Options" at bounding box center [708, 379] width 995 height 16
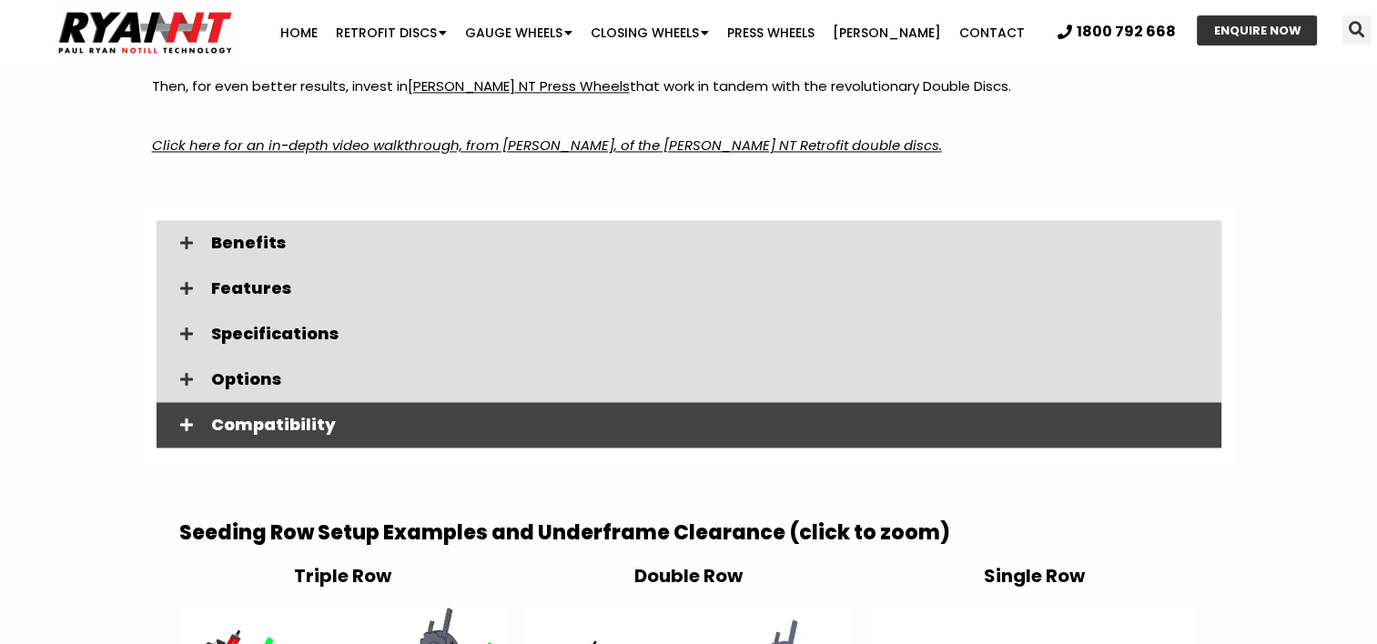
click at [366, 402] on div "Compatibility" at bounding box center [688, 424] width 1064 height 45
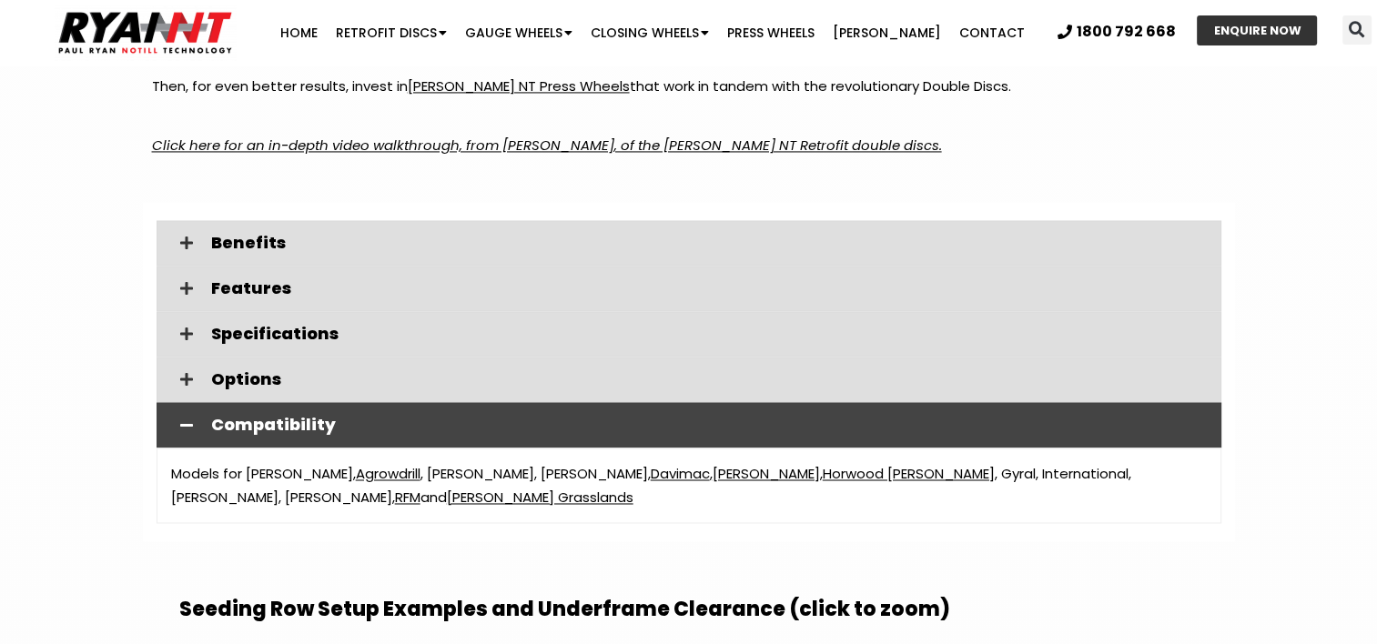
click at [366, 402] on div "Compatibility" at bounding box center [688, 424] width 1064 height 45
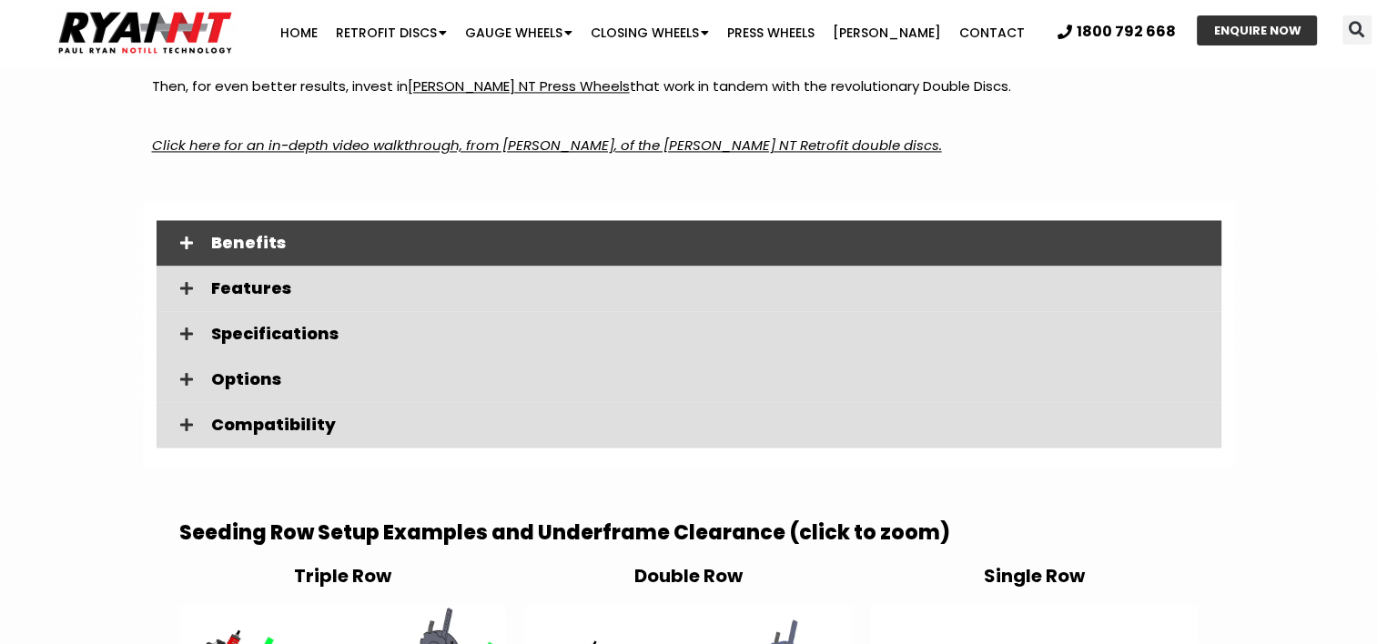
click at [375, 235] on span "Benefits" at bounding box center [708, 243] width 995 height 16
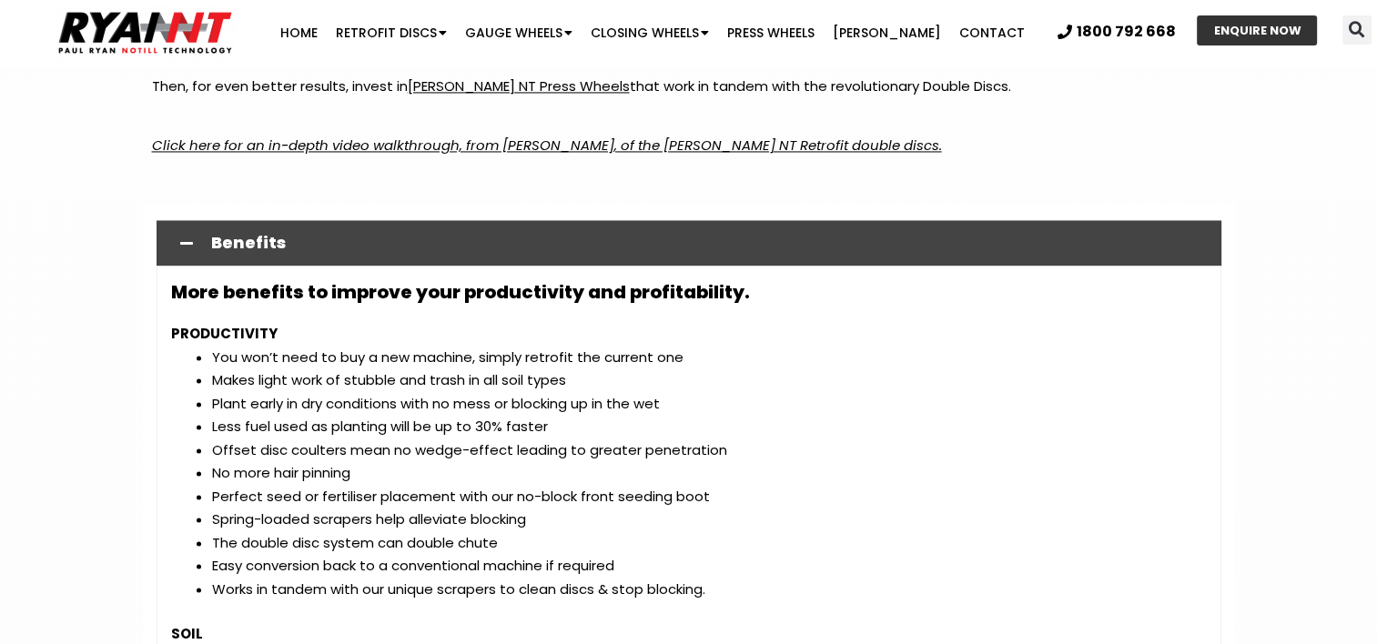
click at [375, 235] on span "Benefits" at bounding box center [708, 243] width 995 height 16
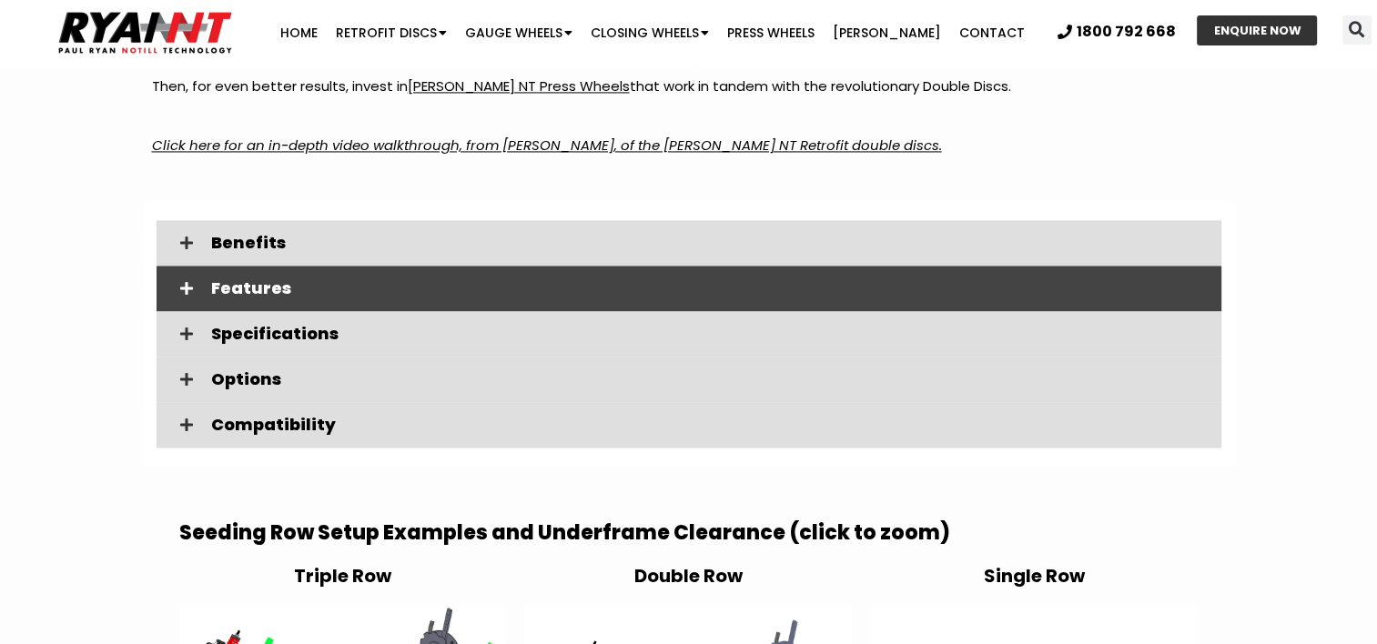
click at [364, 280] on span "Features" at bounding box center [708, 288] width 995 height 16
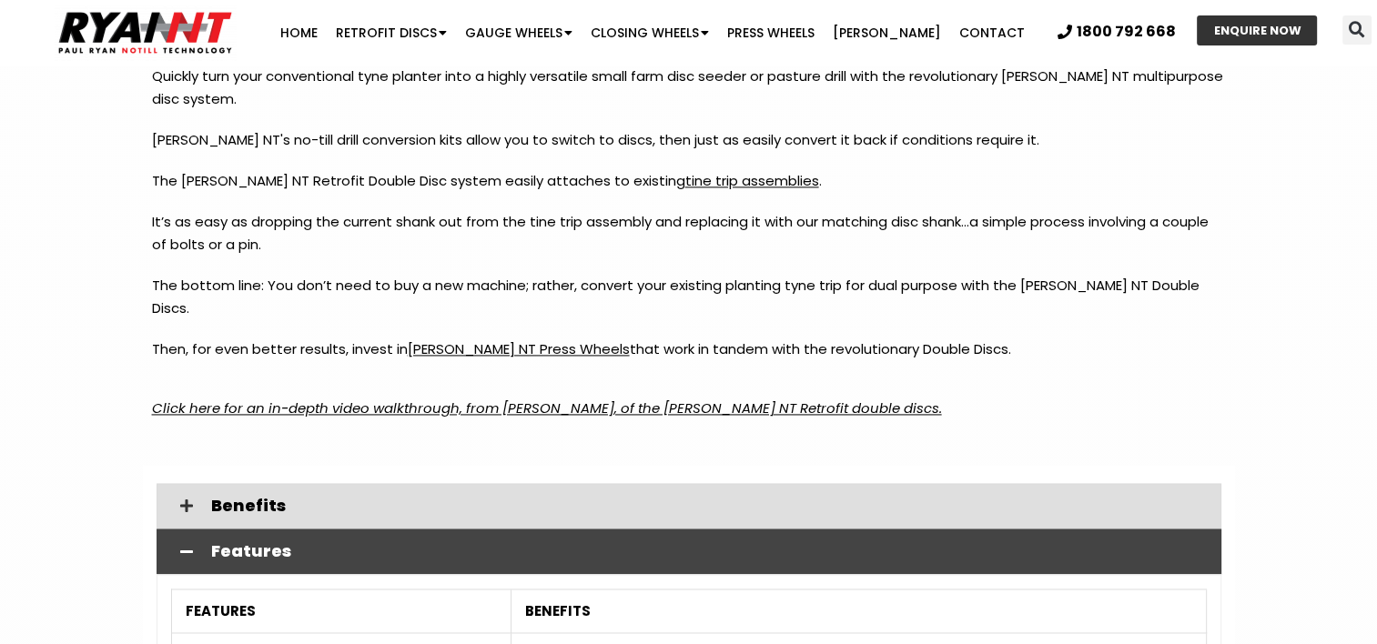
scroll to position [2904, 0]
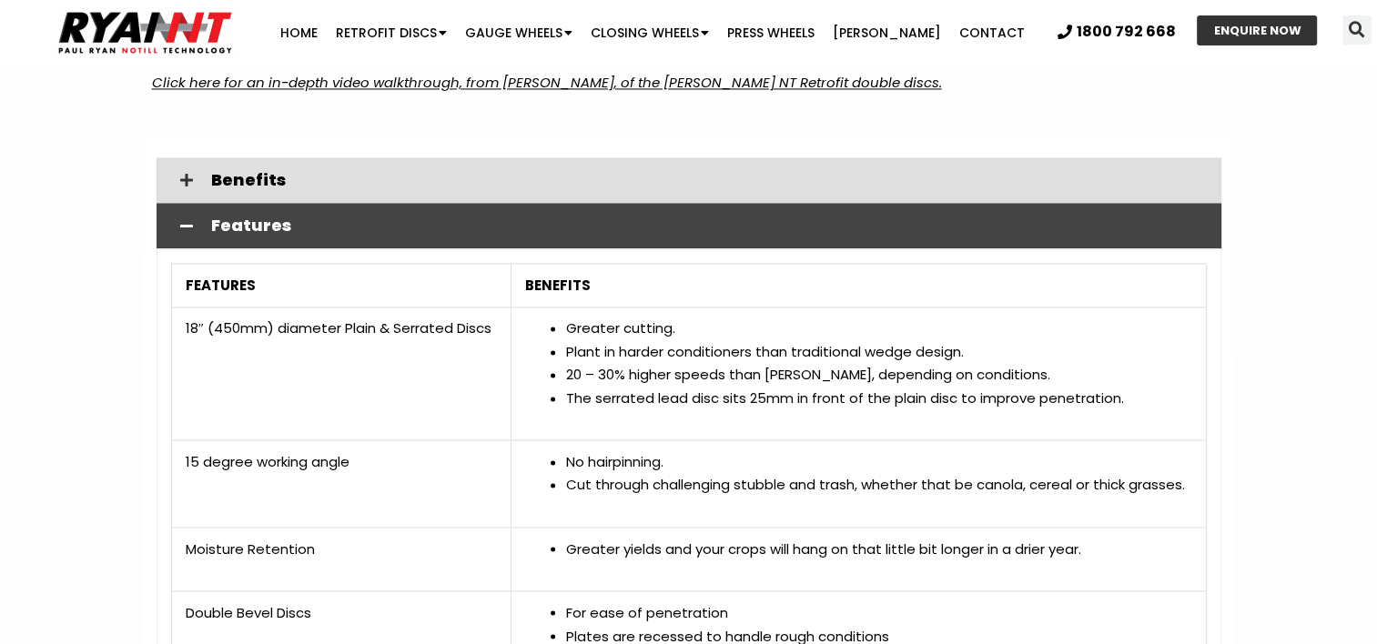
click at [767, 217] on span "Features" at bounding box center [708, 225] width 995 height 16
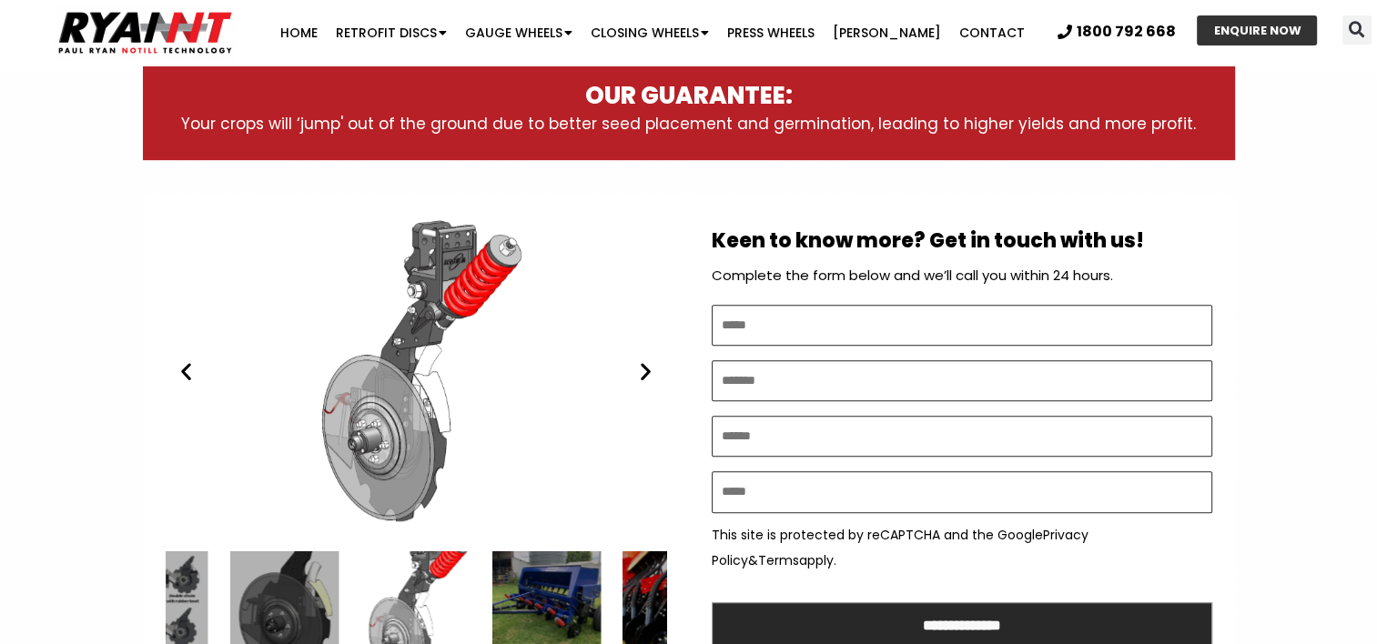
scroll to position [1034, 0]
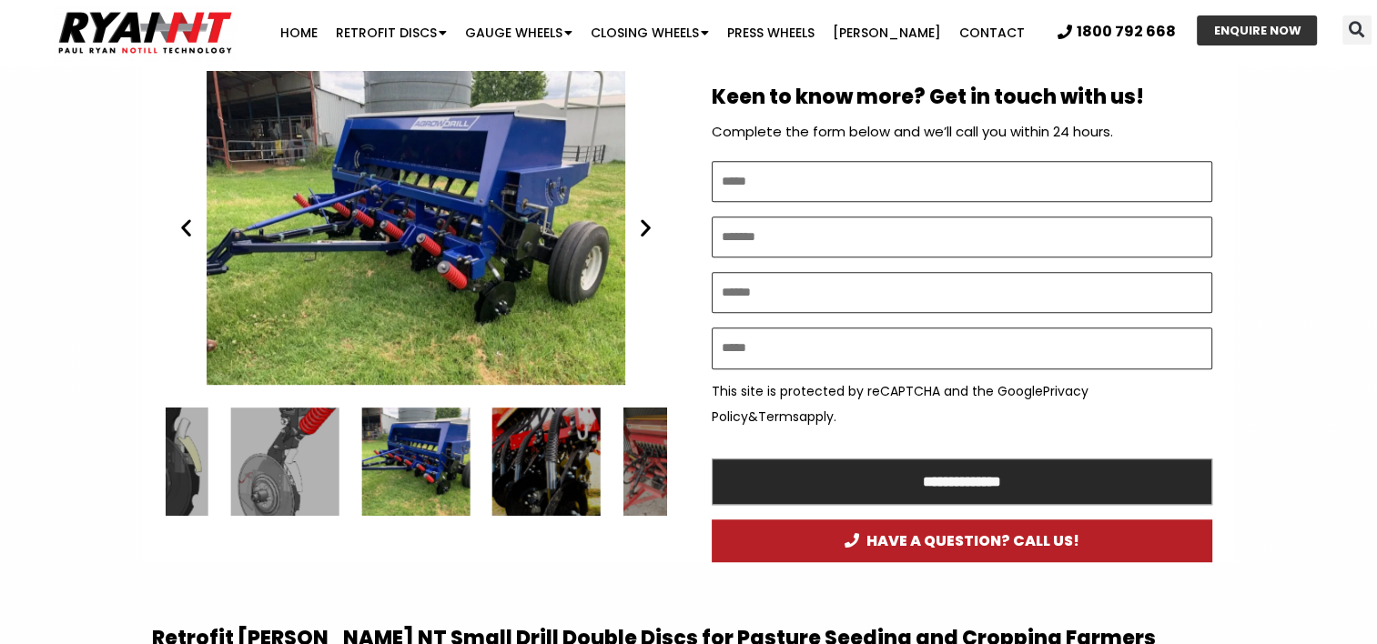
click at [642, 228] on icon "Next slide" at bounding box center [645, 228] width 23 height 23
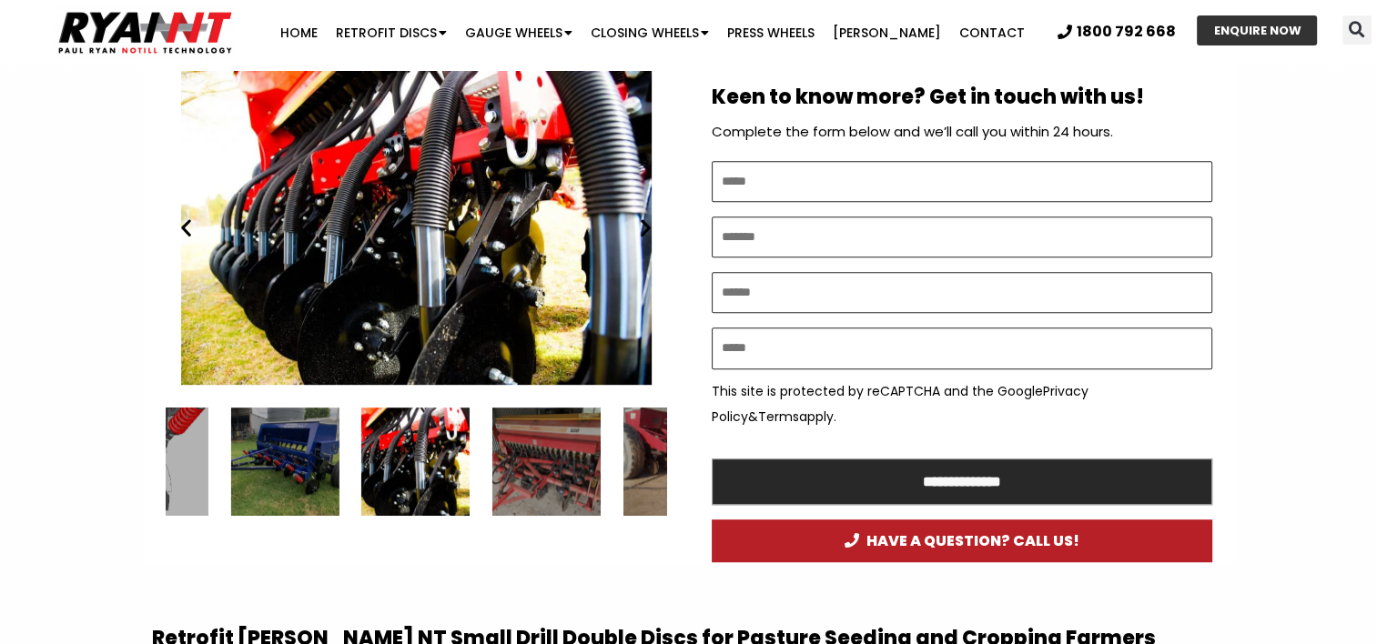
click at [642, 228] on icon "Next slide" at bounding box center [645, 228] width 23 height 23
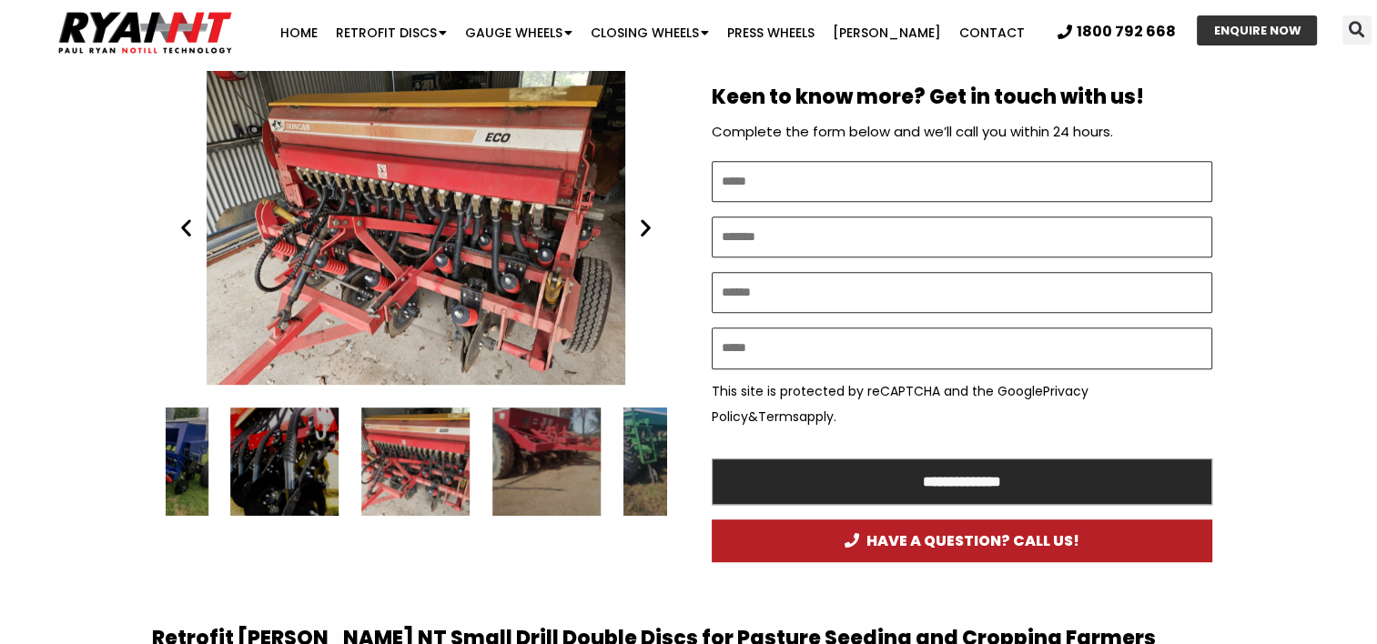
click at [642, 228] on icon "Next slide" at bounding box center [645, 228] width 23 height 23
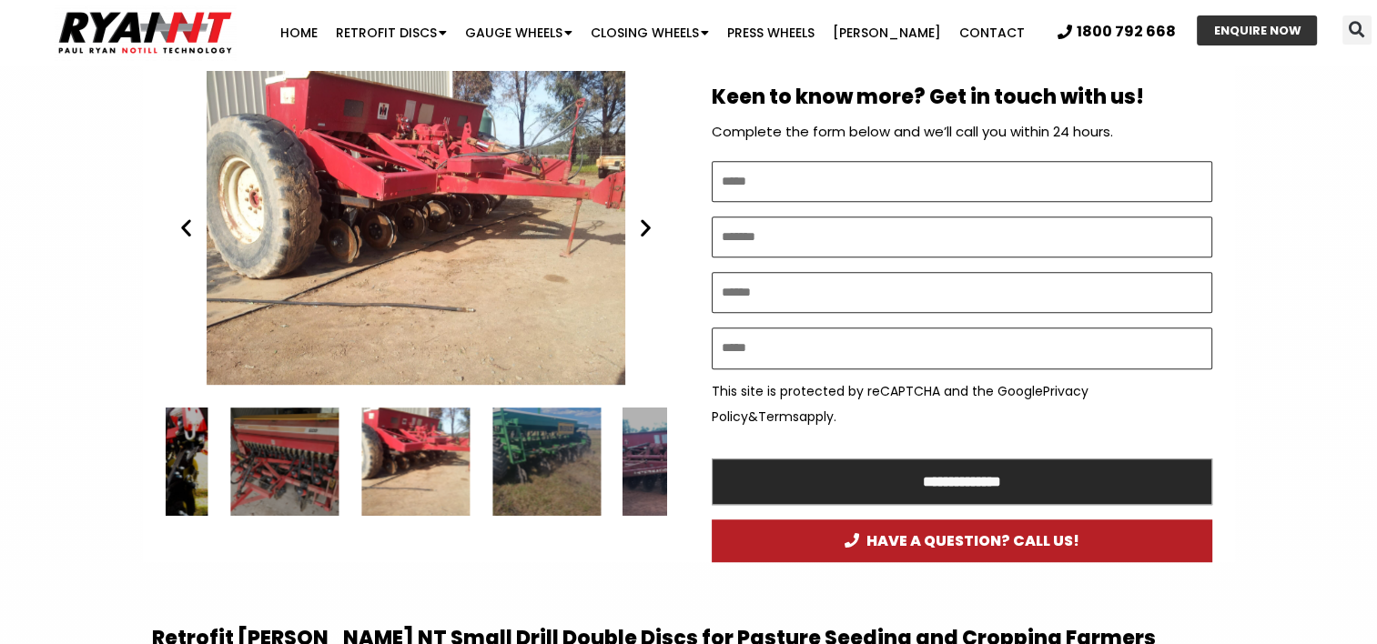
click at [644, 225] on icon "Next slide" at bounding box center [645, 228] width 23 height 23
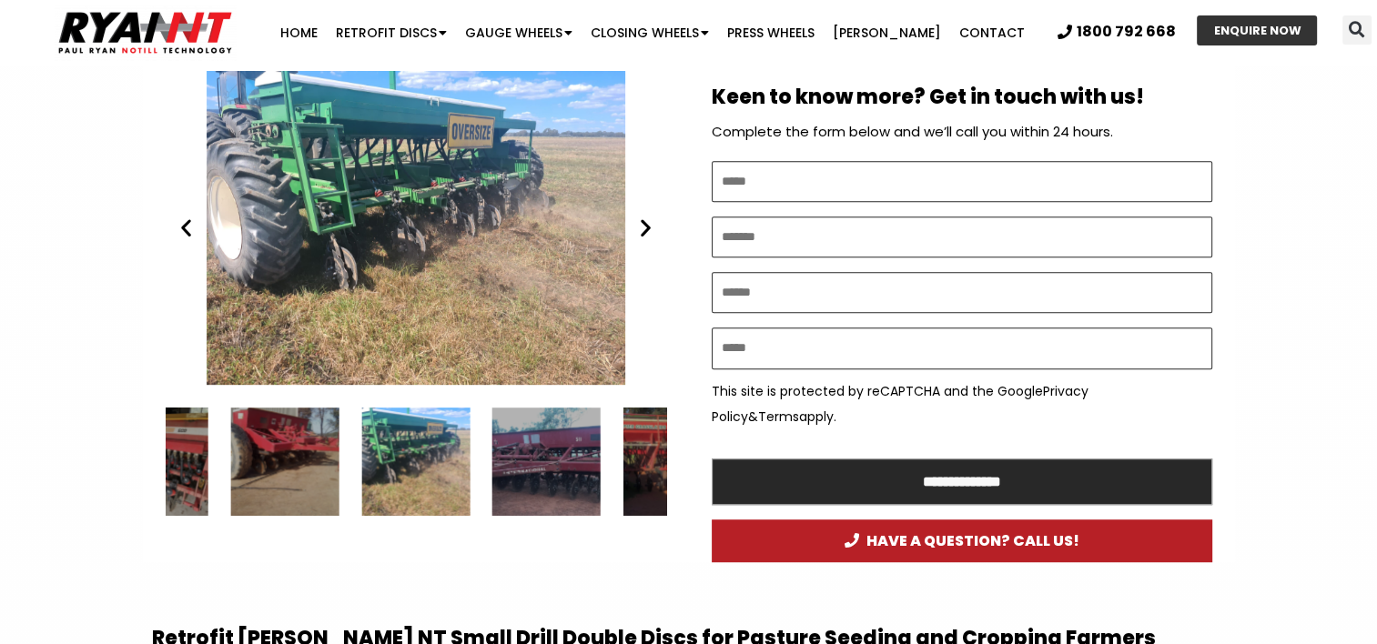
click at [644, 225] on icon "Next slide" at bounding box center [645, 228] width 23 height 23
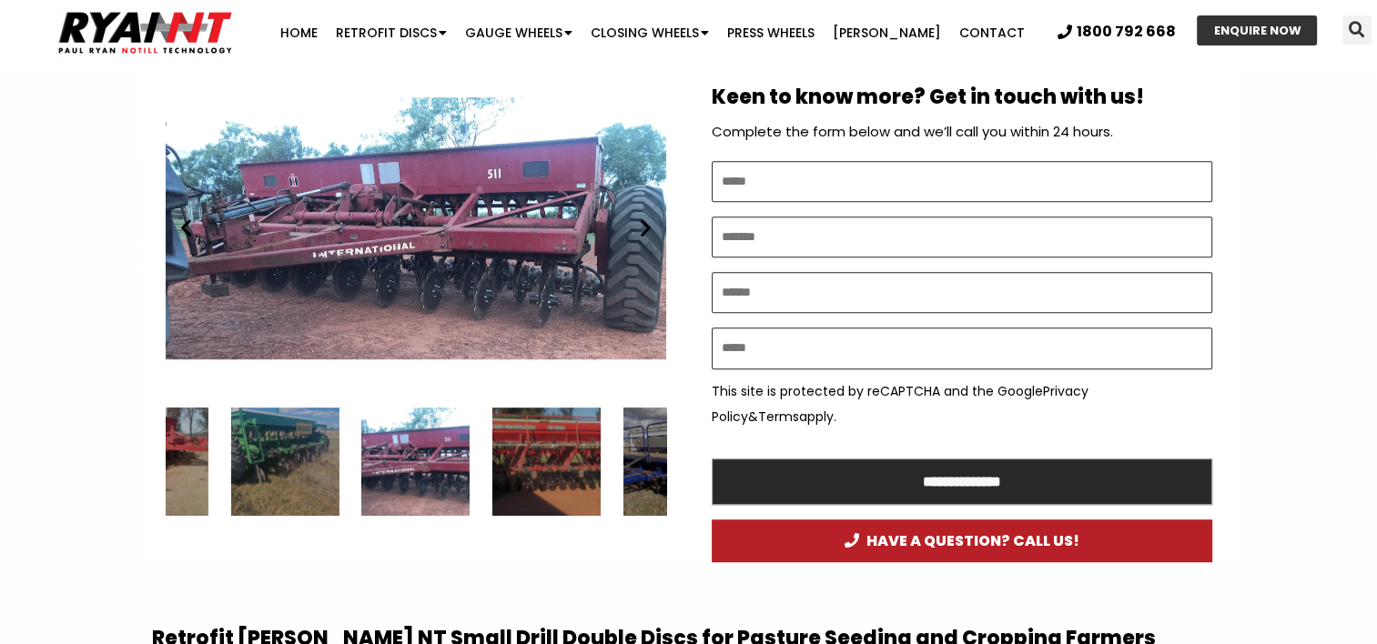
click at [644, 225] on icon "Next slide" at bounding box center [645, 228] width 23 height 23
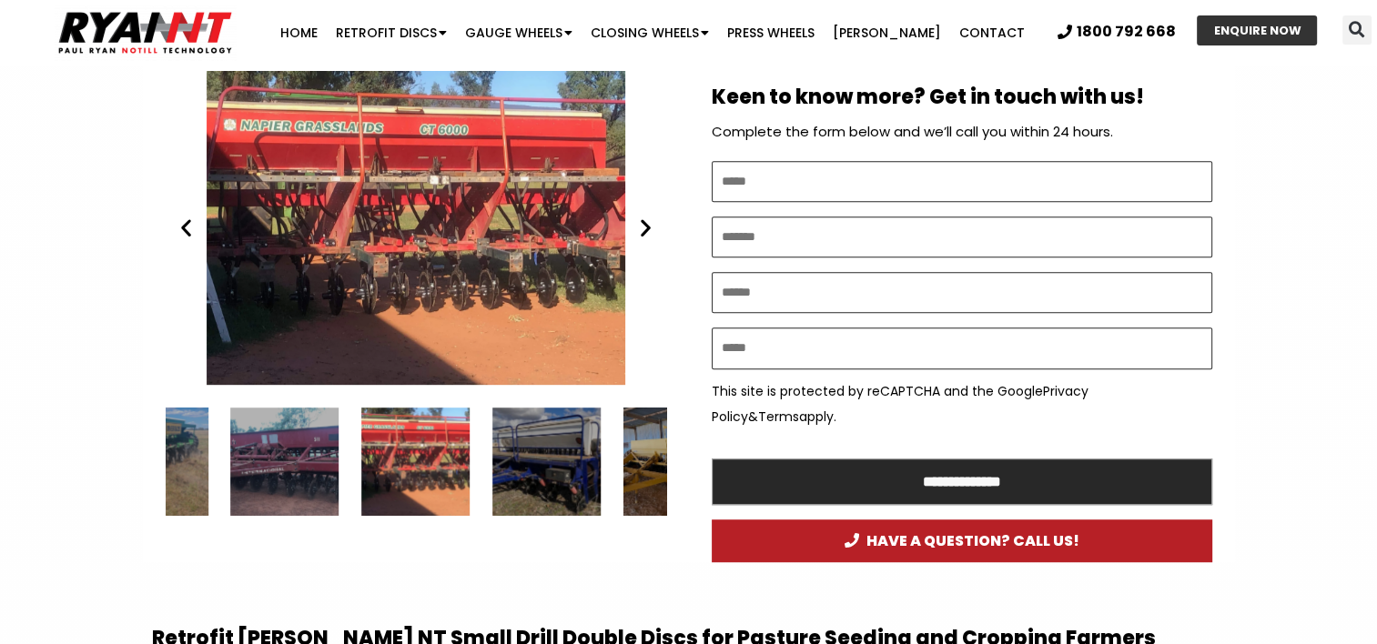
click at [644, 225] on icon "Next slide" at bounding box center [645, 228] width 23 height 23
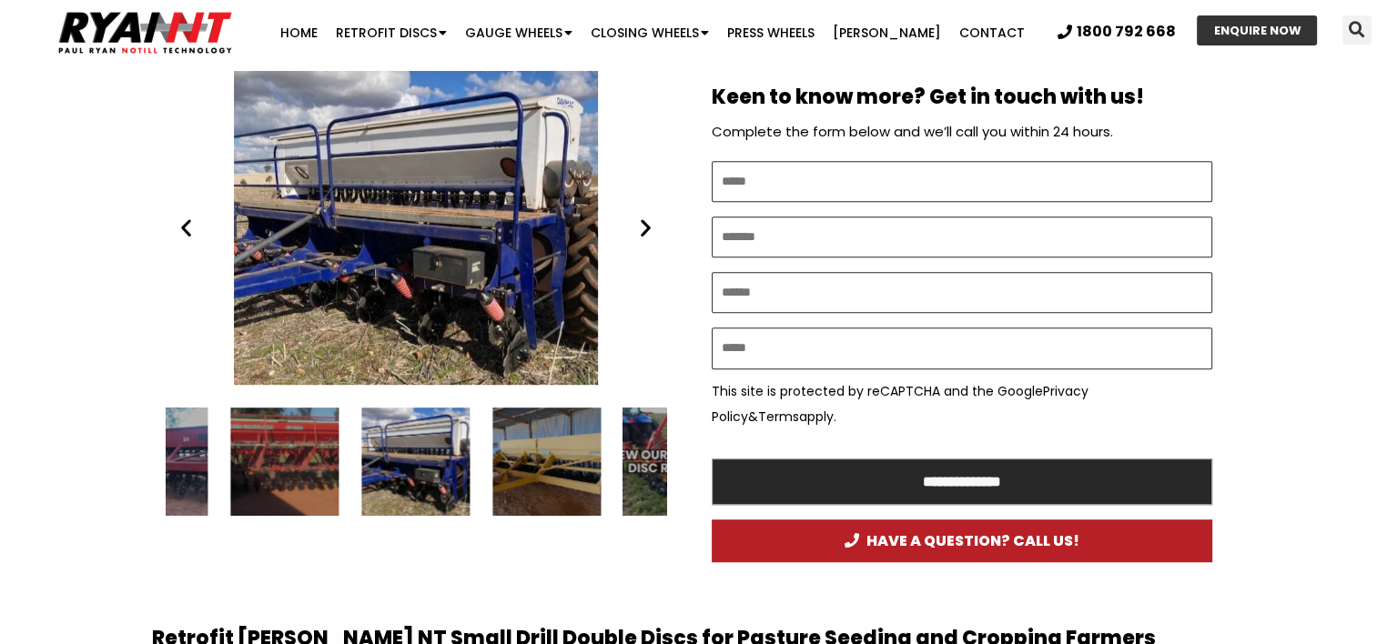
click at [644, 225] on icon "Next slide" at bounding box center [645, 228] width 23 height 23
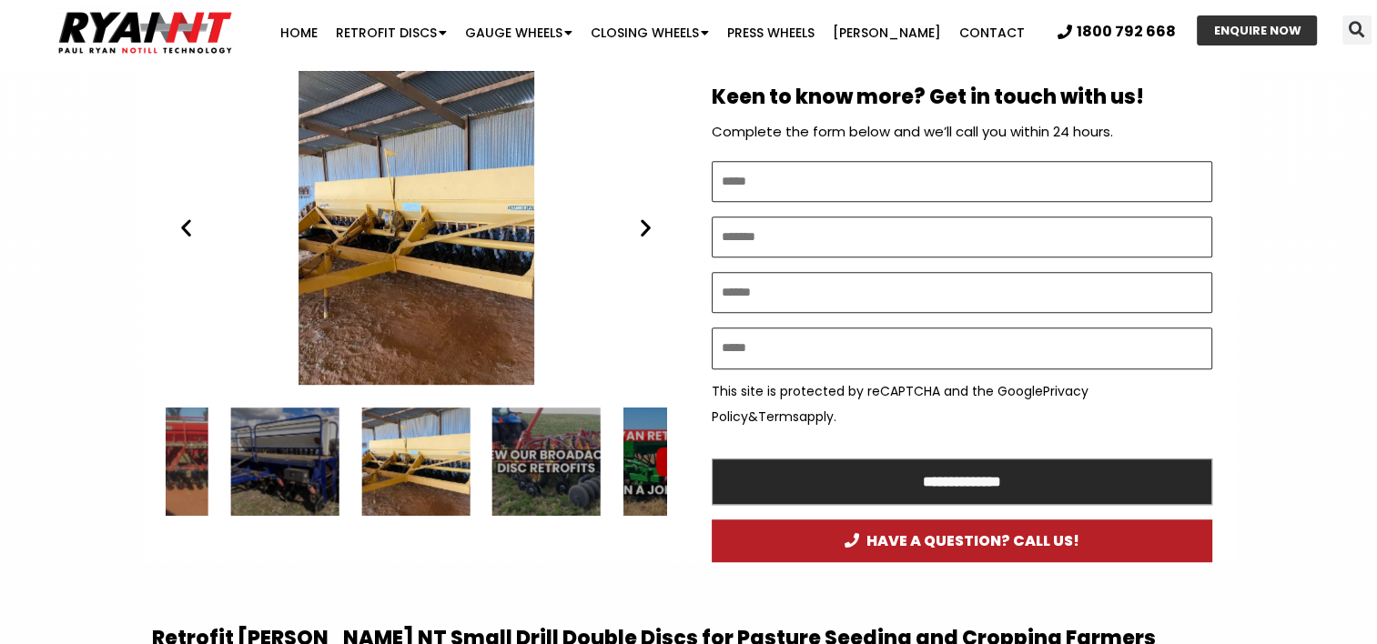
click at [644, 225] on icon "Next slide" at bounding box center [645, 228] width 23 height 23
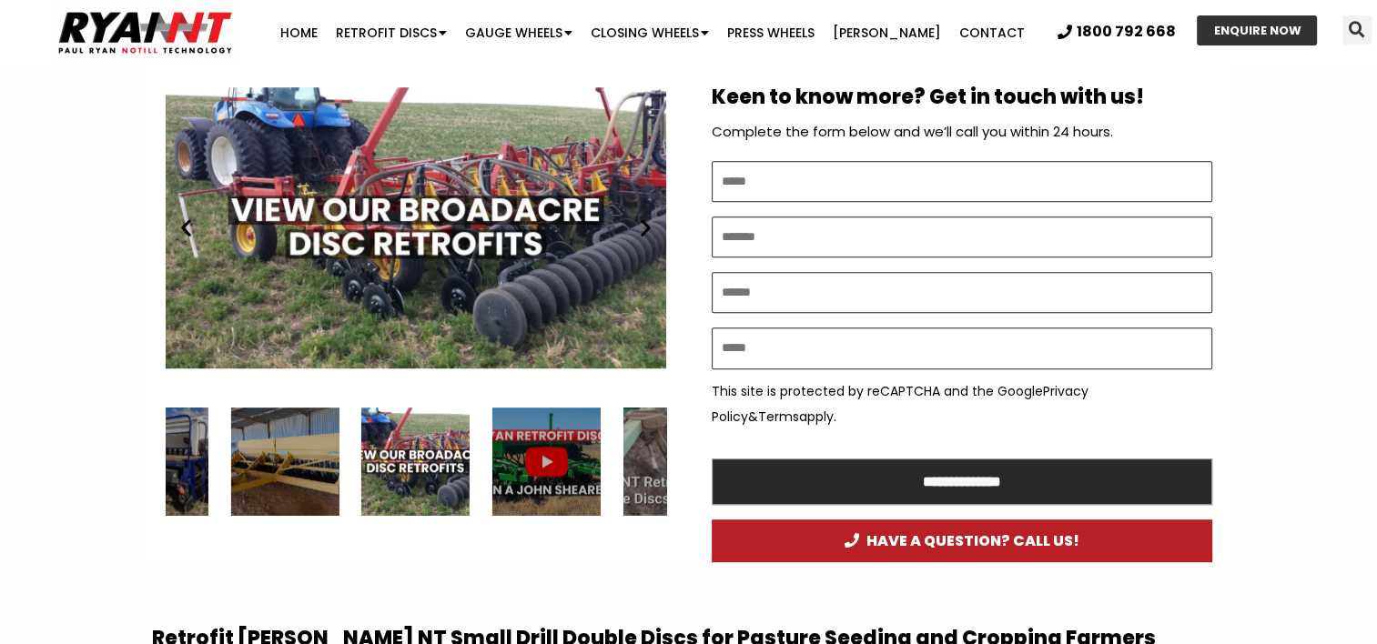
click at [644, 225] on icon "Next slide" at bounding box center [645, 228] width 23 height 23
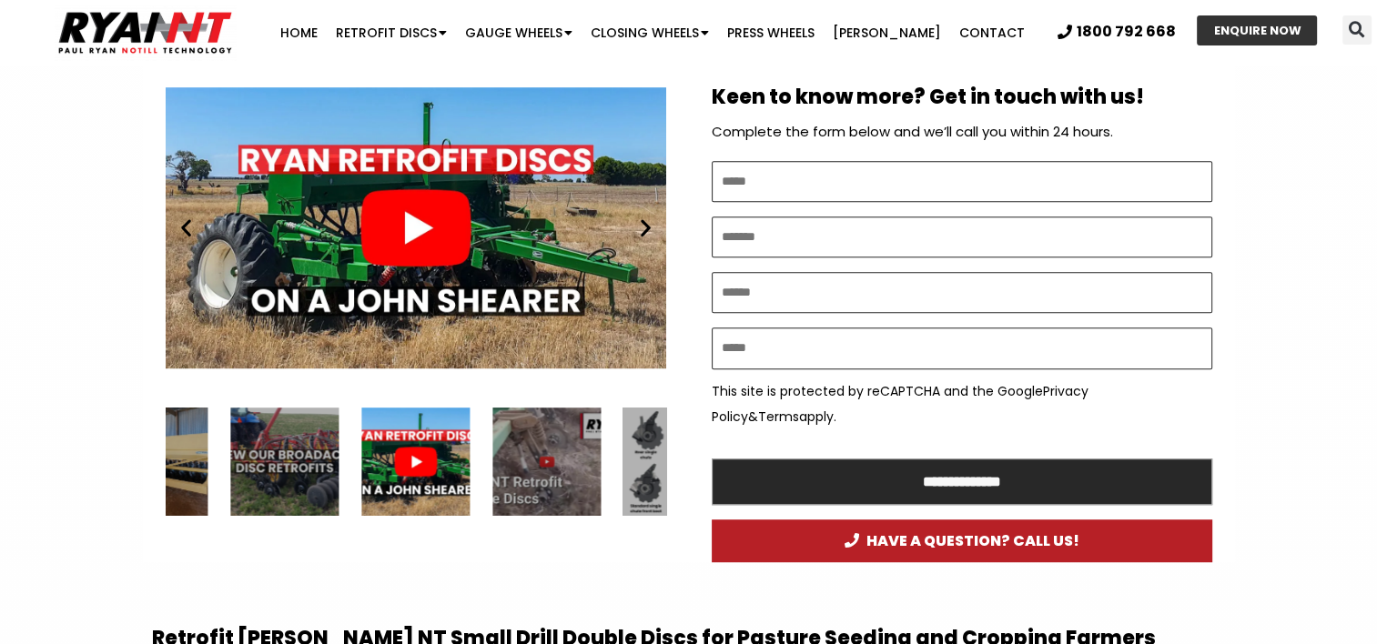
click at [644, 225] on icon "Next slide" at bounding box center [645, 228] width 23 height 23
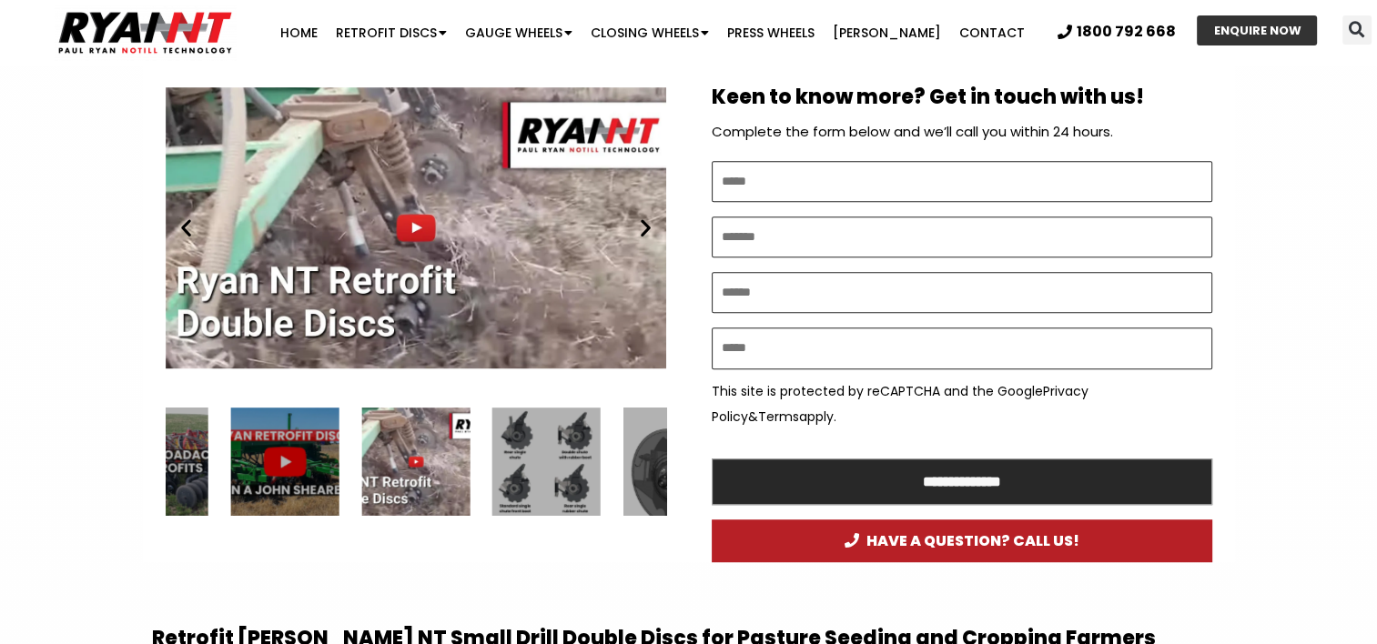
click at [644, 225] on icon "Next slide" at bounding box center [645, 228] width 23 height 23
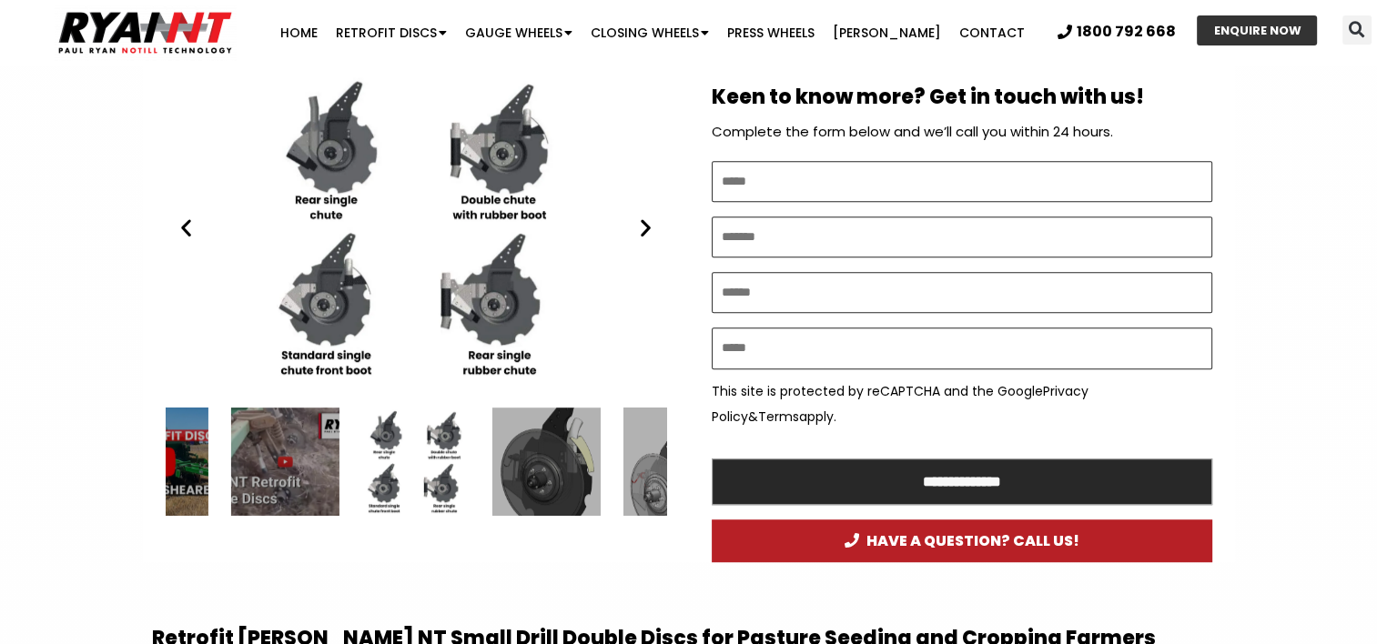
click at [650, 220] on icon "Next slide" at bounding box center [645, 228] width 23 height 23
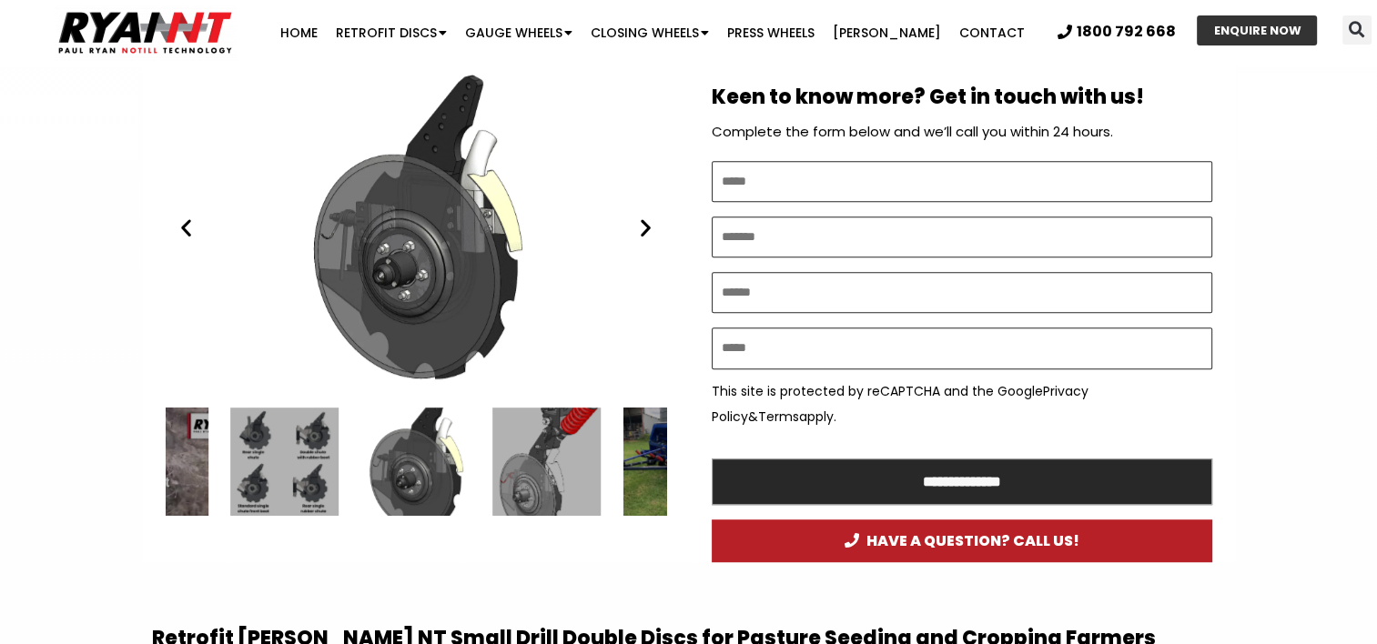
click at [650, 220] on icon "Next slide" at bounding box center [645, 228] width 23 height 23
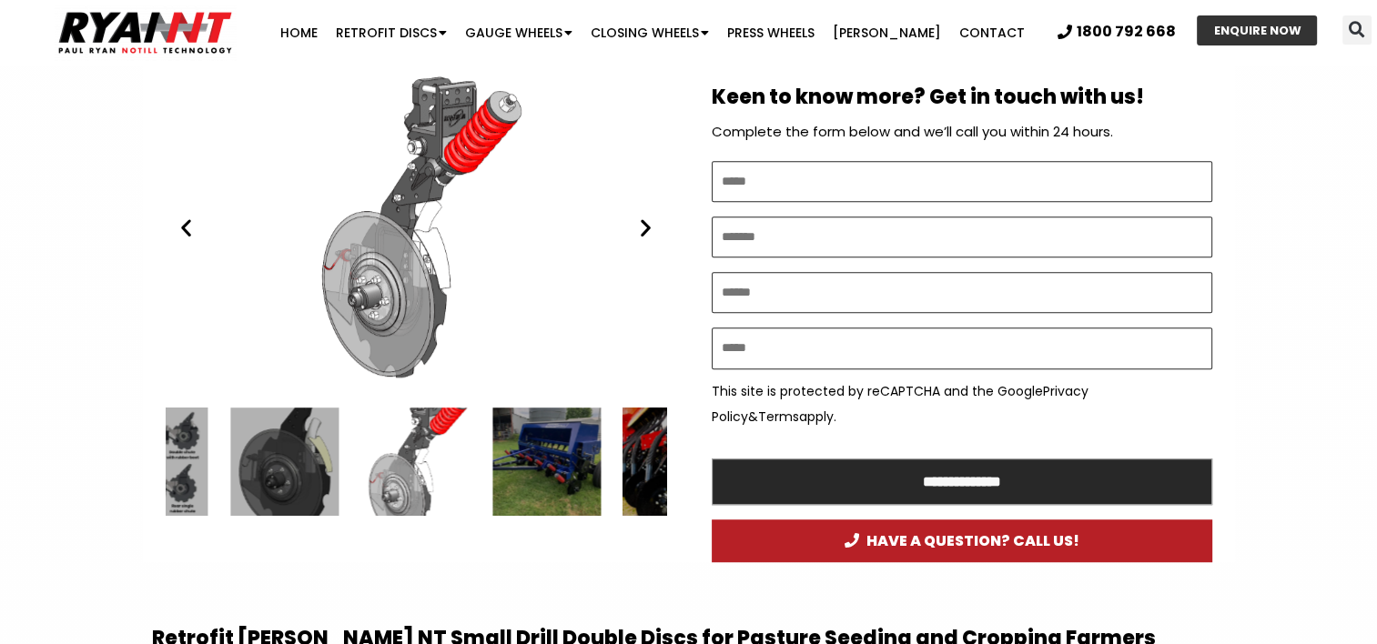
click at [641, 226] on icon "Next slide" at bounding box center [645, 228] width 23 height 23
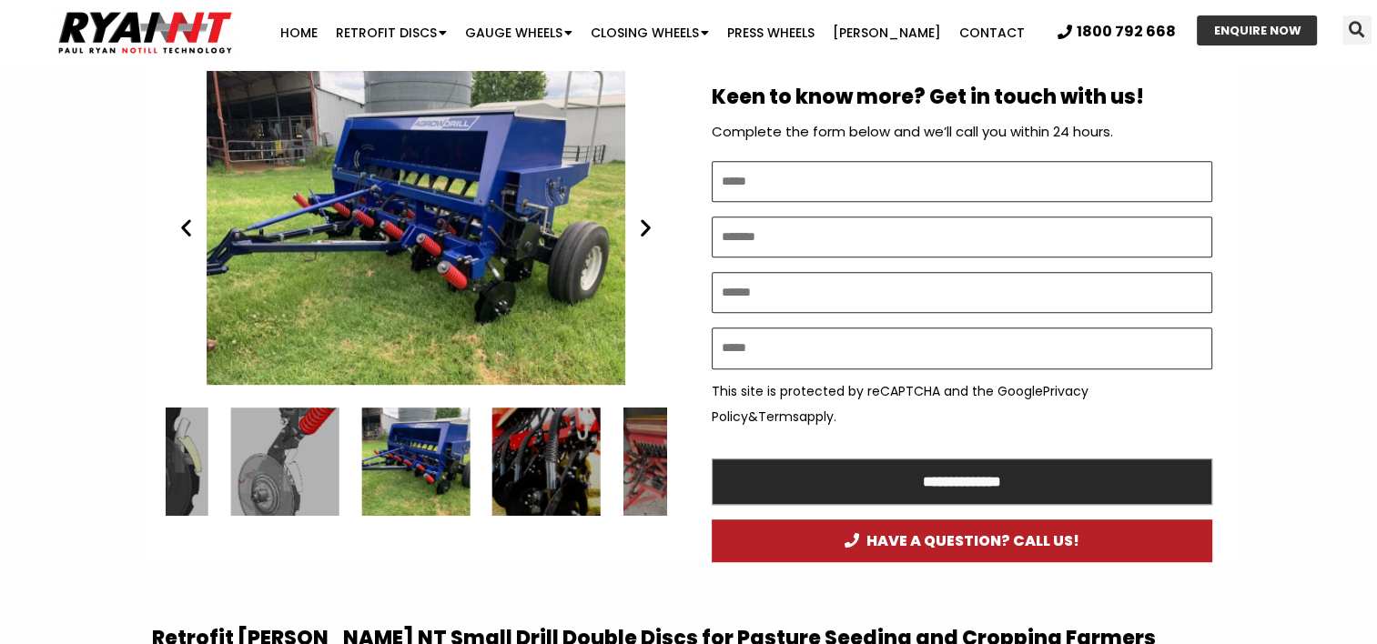
click at [641, 226] on icon "Next slide" at bounding box center [645, 228] width 23 height 23
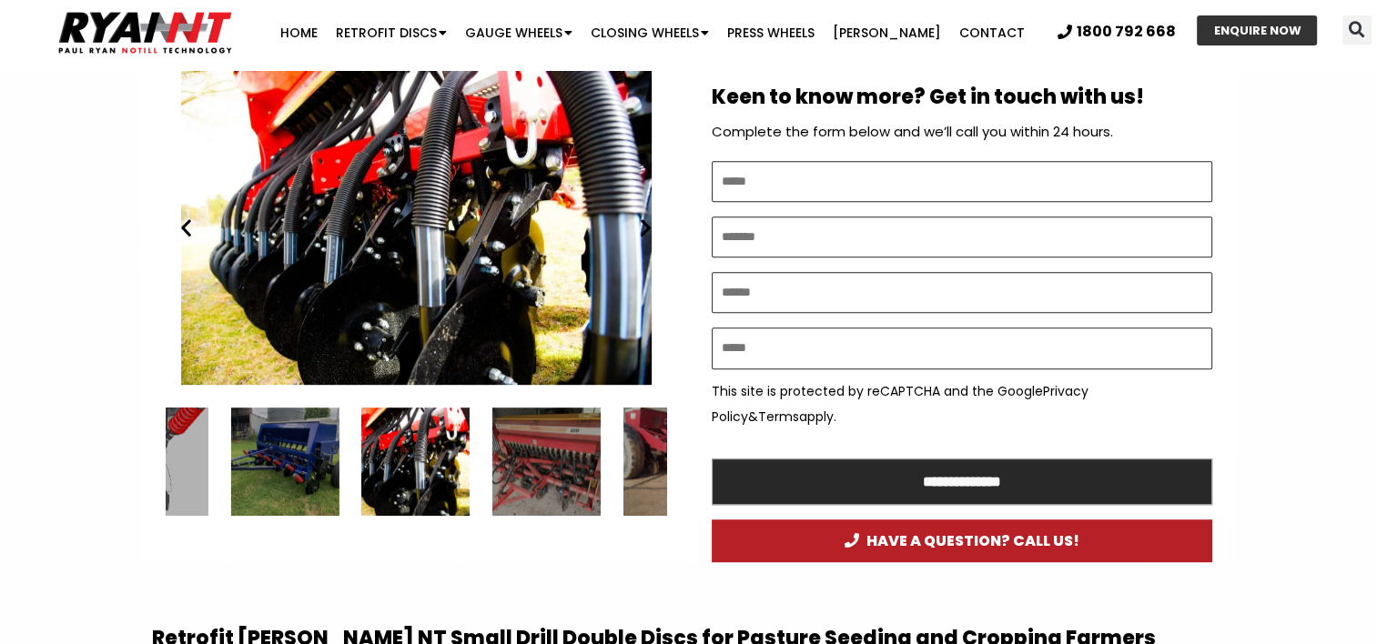
click at [641, 226] on icon "Next slide" at bounding box center [645, 228] width 23 height 23
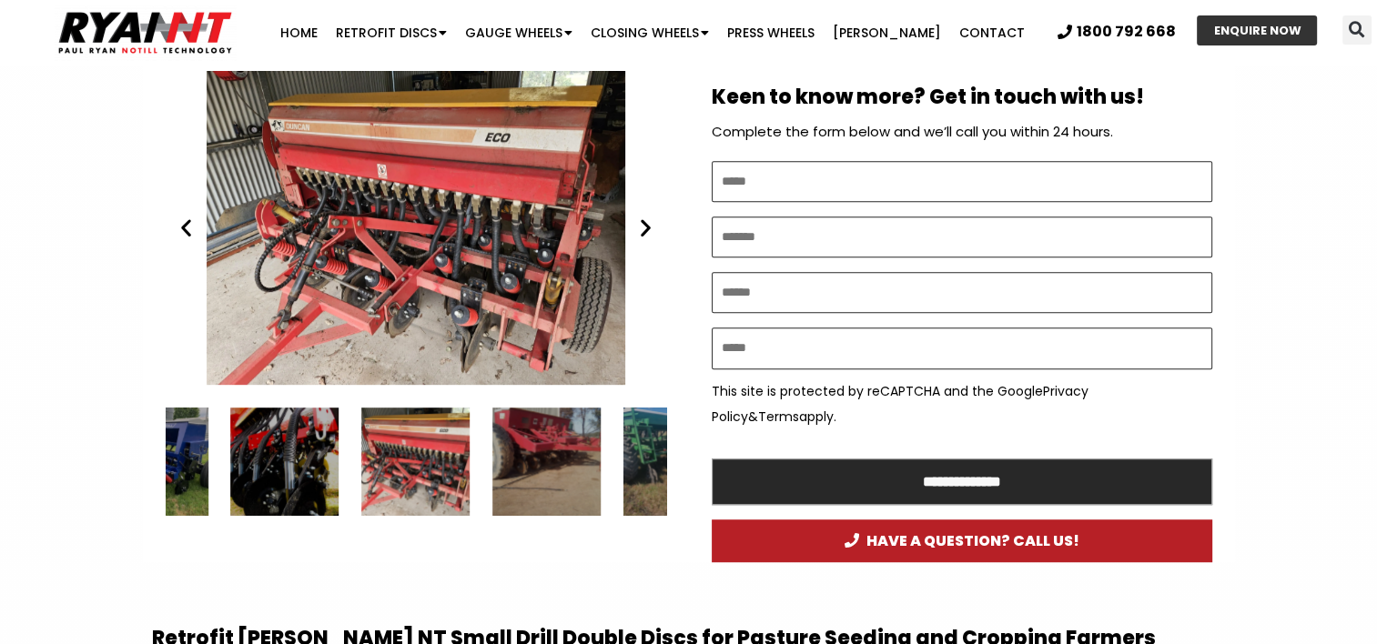
click at [641, 226] on icon "Next slide" at bounding box center [645, 228] width 23 height 23
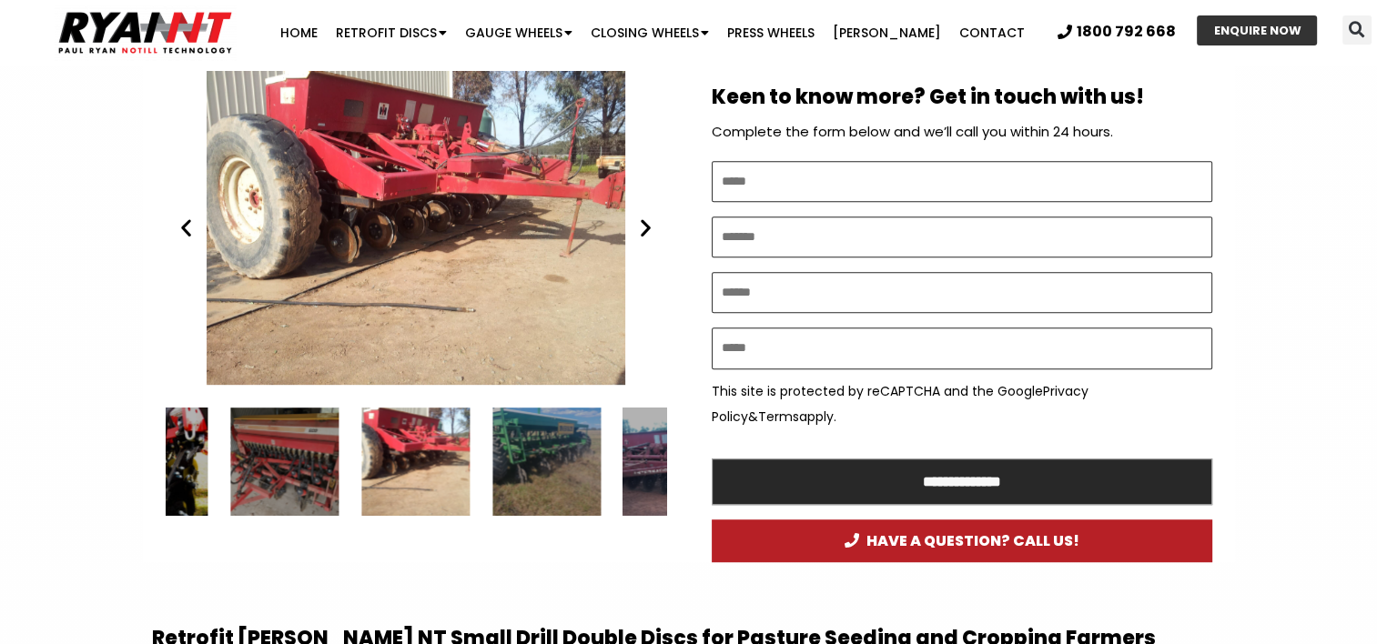
click at [641, 226] on icon "Next slide" at bounding box center [645, 228] width 23 height 23
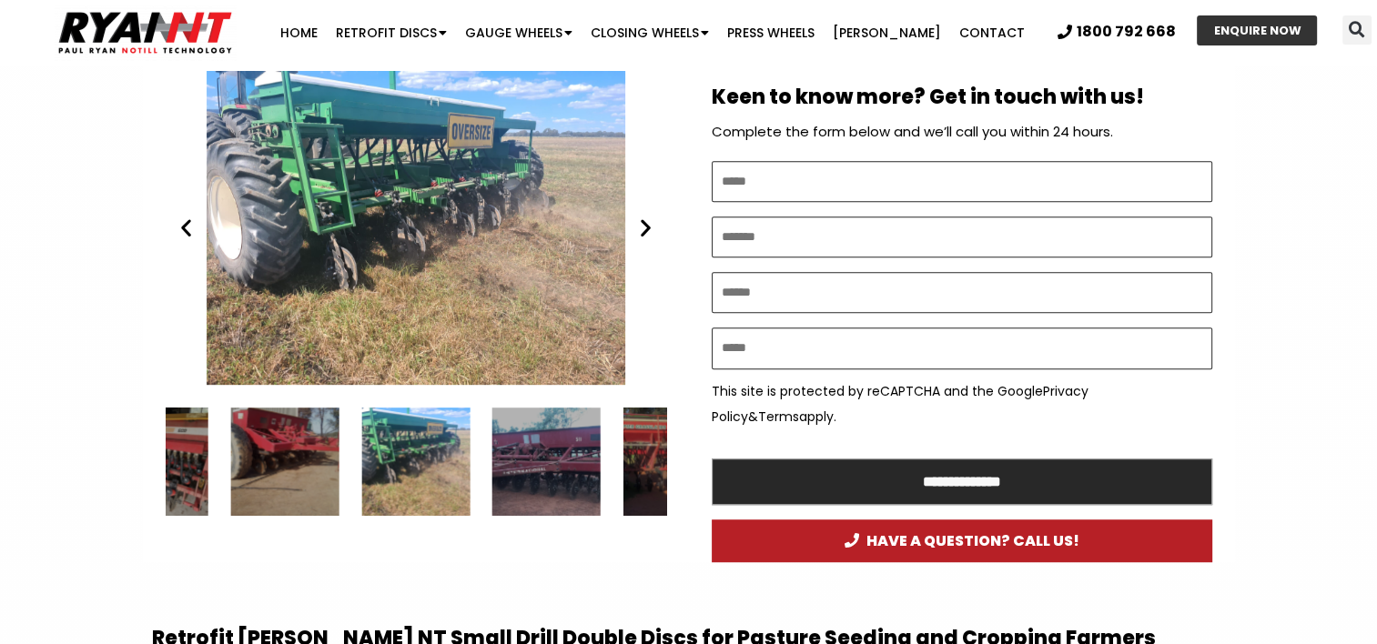
click at [641, 226] on icon "Next slide" at bounding box center [645, 228] width 23 height 23
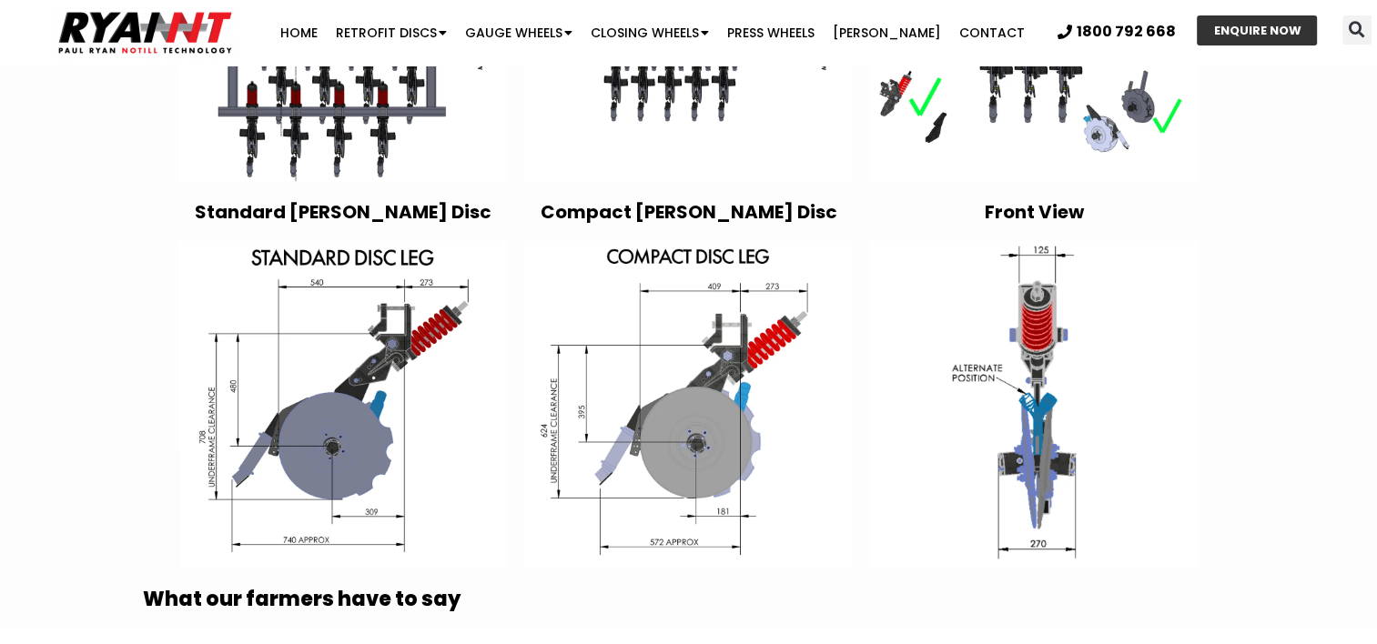
scroll to position [3599, 0]
